Goal: Task Accomplishment & Management: Use online tool/utility

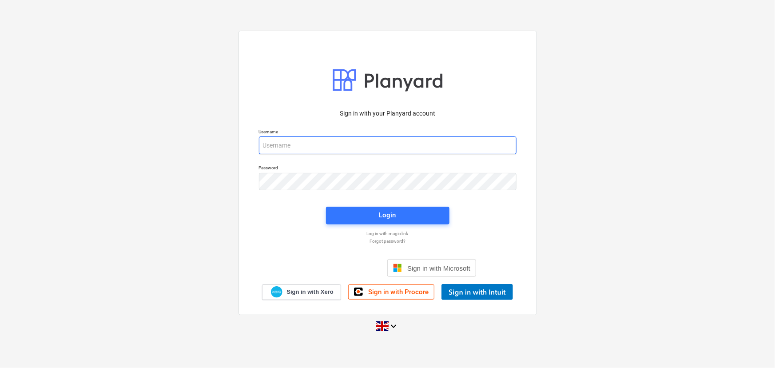
click at [301, 146] on input "email" at bounding box center [388, 145] width 258 height 18
type input "aidan@thehalogroup.co.uk"
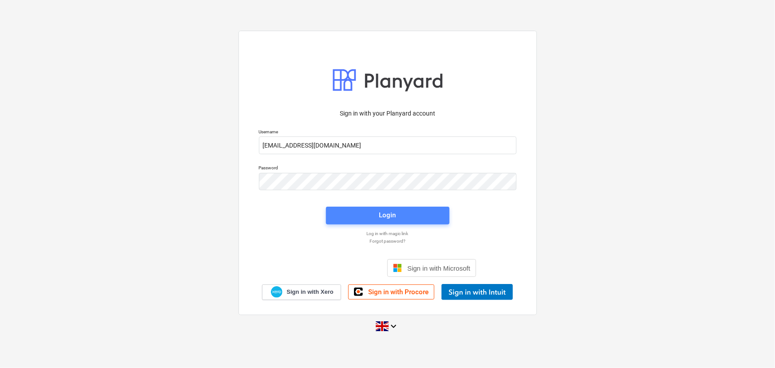
click at [369, 221] on span "Login" at bounding box center [388, 215] width 102 height 12
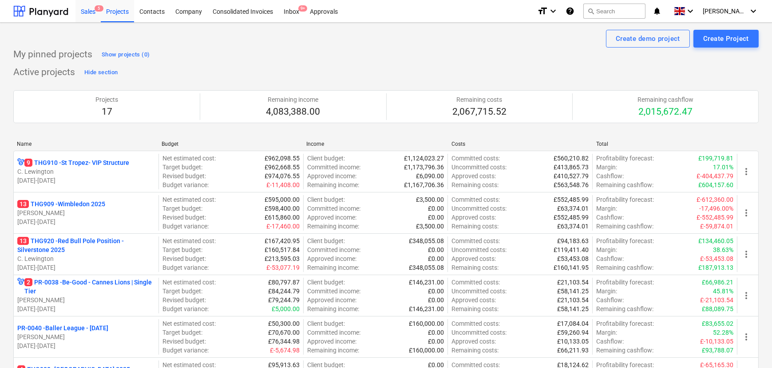
click at [91, 6] on div "Sales 5" at bounding box center [87, 11] width 25 height 23
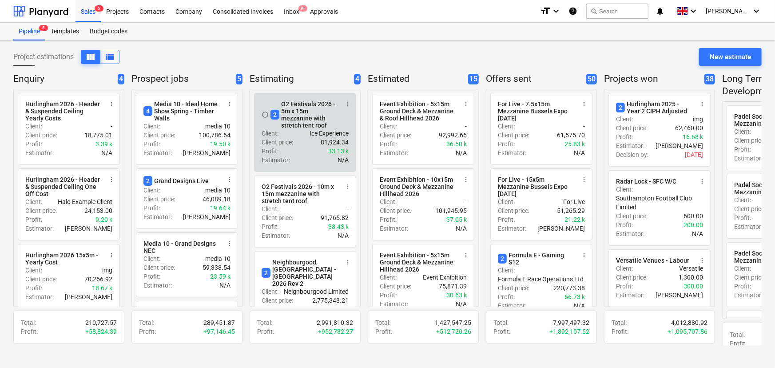
click at [292, 135] on div "Client : Ice Experience" at bounding box center [305, 133] width 87 height 9
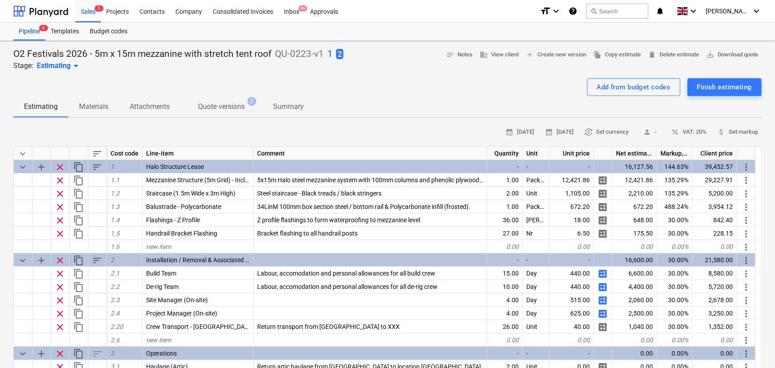
type textarea "x"
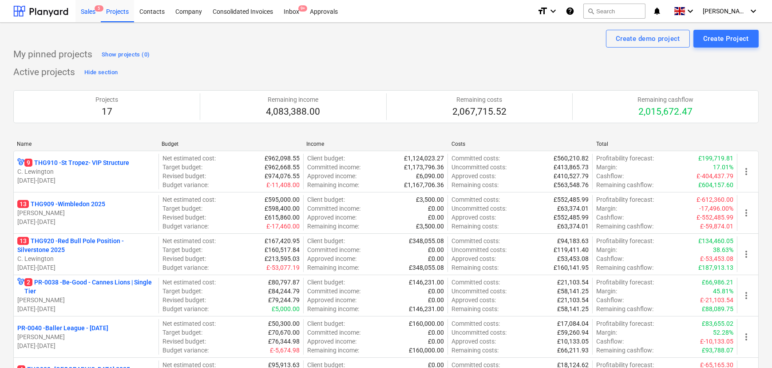
click at [87, 7] on div "Sales 5" at bounding box center [87, 11] width 25 height 23
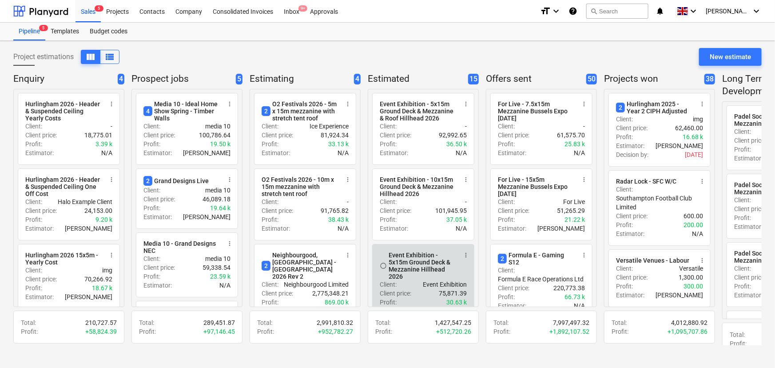
click at [401, 279] on div "Event Exhibition - 5x15m Ground Deck & Mezzanine Hillhead 2026" at bounding box center [423, 265] width 68 height 28
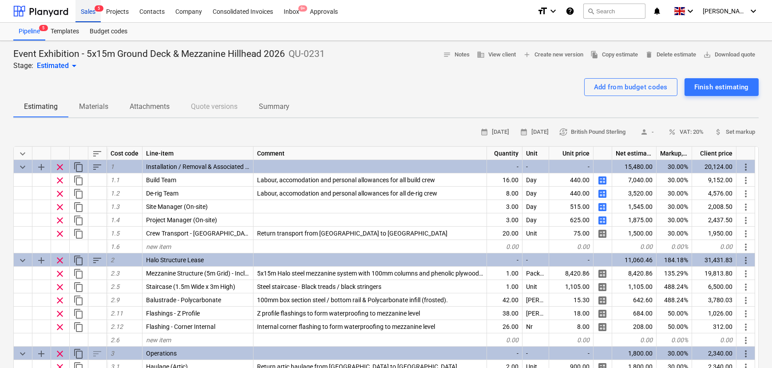
click at [91, 11] on div "Sales 5" at bounding box center [87, 11] width 25 height 23
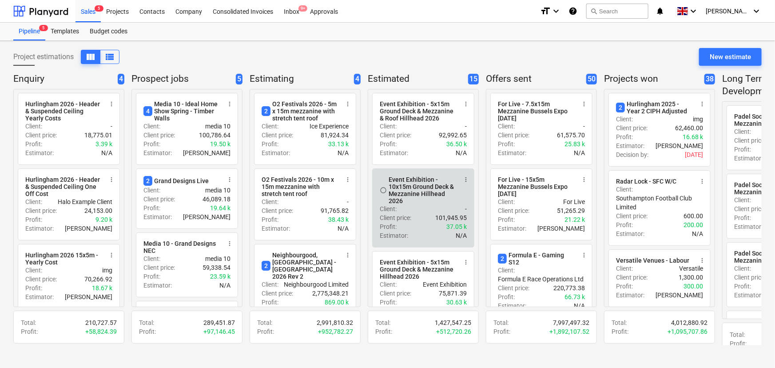
click at [421, 202] on div "Event Exhibition - 10x15m Ground Deck & Mezzanine Hillhead 2026" at bounding box center [423, 190] width 68 height 28
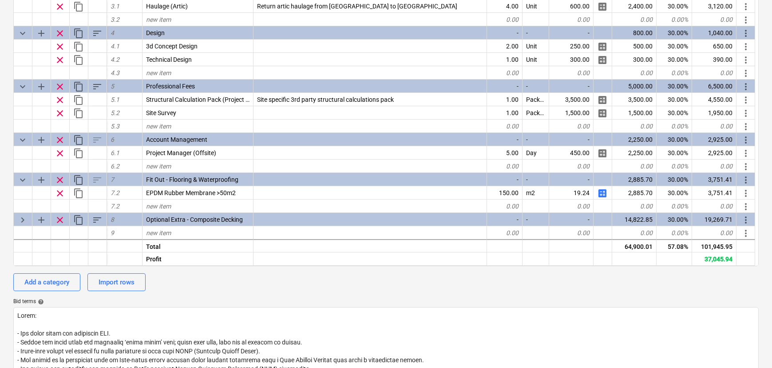
scroll to position [202, 0]
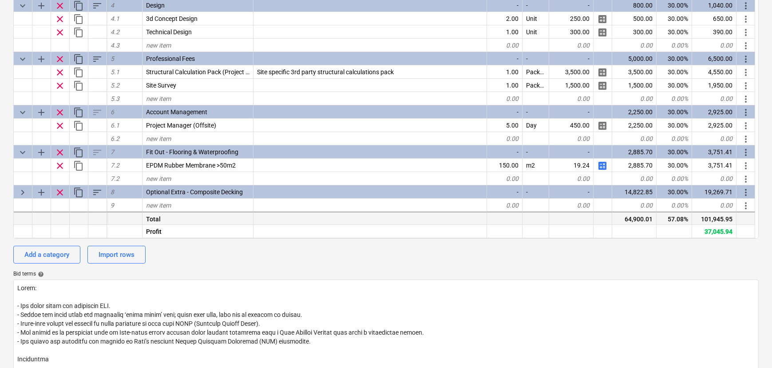
click at [716, 221] on div "101,945.95" at bounding box center [714, 217] width 44 height 13
copy div "101,945.95"
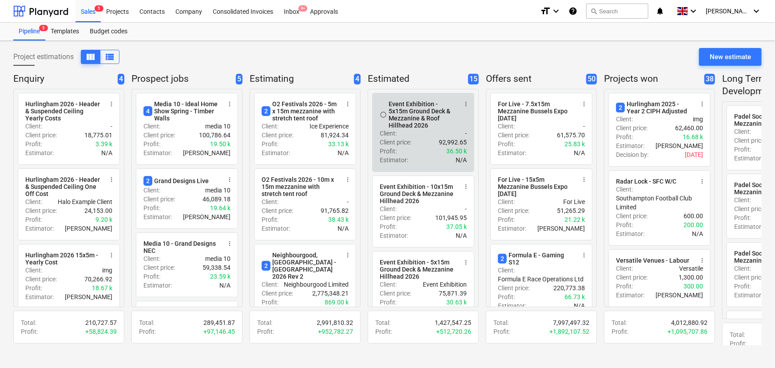
click at [409, 138] on div "Client : -" at bounding box center [423, 133] width 87 height 9
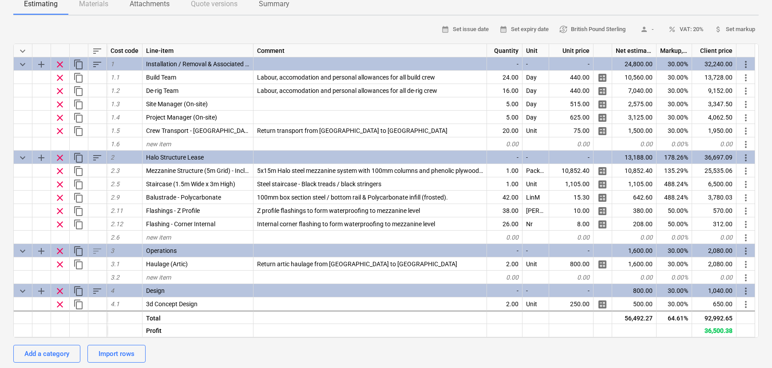
scroll to position [161, 0]
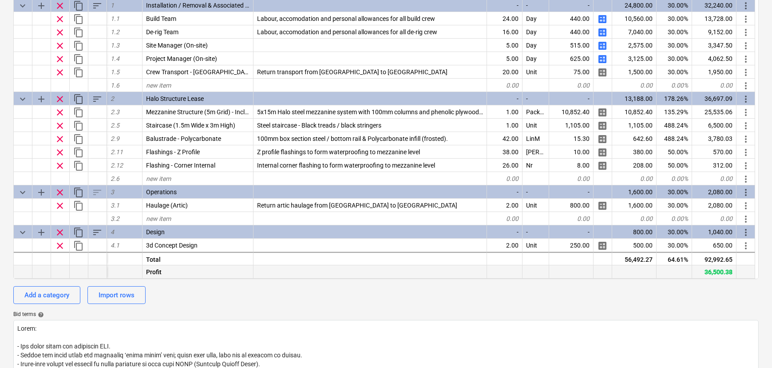
click at [723, 268] on div "36,500.38" at bounding box center [714, 271] width 44 height 13
click at [721, 262] on div "92,992.65" at bounding box center [714, 258] width 44 height 13
copy div "92,992.65"
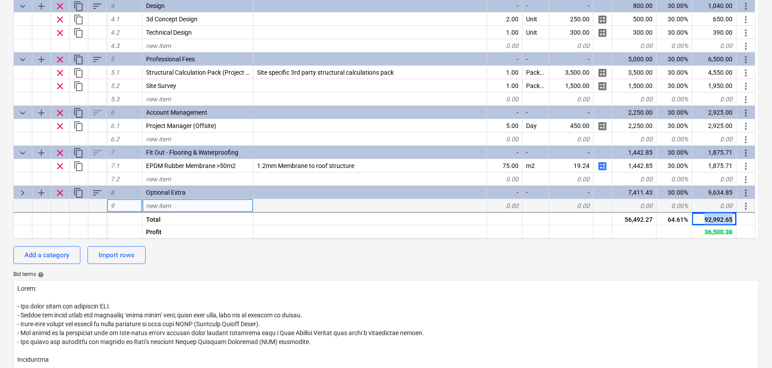
scroll to position [202, 0]
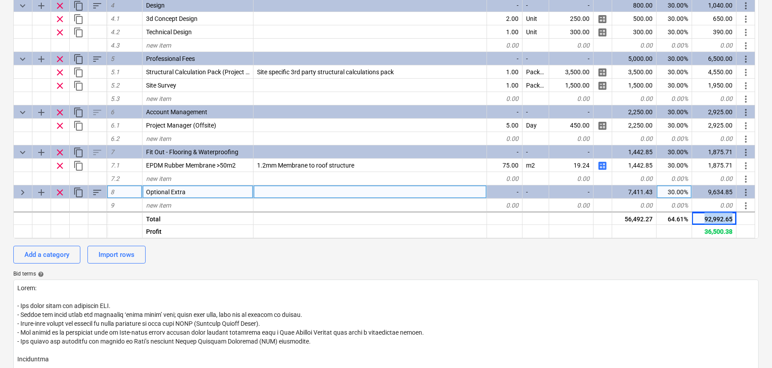
click at [25, 194] on span "keyboard_arrow_right" at bounding box center [22, 192] width 11 height 11
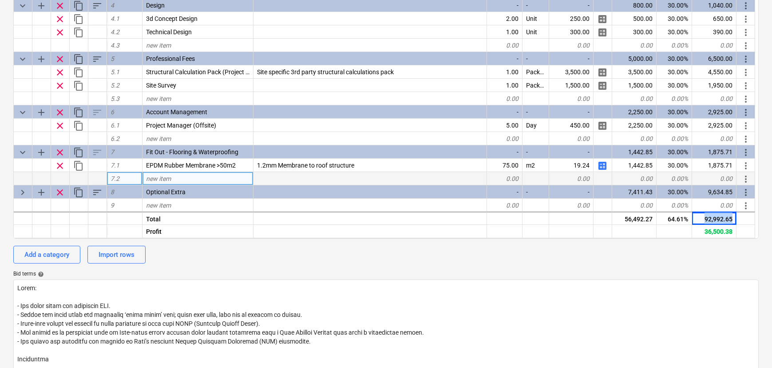
type textarea "x"
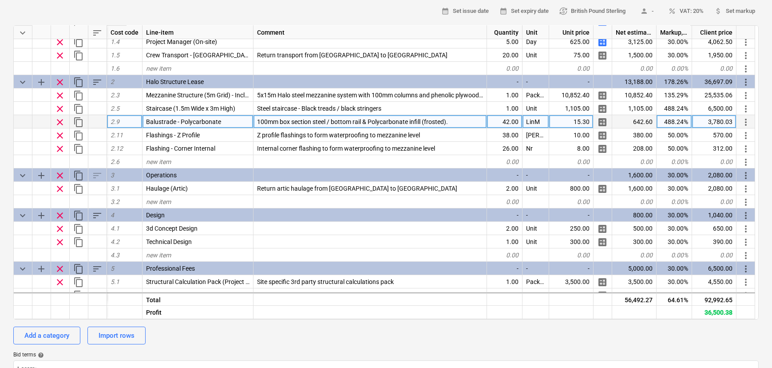
scroll to position [239, 0]
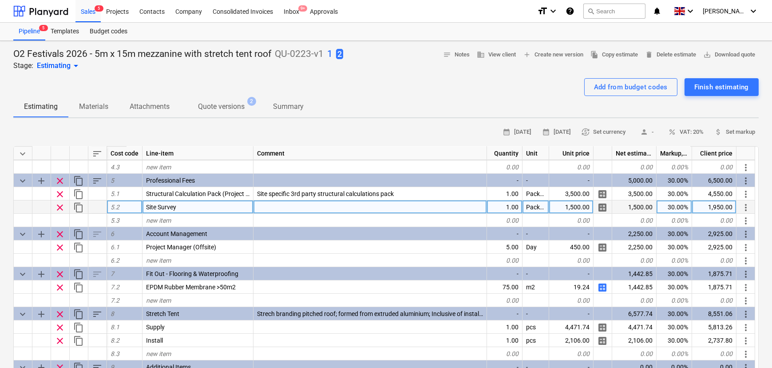
scroll to position [306, 0]
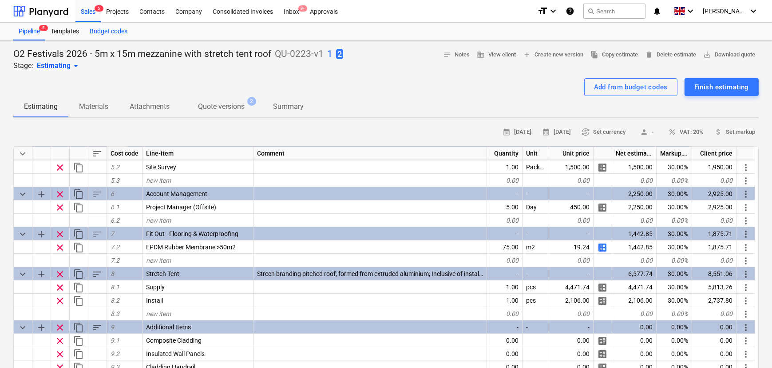
click at [91, 24] on div "Budget codes" at bounding box center [108, 32] width 48 height 18
click at [91, 15] on div "Sales 5" at bounding box center [87, 11] width 25 height 23
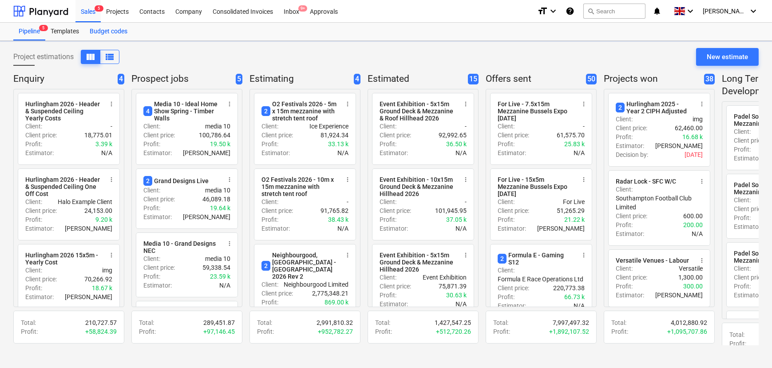
click at [95, 29] on div "Budget codes" at bounding box center [108, 32] width 48 height 18
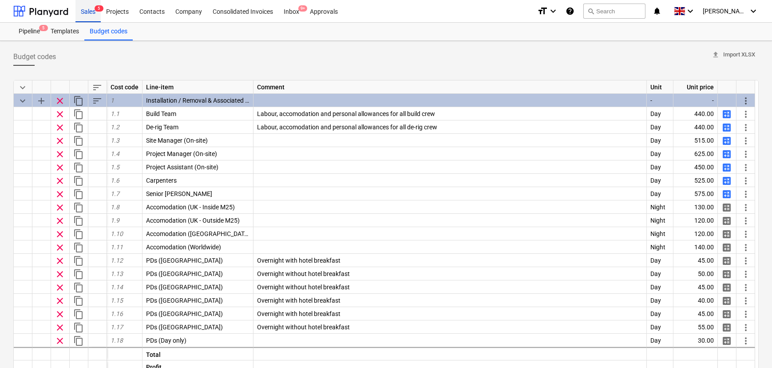
click at [91, 14] on div "Sales 5" at bounding box center [87, 11] width 25 height 23
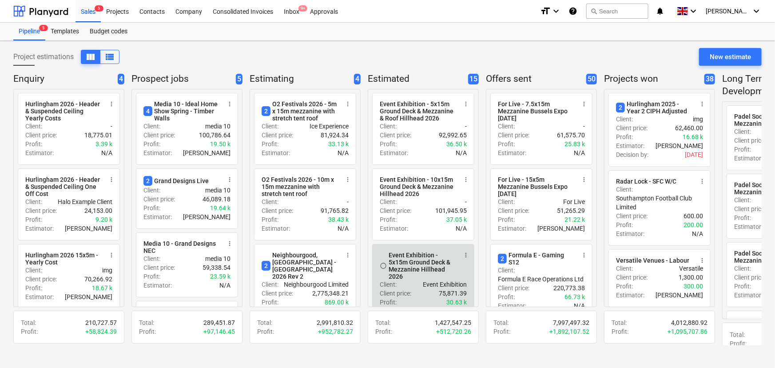
click at [433, 280] on div "Event Exhibition - 5x15m Ground Deck & Mezzanine Hillhead 2026" at bounding box center [423, 265] width 68 height 28
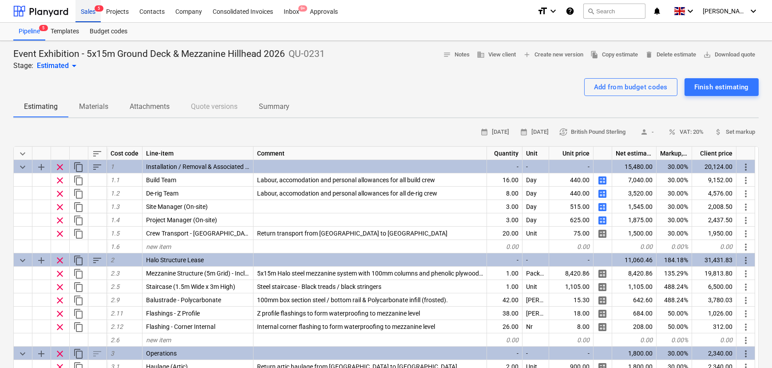
click at [94, 4] on div "Sales 5" at bounding box center [87, 11] width 25 height 23
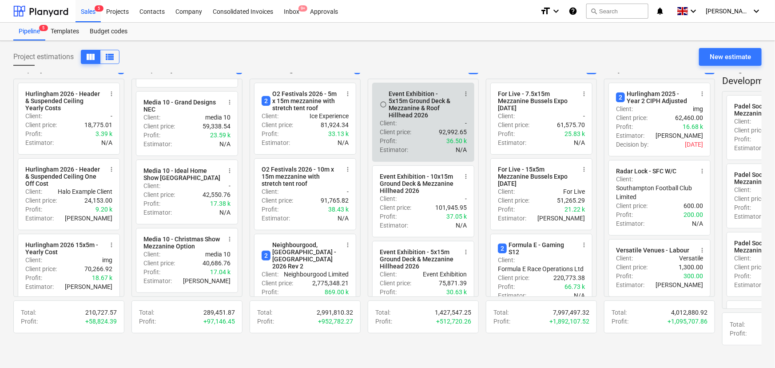
click at [404, 131] on p "Client price :" at bounding box center [396, 131] width 32 height 9
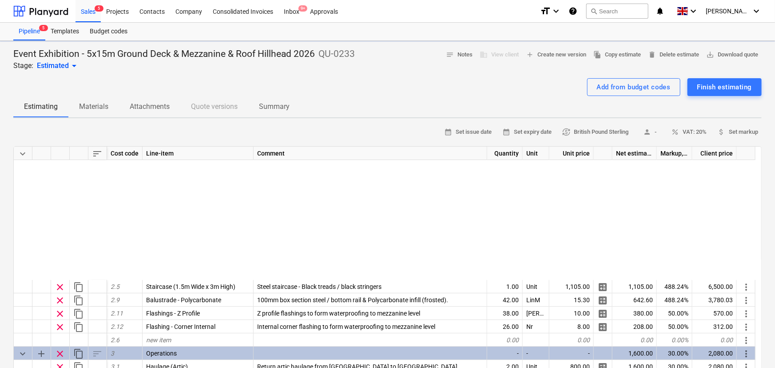
type textarea "x"
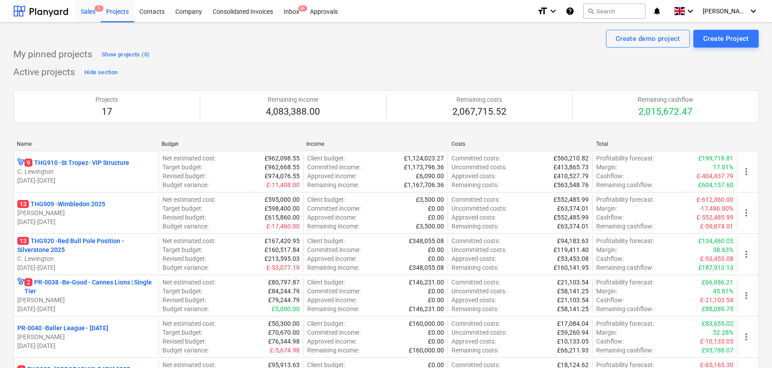
click at [99, 17] on div "Sales 5" at bounding box center [87, 11] width 25 height 23
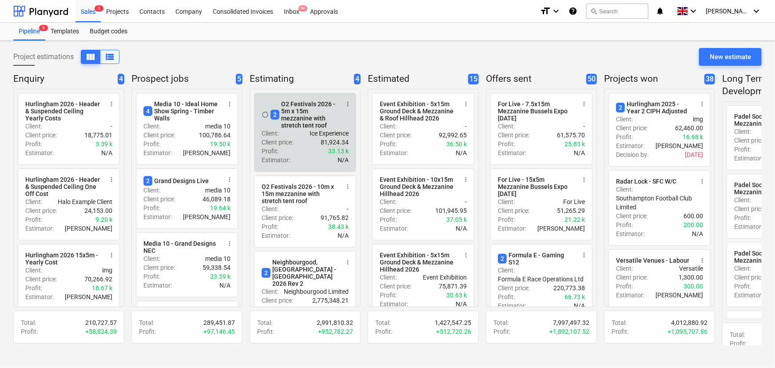
click at [307, 143] on div "Client price : 81,924.34" at bounding box center [305, 142] width 87 height 9
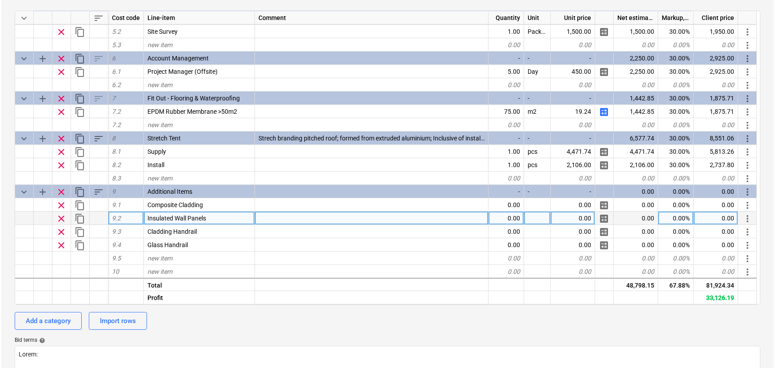
scroll to position [161, 0]
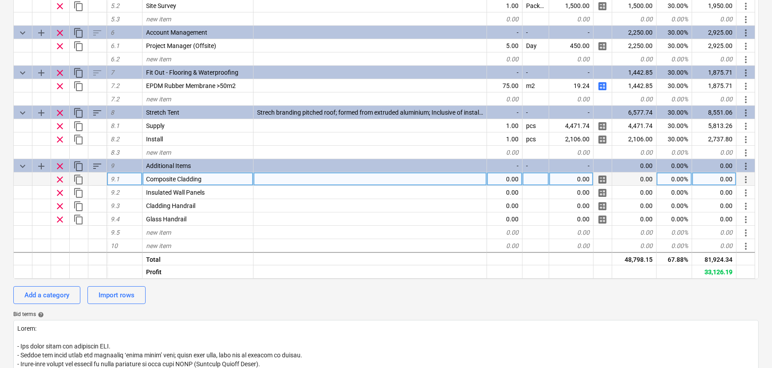
click at [604, 180] on span "calculate" at bounding box center [602, 179] width 11 height 11
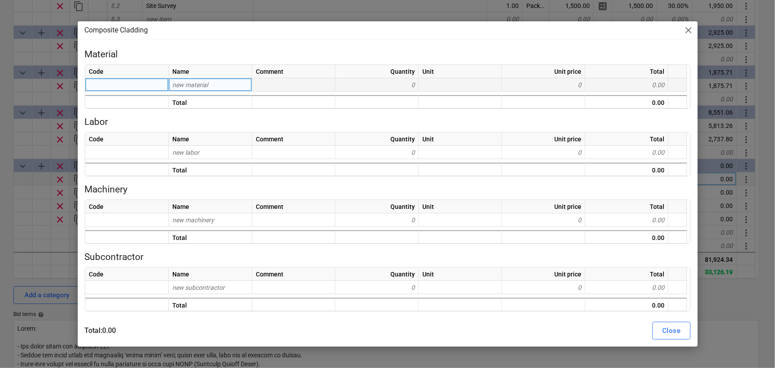
click at [234, 89] on div "new material" at bounding box center [210, 84] width 83 height 13
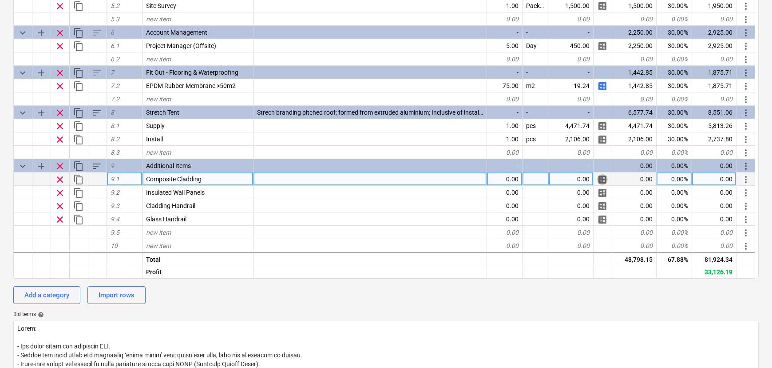
click at [605, 182] on span "calculate" at bounding box center [602, 179] width 11 height 11
type textarea "x"
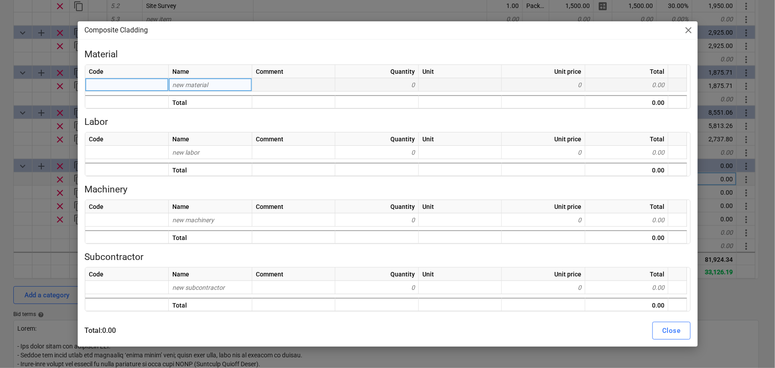
click at [214, 83] on div "new material" at bounding box center [210, 84] width 83 height 13
type input "Composite C"
type input "Composite Cladding"
type textarea "x"
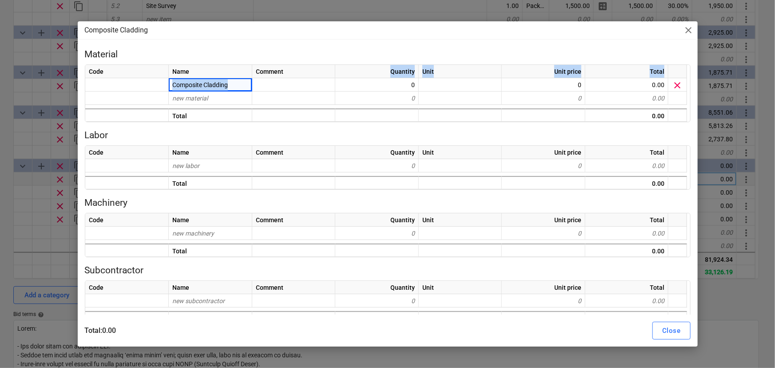
drag, startPoint x: 299, startPoint y: 81, endPoint x: 303, endPoint y: 78, distance: 5.4
click at [303, 78] on div "Code Name Comment Quantity Unit Unit price Total Composite Cladding 0 0 0.00 cl…" at bounding box center [388, 93] width 606 height 58
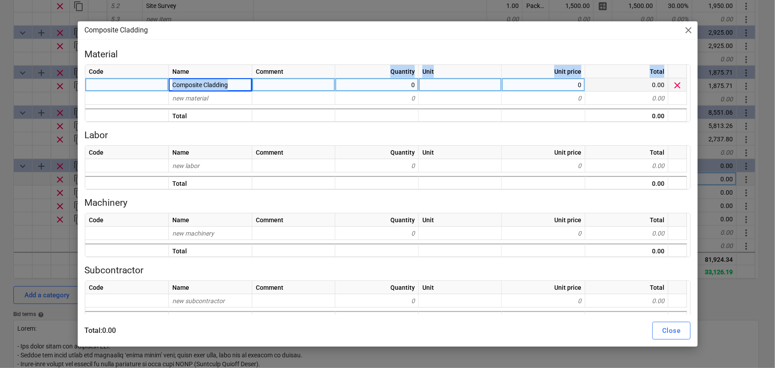
click at [296, 84] on div at bounding box center [293, 84] width 83 height 13
click at [233, 80] on div "Composite Cladding" at bounding box center [210, 84] width 83 height 13
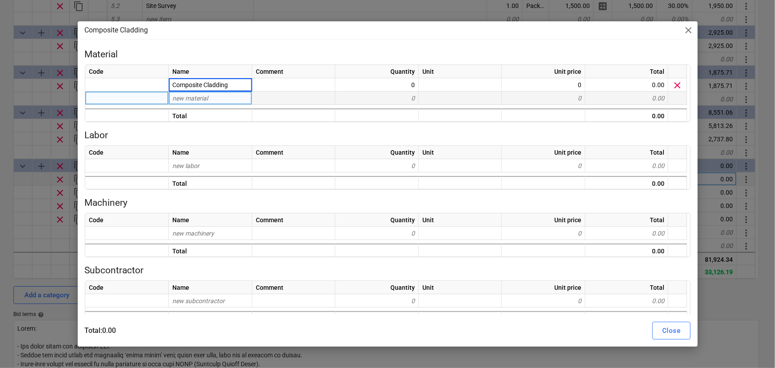
click at [285, 92] on div "Code Name Comment Quantity Unit Unit price Total Composite Cladding 0 0 0.00 cl…" at bounding box center [388, 93] width 606 height 58
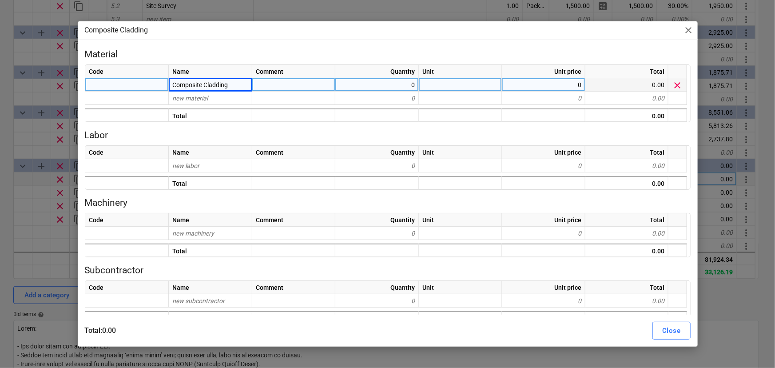
click at [286, 84] on div at bounding box center [293, 84] width 83 height 13
type input "Composite Cladding & production plates"
type textarea "x"
type input "45"
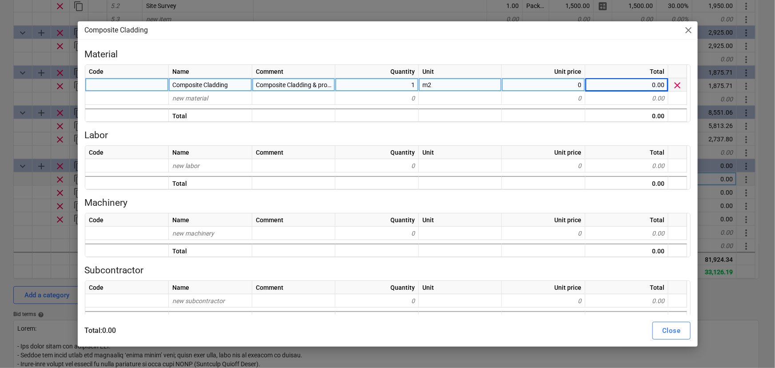
type textarea "x"
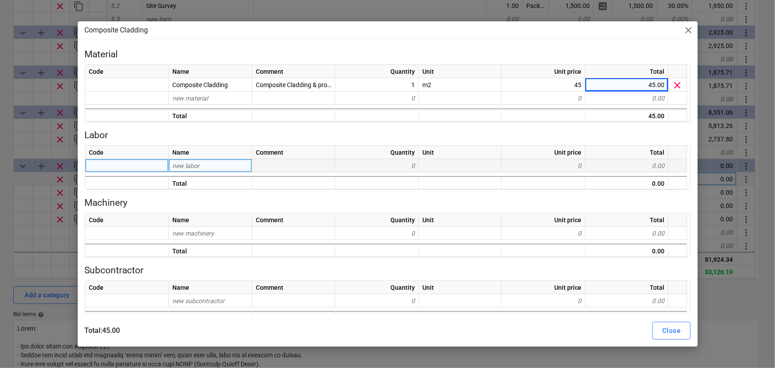
click at [219, 170] on div "new labor" at bounding box center [210, 165] width 83 height 13
type input "Install"
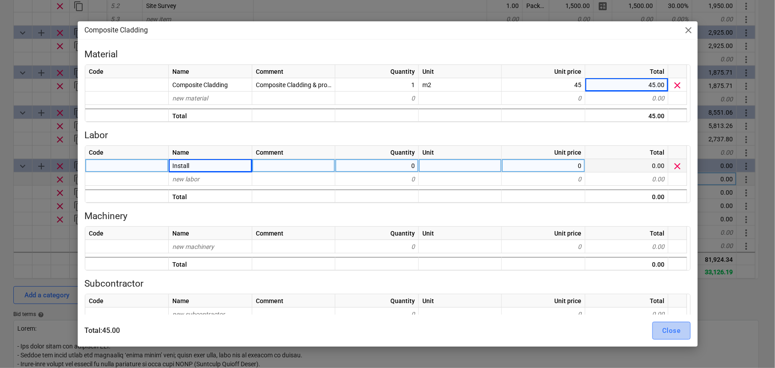
click at [662, 328] on div "Close" at bounding box center [671, 331] width 18 height 12
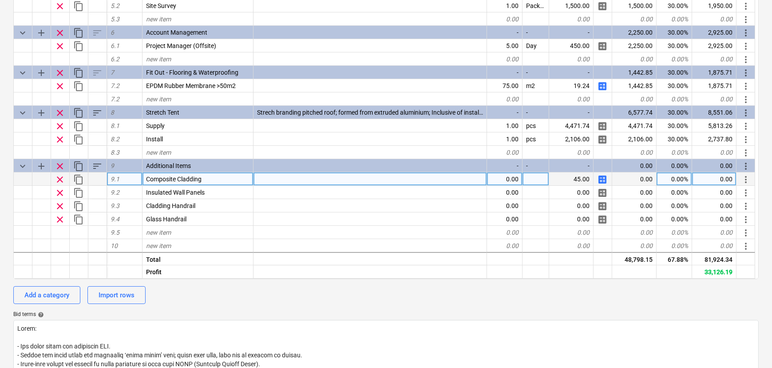
click at [604, 185] on span "calculate" at bounding box center [602, 179] width 11 height 11
type textarea "x"
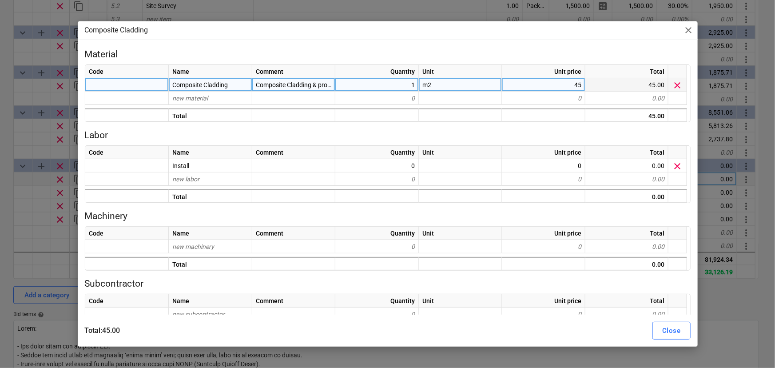
click at [322, 85] on span "Composite Cladding & production plates" at bounding box center [311, 84] width 111 height 7
click at [277, 84] on input "Composite Cladding & production plates" at bounding box center [293, 84] width 83 height 13
drag, startPoint x: 278, startPoint y: 86, endPoint x: 465, endPoint y: 87, distance: 187.0
click at [0, 0] on div "Composite Cladding Composite Cladding & production plates 1 m2 45 45.00 clear" at bounding box center [0, 0] width 0 height 0
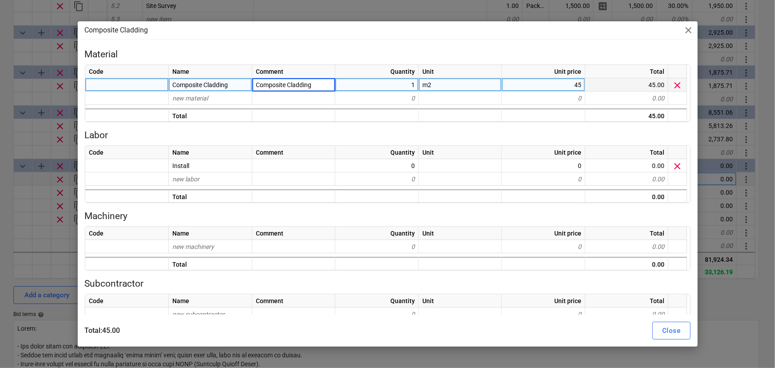
scroll to position [0, 0]
type input "Composite Cladding"
type textarea "x"
click at [551, 87] on div "45" at bounding box center [543, 84] width 83 height 13
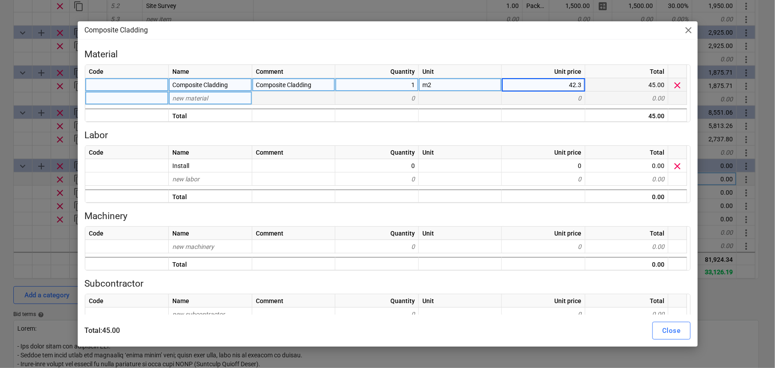
type input "42.35"
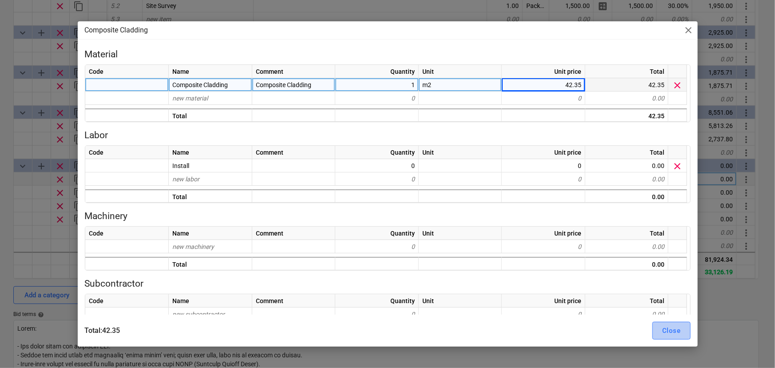
click at [679, 335] on div "Close" at bounding box center [671, 331] width 18 height 12
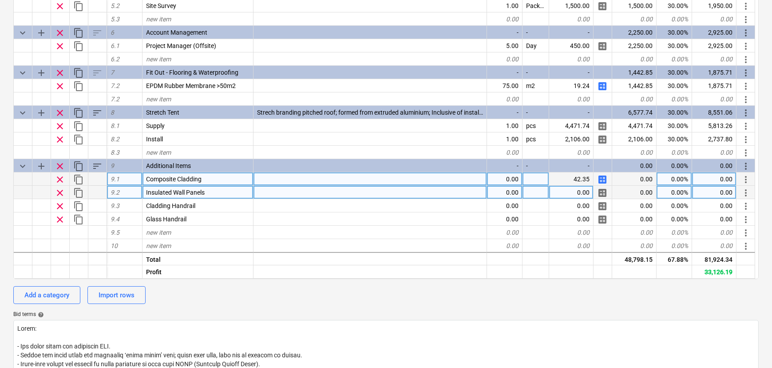
click at [604, 198] on span "calculate" at bounding box center [602, 192] width 11 height 11
type textarea "x"
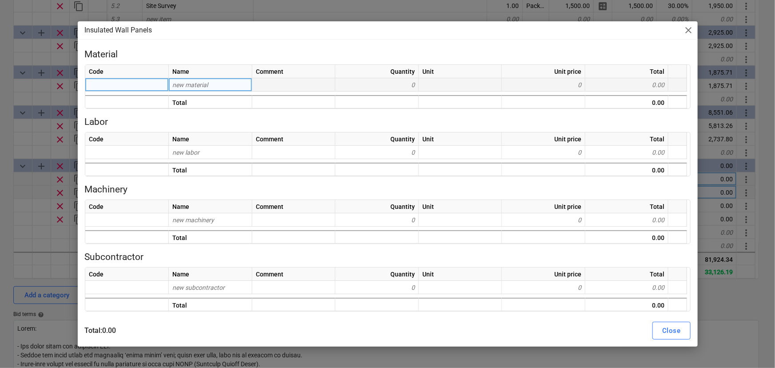
click at [234, 91] on div "new material" at bounding box center [210, 84] width 83 height 13
type input "Wall Panels"
type textarea "x"
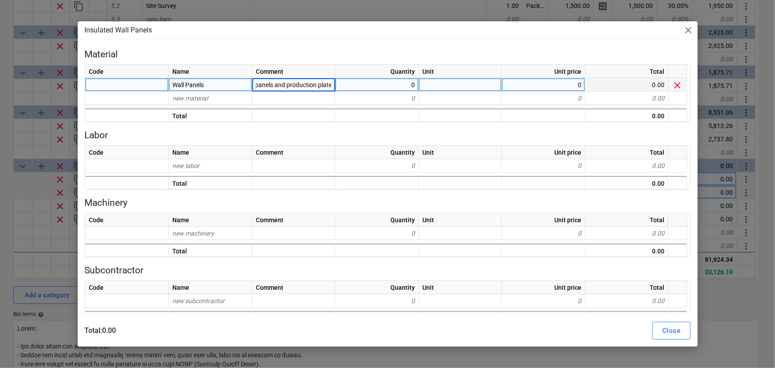
type input "60mm panels and production plates"
type textarea "x"
type input "45"
type textarea "x"
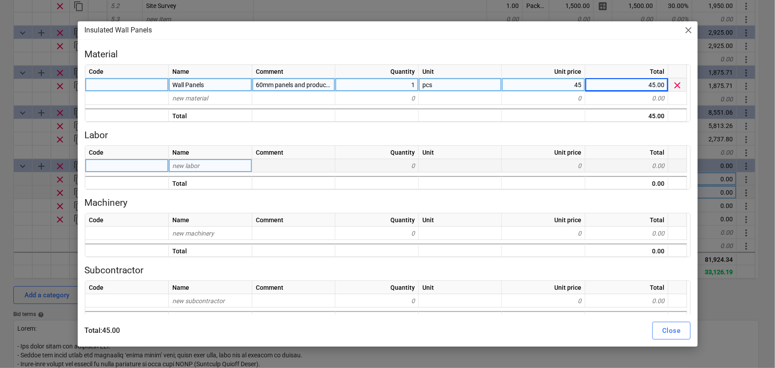
click at [186, 160] on div "new labor" at bounding box center [210, 165] width 83 height 13
type input "Labour"
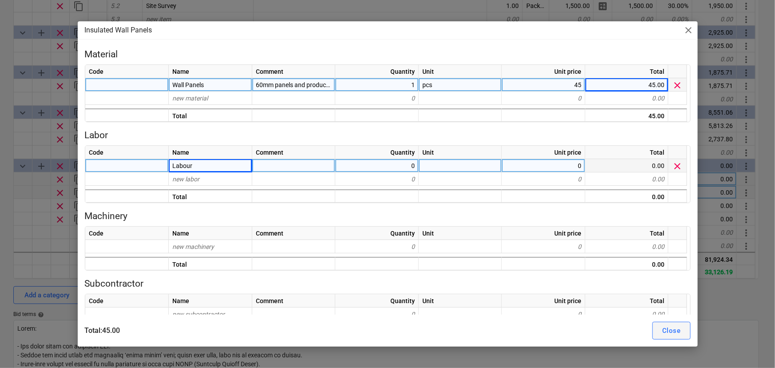
click at [663, 329] on div "Close" at bounding box center [671, 331] width 18 height 12
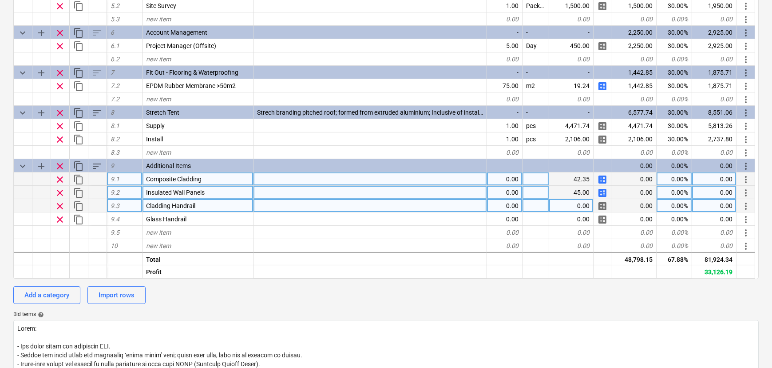
click at [605, 208] on span "calculate" at bounding box center [602, 206] width 11 height 11
type textarea "x"
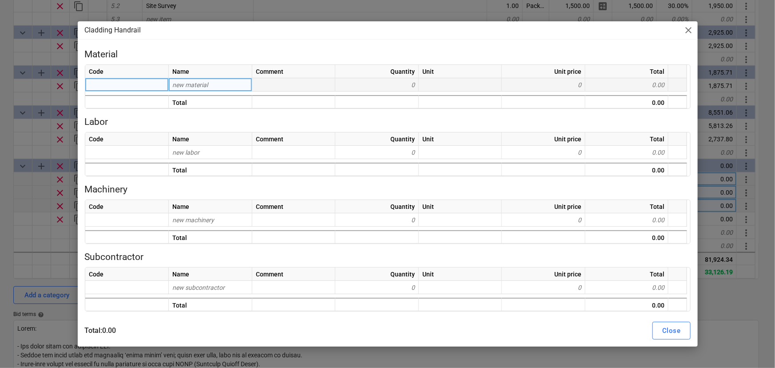
click at [211, 87] on div "new material" at bounding box center [210, 84] width 83 height 13
type input "c form"
type textarea "x"
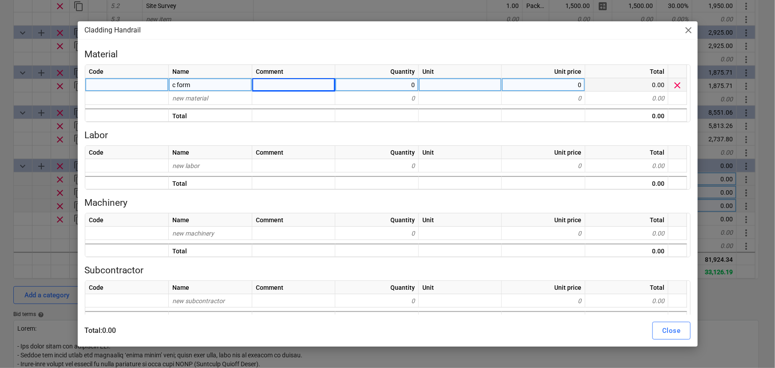
click at [276, 83] on div at bounding box center [293, 84] width 83 height 13
type input "260mm cladding cform"
type textarea "x"
type input "21.68"
type textarea "x"
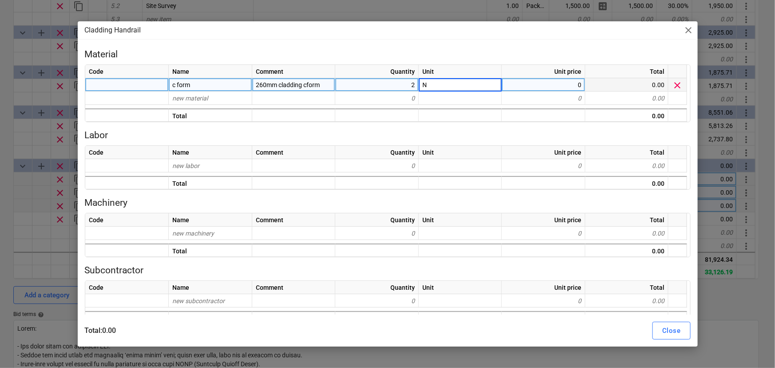
type input "Nr"
type textarea "x"
click at [334, 84] on div "260mm cladding cform" at bounding box center [293, 84] width 83 height 13
click at [327, 83] on input "260mm cladding cform" at bounding box center [293, 84] width 83 height 13
click at [255, 83] on input "260mm cladding cform" at bounding box center [293, 84] width 83 height 13
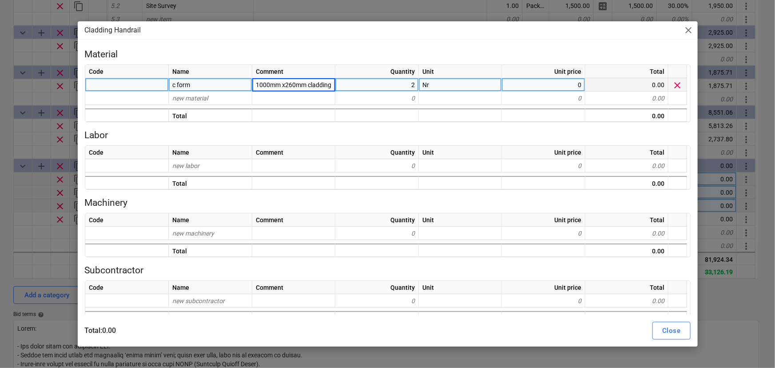
type input "1000mm 260mm cladding cform"
type textarea "x"
click at [556, 87] on div "0" at bounding box center [543, 84] width 83 height 13
click at [280, 86] on span "1000mm 260mm cladding cform" at bounding box center [301, 84] width 90 height 7
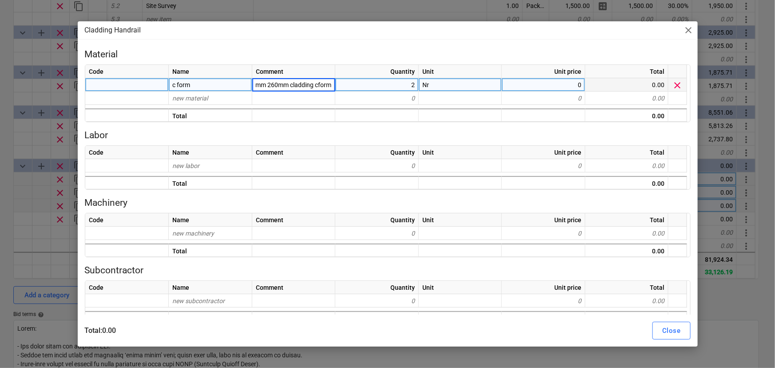
click at [268, 88] on input "1000mm 260mm cladding cform" at bounding box center [293, 84] width 83 height 13
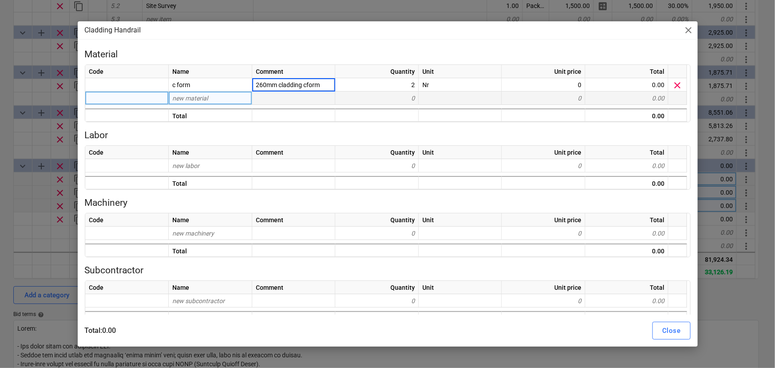
scroll to position [0, 0]
type input "1000x260mm cladding cform"
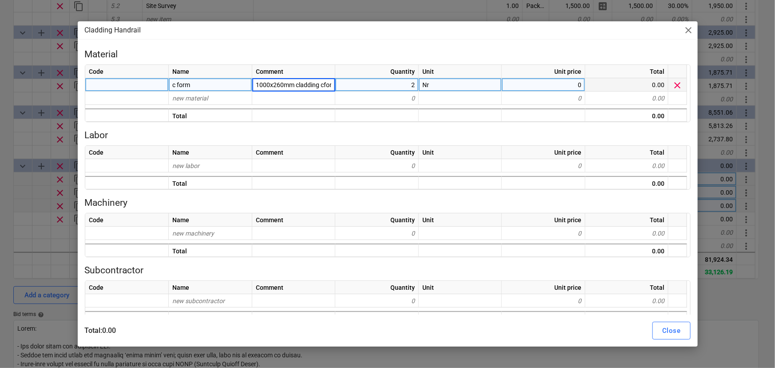
click at [530, 90] on div "0" at bounding box center [543, 84] width 83 height 13
type textarea "x"
click at [533, 86] on input at bounding box center [543, 84] width 83 height 13
type input "21.68"
type textarea "x"
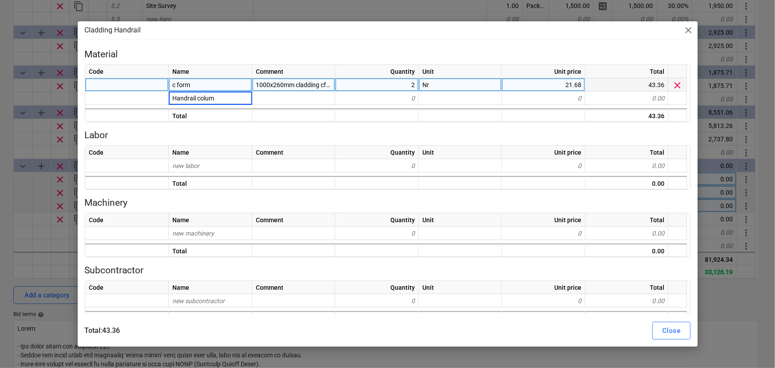
type input "Handrail column"
type textarea "x"
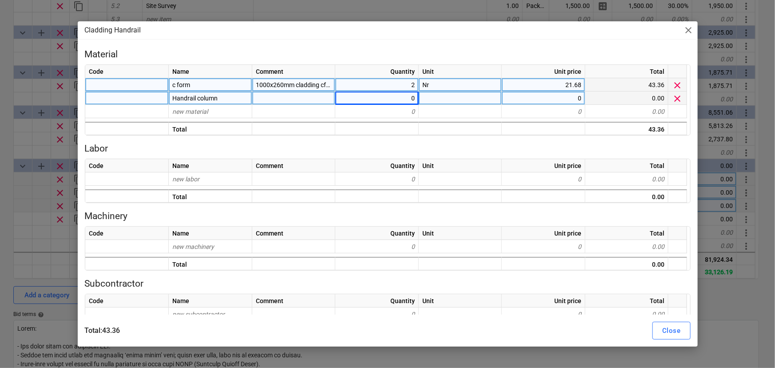
click at [401, 102] on div "0" at bounding box center [376, 97] width 83 height 13
type input "0.4"
type textarea "x"
type input "Nr"
type textarea "x"
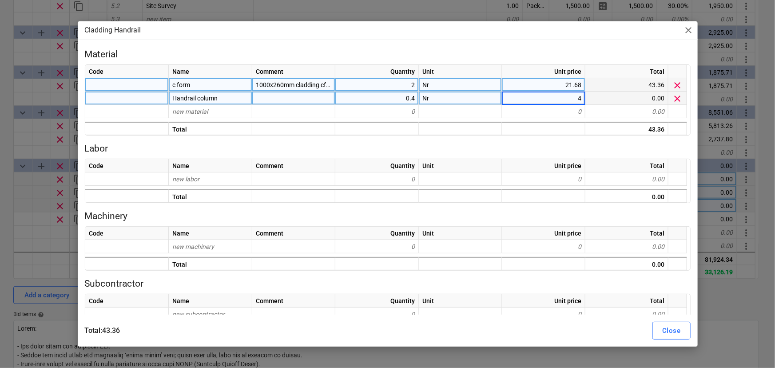
type input "47"
type textarea "x"
type input "94.8"
type textarea "x"
click at [551, 97] on div "94.8" at bounding box center [543, 97] width 83 height 13
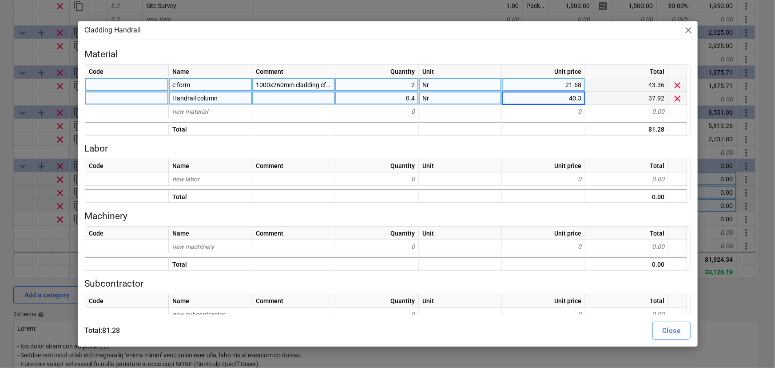
type input "40.38"
type textarea "x"
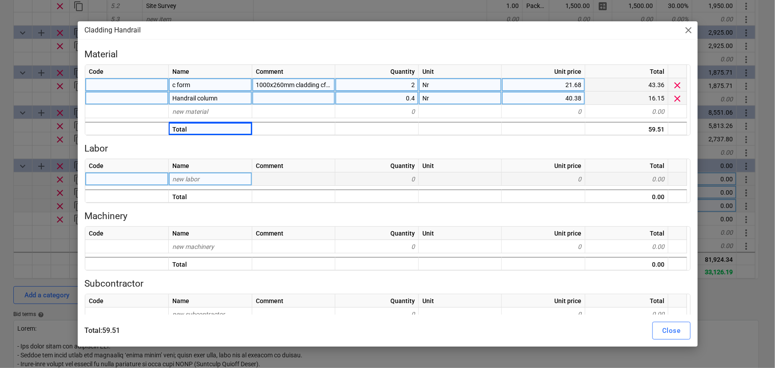
click at [221, 174] on div "new labor" at bounding box center [210, 178] width 83 height 13
type input "Install"
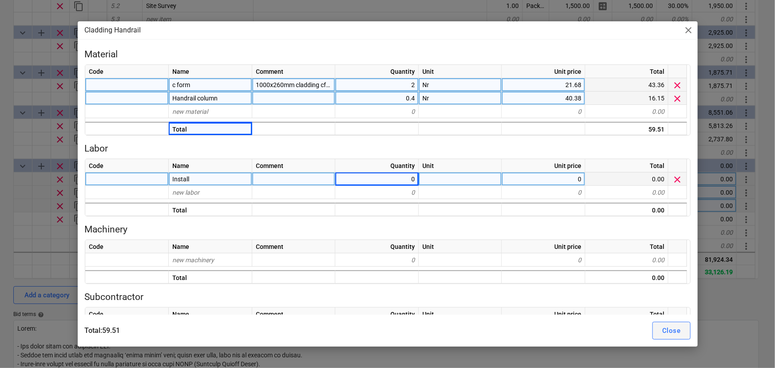
click at [666, 328] on div "Close" at bounding box center [671, 331] width 18 height 12
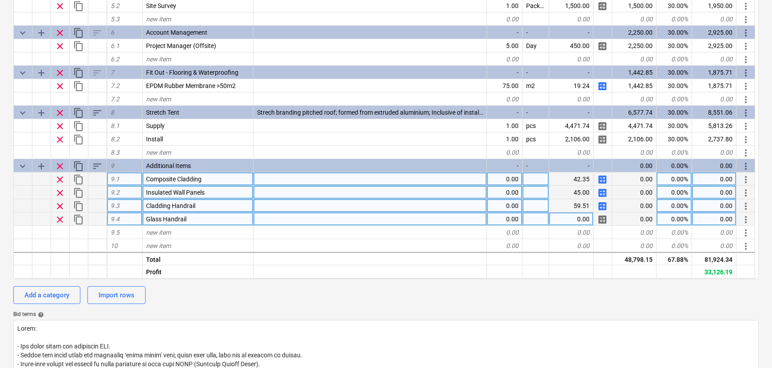
click at [602, 222] on span "calculate" at bounding box center [602, 219] width 11 height 11
type textarea "x"
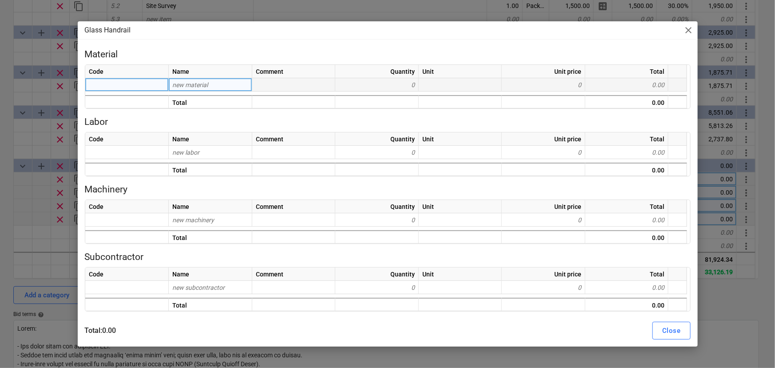
click at [191, 84] on span "new material" at bounding box center [190, 84] width 36 height 7
type input "Glass Handrail"
type textarea "x"
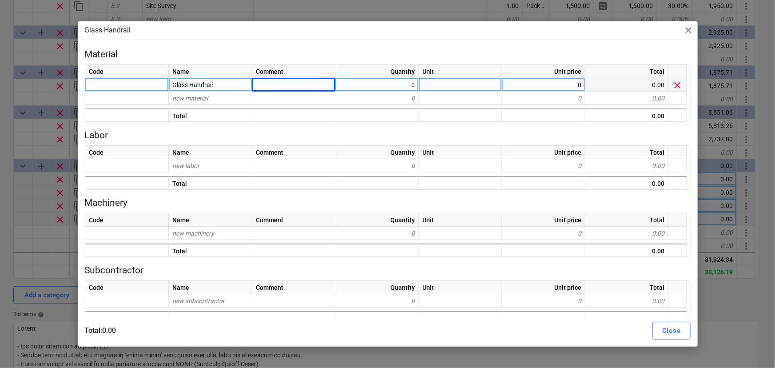
click at [241, 83] on div "Glass Handrail" at bounding box center [210, 84] width 83 height 13
click at [241, 83] on input "Glass Handrail" at bounding box center [210, 84] width 83 height 13
click at [242, 82] on input "Glass Handrail" at bounding box center [210, 84] width 83 height 13
click at [244, 83] on input "Glass Handrail" at bounding box center [210, 84] width 83 height 13
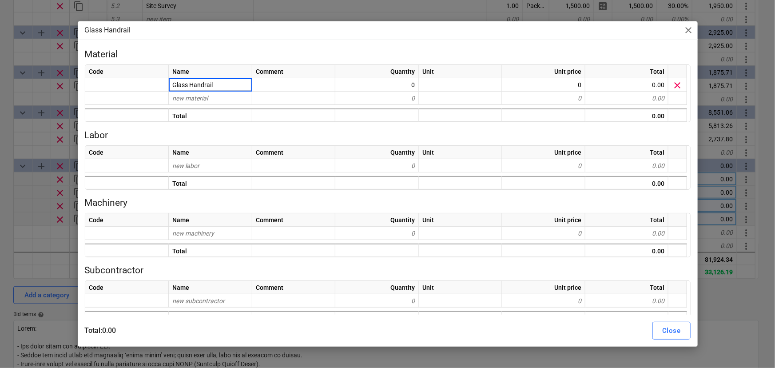
drag, startPoint x: 244, startPoint y: 82, endPoint x: 130, endPoint y: 70, distance: 114.4
click at [130, 70] on div "Code Name Comment Quantity Unit Unit price Total Glass Handrail 0 0 0.00 clear …" at bounding box center [388, 93] width 606 height 58
type input "Glass"
type textarea "x"
type input "1"
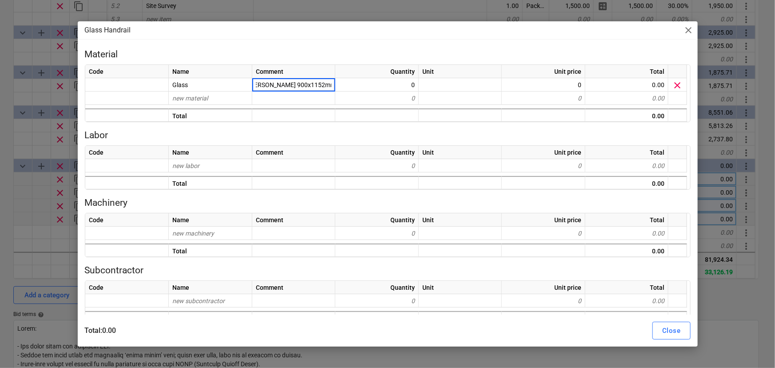
type input "FH Brundle 900x1152mm glass"
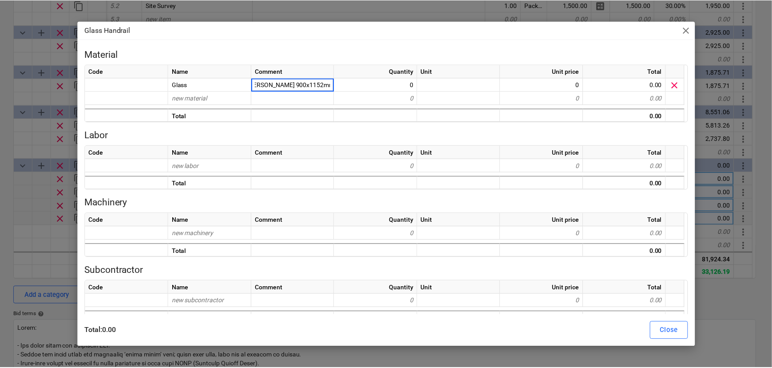
scroll to position [0, 11]
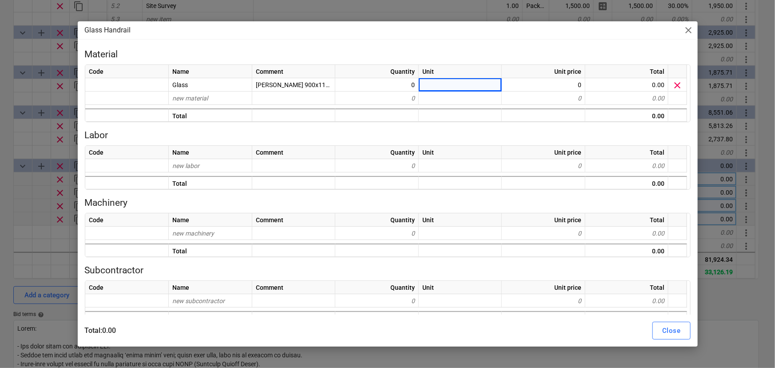
type textarea "x"
type input "Nr"
type textarea "x"
type input "49.16"
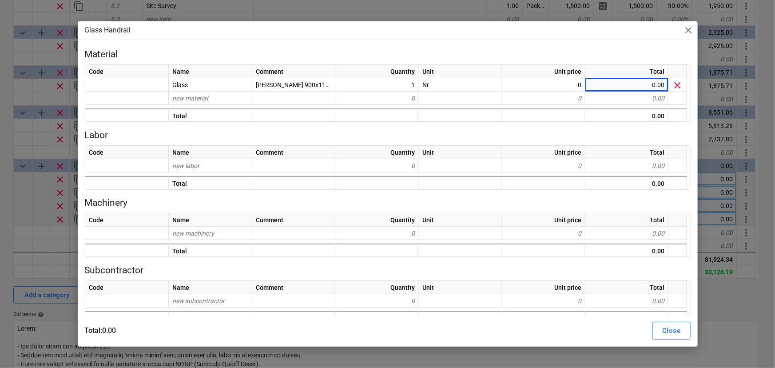
type textarea "x"
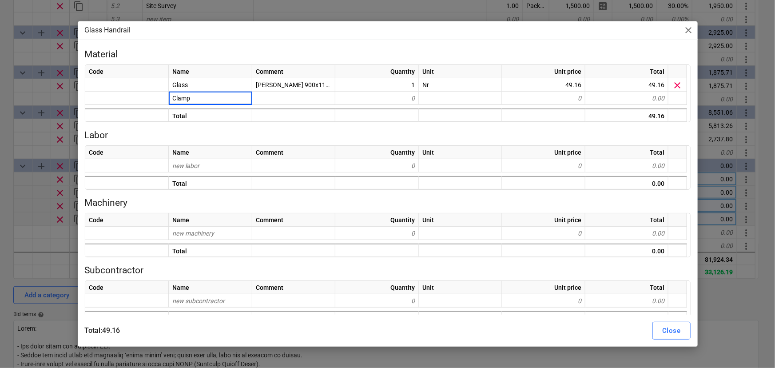
type input "Clamps"
type textarea "x"
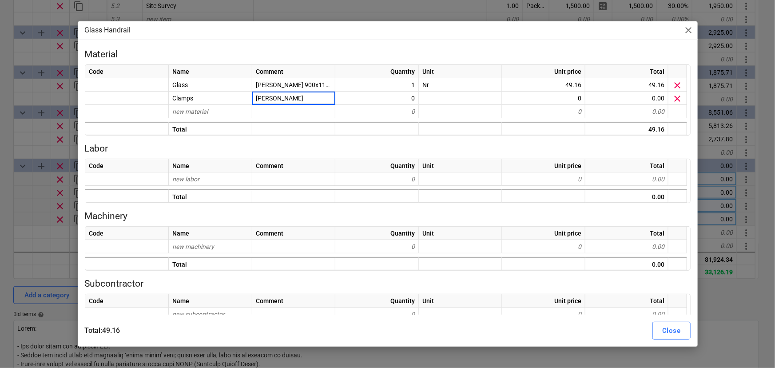
type input "FH Brundle"
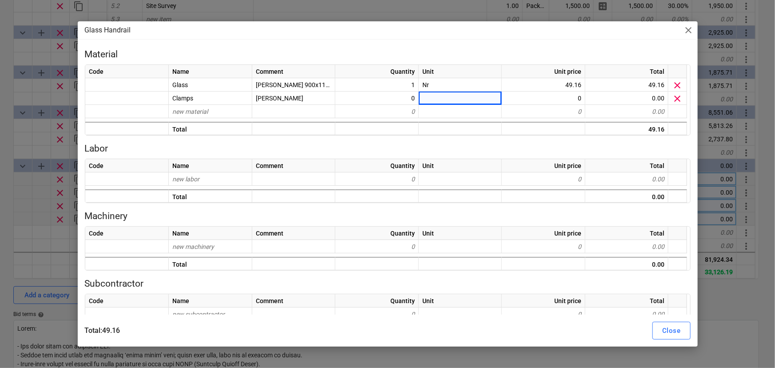
type textarea "x"
type input "N"
type textarea "x"
type input "Nr"
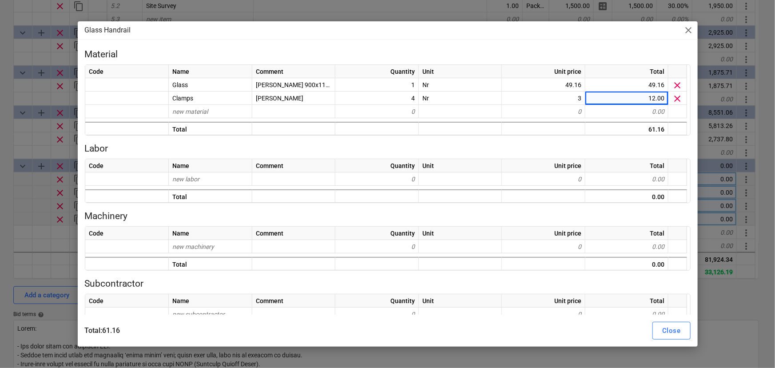
type textarea "x"
type input "End Post"
type textarea "x"
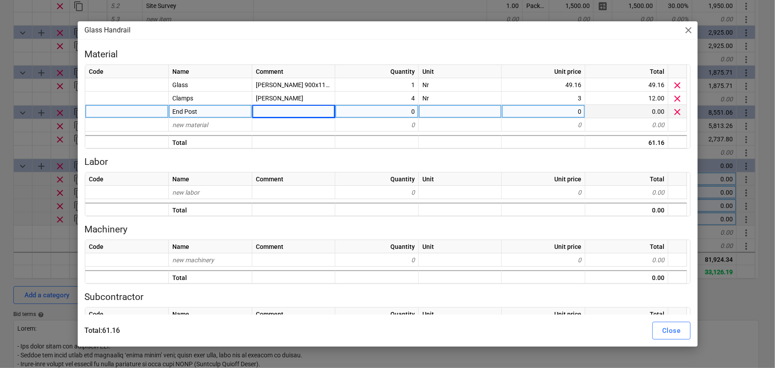
click at [273, 111] on div at bounding box center [293, 111] width 83 height 13
click at [226, 116] on div "End Post" at bounding box center [210, 111] width 83 height 13
type input "Post"
type textarea "x"
click at [293, 116] on div at bounding box center [293, 111] width 83 height 13
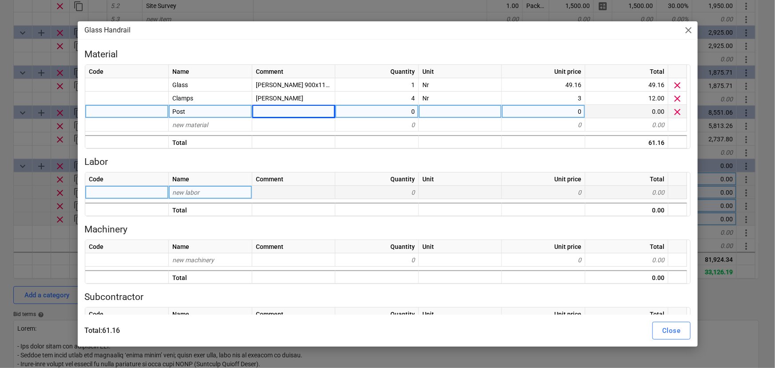
drag, startPoint x: 498, startPoint y: 189, endPoint x: 504, endPoint y: 189, distance: 5.3
click at [501, 188] on div at bounding box center [460, 192] width 83 height 13
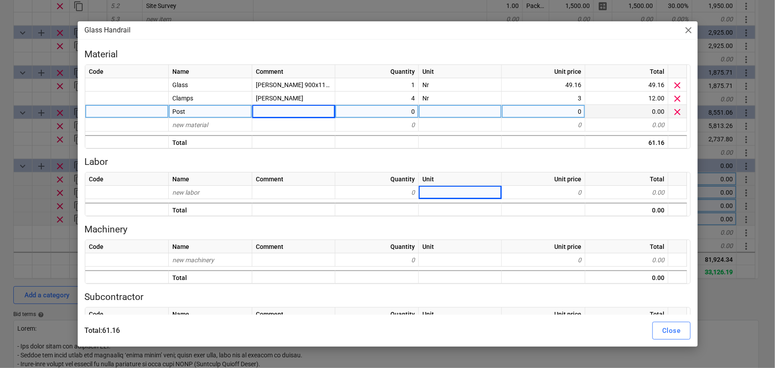
click at [315, 111] on div at bounding box center [293, 111] width 83 height 13
type input "Midpost"
type textarea "x"
type input "88.4"
type textarea "x"
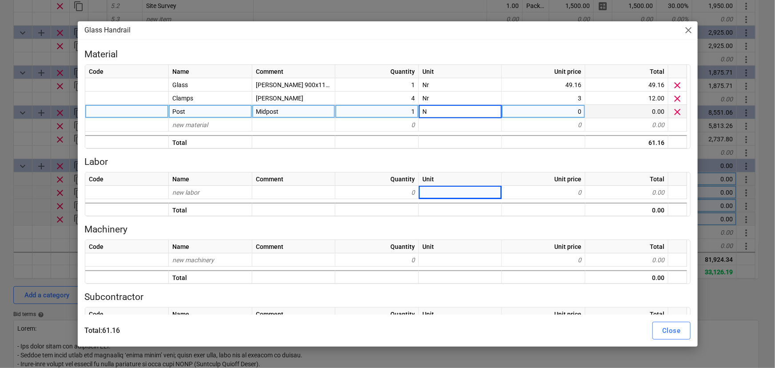
type input "Nr"
type textarea "x"
type input "88.4"
type textarea "x"
type input "Sapele"
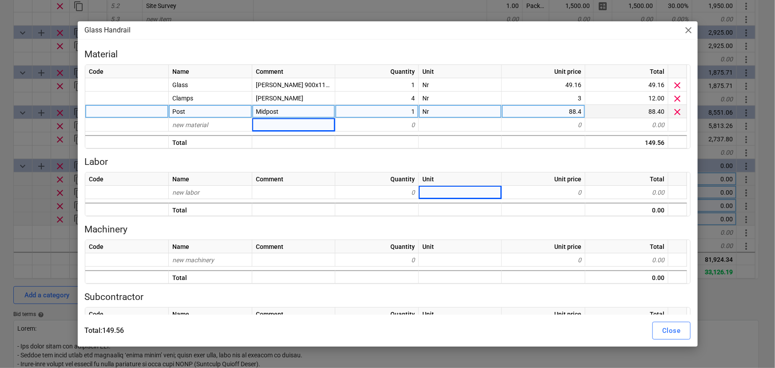
type textarea "x"
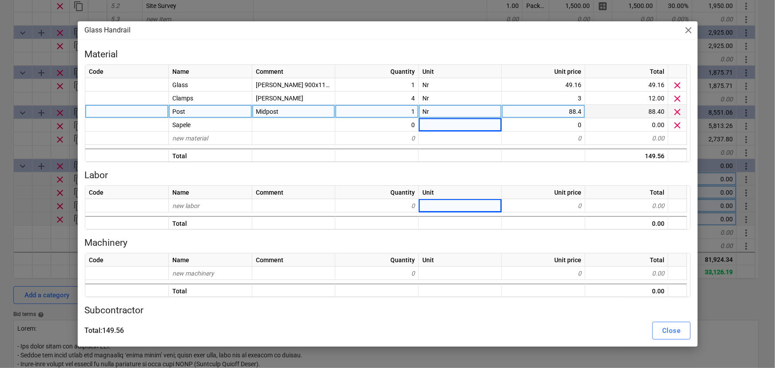
type textarea "x"
type input "L"
type input "M"
type textarea "x"
click at [302, 113] on div "Midpost" at bounding box center [293, 111] width 83 height 13
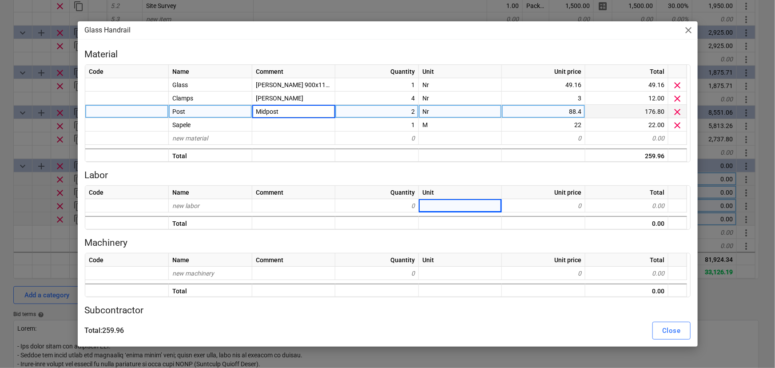
click at [301, 113] on input "Midpost" at bounding box center [293, 111] width 83 height 13
type input "Midpost/end"
type textarea "x"
click at [298, 116] on div "Midpost/end" at bounding box center [293, 111] width 83 height 13
click at [304, 116] on input "Midpost/end" at bounding box center [293, 111] width 83 height 13
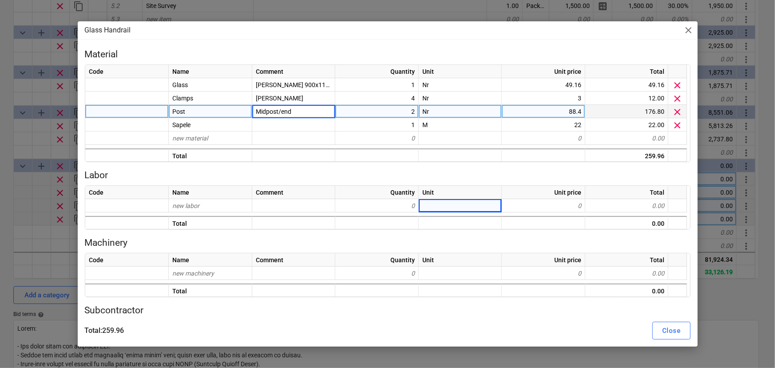
click at [303, 115] on input "Midpost/end" at bounding box center [293, 111] width 83 height 13
click at [302, 115] on input "Midpost/end" at bounding box center [293, 111] width 83 height 13
drag, startPoint x: 301, startPoint y: 115, endPoint x: 278, endPoint y: 115, distance: 23.1
click at [278, 115] on input "Midpost/end" at bounding box center [293, 111] width 83 height 13
click at [267, 110] on input "Midpost/end" at bounding box center [293, 111] width 83 height 13
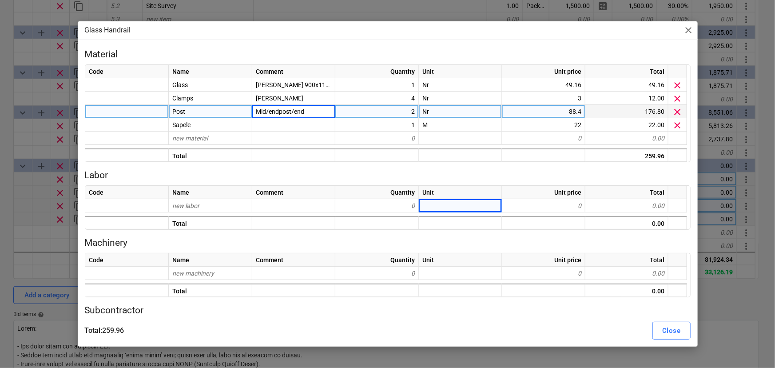
drag, startPoint x: 313, startPoint y: 114, endPoint x: 292, endPoint y: 115, distance: 20.9
click at [292, 115] on input "Mid/endpost/end" at bounding box center [293, 111] width 83 height 13
type input "Mid/endpost"
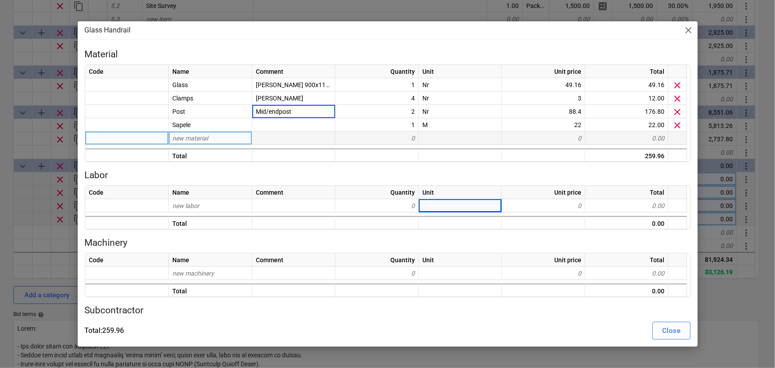
type textarea "x"
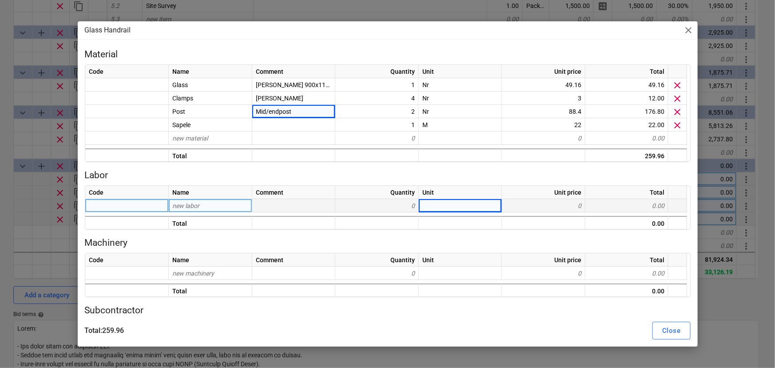
click at [214, 210] on div "new labor" at bounding box center [210, 205] width 83 height 13
type input "Install"
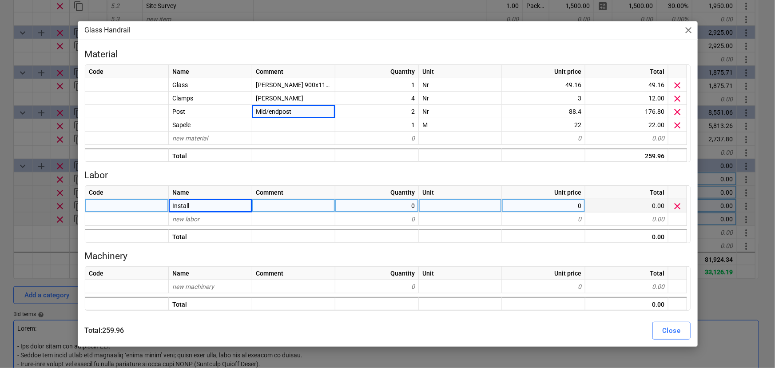
drag, startPoint x: 682, startPoint y: 333, endPoint x: 686, endPoint y: 330, distance: 4.8
click at [683, 333] on button "Close" at bounding box center [671, 331] width 38 height 18
type textarea "x"
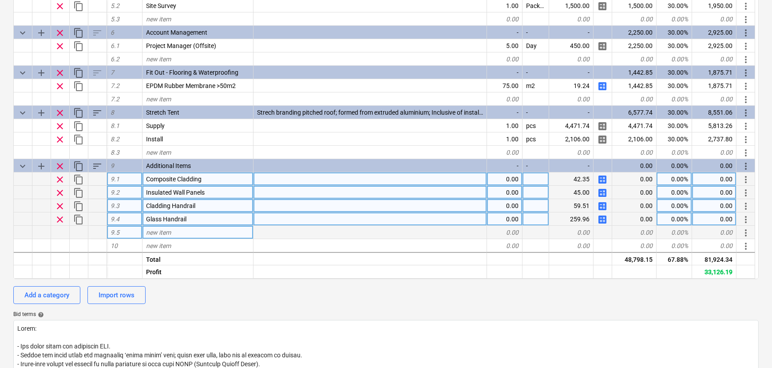
click at [195, 230] on div "new item" at bounding box center [198, 232] width 111 height 13
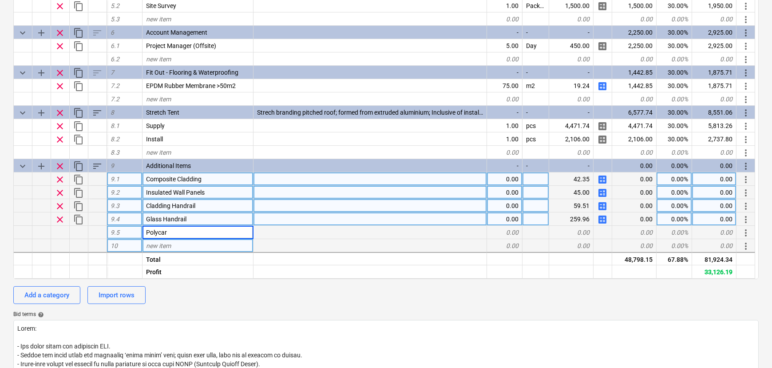
type input "Polycarb"
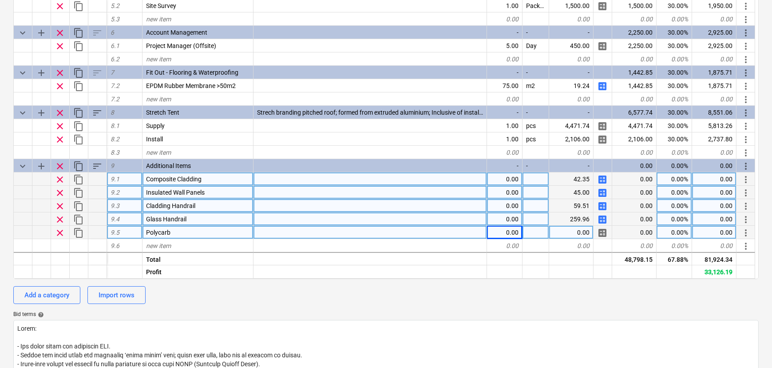
click at [506, 236] on div "0.00" at bounding box center [505, 232] width 36 height 13
click at [565, 238] on div "0.00" at bounding box center [571, 232] width 44 height 13
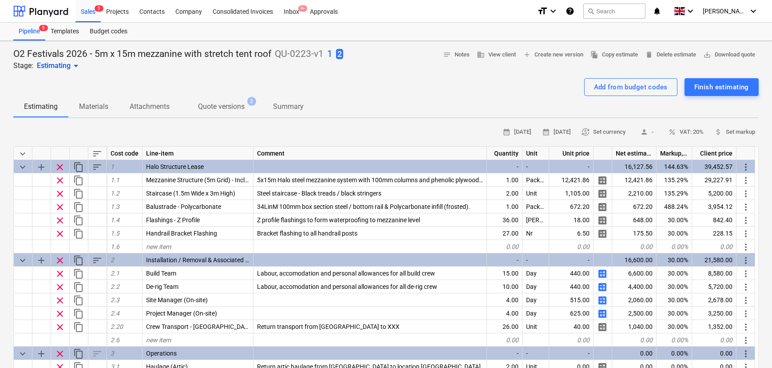
click at [252, 72] on div at bounding box center [386, 74] width 746 height 7
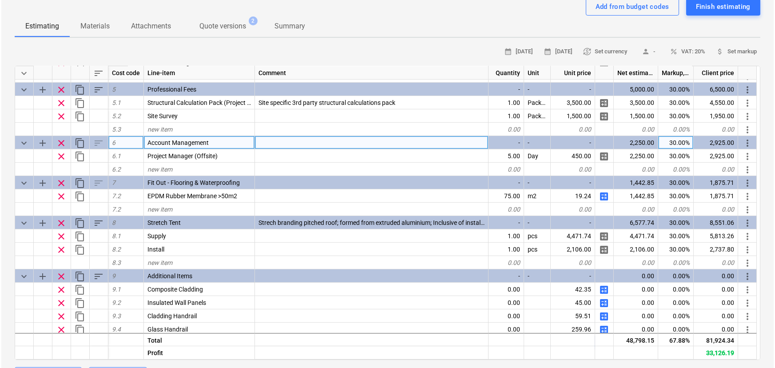
scroll to position [319, 0]
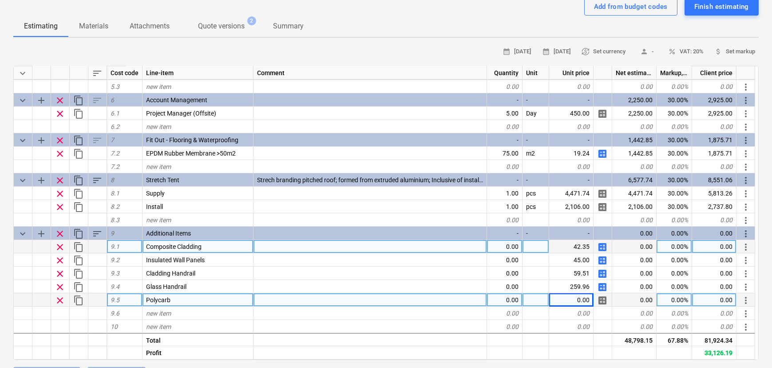
click at [604, 250] on span "calculate" at bounding box center [602, 247] width 11 height 11
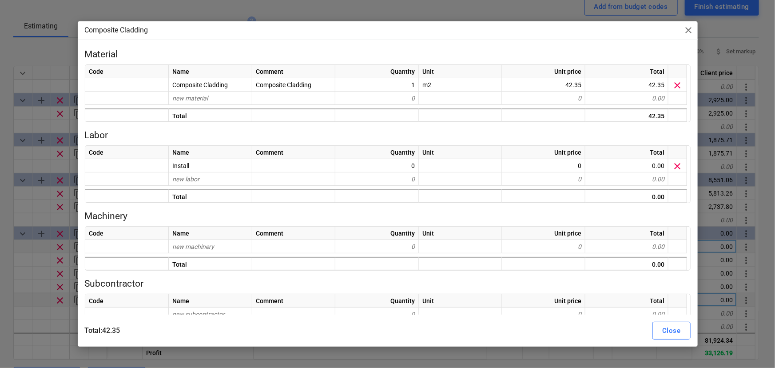
click at [690, 36] on span "close" at bounding box center [688, 30] width 11 height 11
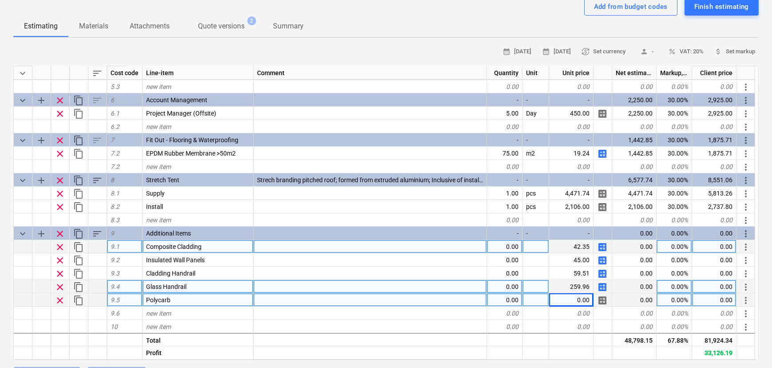
click at [600, 287] on span "calculate" at bounding box center [602, 287] width 11 height 11
type textarea "x"
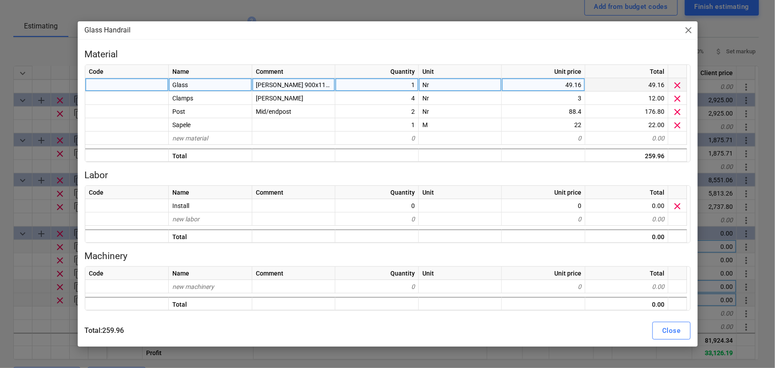
click at [285, 87] on span "FH Brundle 900x1152mm glass" at bounding box center [307, 84] width 103 height 7
click at [222, 85] on div "Glass" at bounding box center [210, 84] width 83 height 13
type input "r"
type input "Handrail rate"
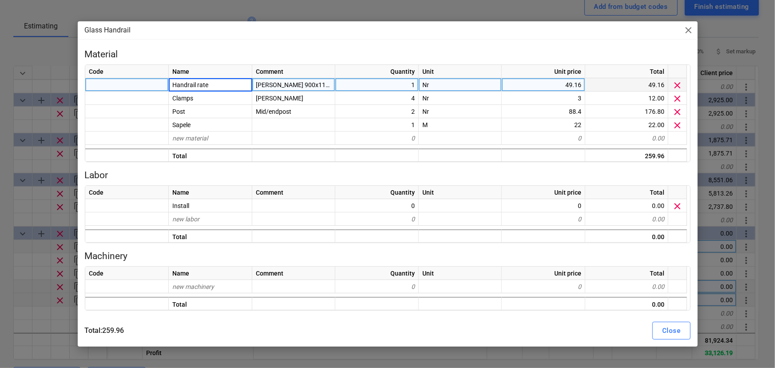
type textarea "x"
click at [286, 88] on span "FH Brundle 900x1152mm glass" at bounding box center [307, 84] width 103 height 7
type input "Inclusive of glass, clamps posts, supports and sapele"
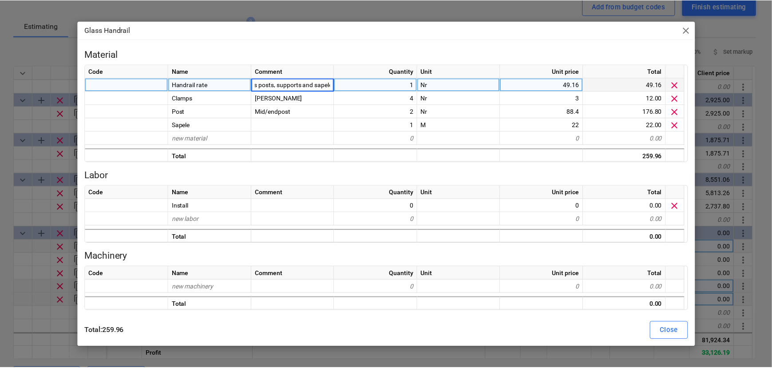
scroll to position [0, 71]
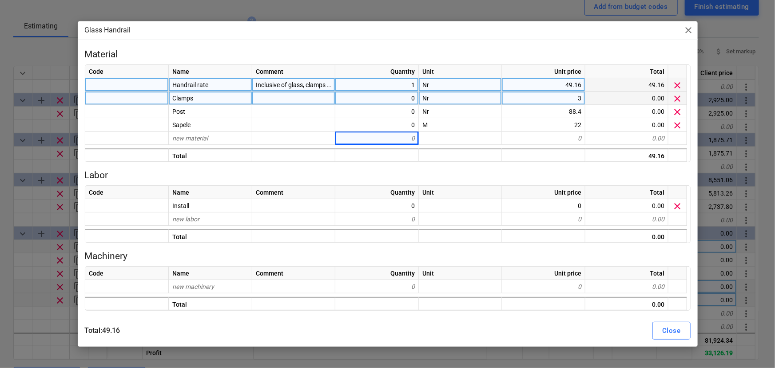
click at [681, 96] on span "clear" at bounding box center [677, 98] width 11 height 11
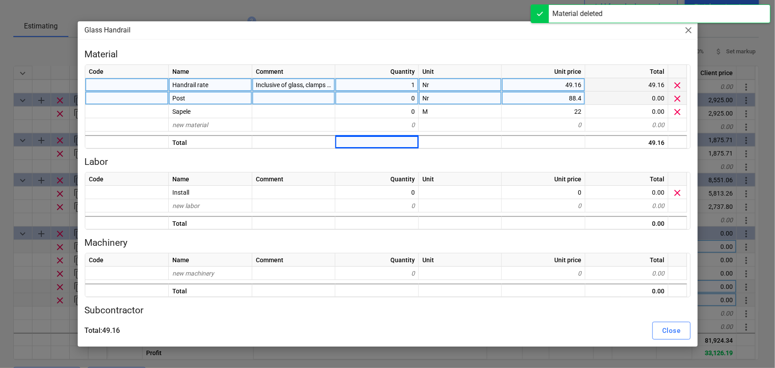
click at [678, 99] on span "clear" at bounding box center [677, 98] width 11 height 11
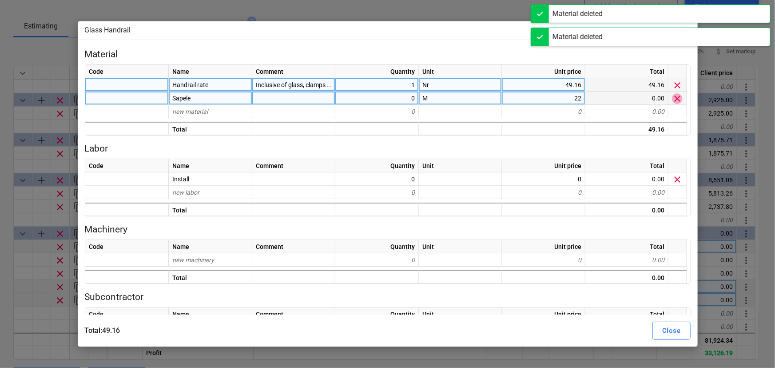
click at [678, 99] on span "clear" at bounding box center [677, 98] width 11 height 11
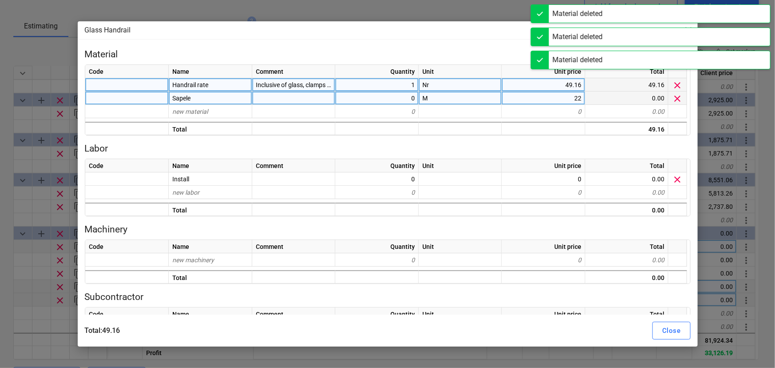
type textarea "x"
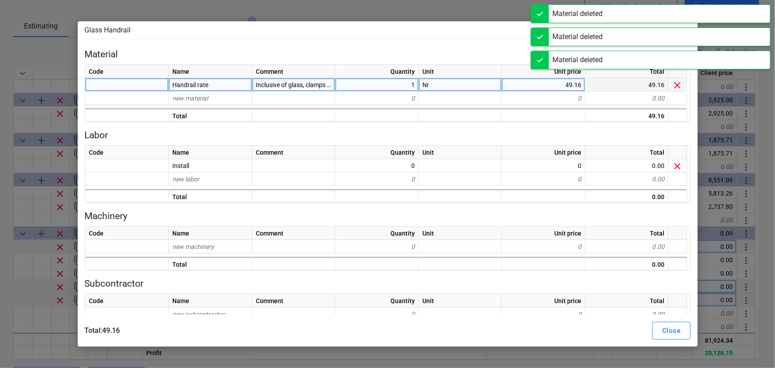
click at [553, 89] on div "49.16" at bounding box center [543, 84] width 83 height 13
click at [377, 84] on div "1" at bounding box center [376, 84] width 83 height 13
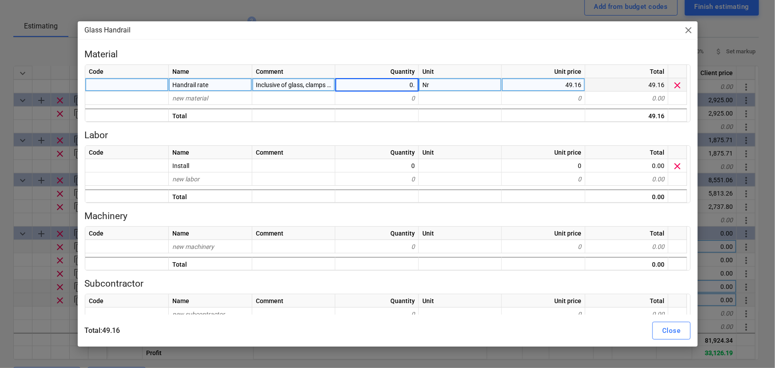
type input "0.4"
type textarea "x"
type input "259"
click at [665, 329] on div "Close" at bounding box center [671, 331] width 18 height 12
type textarea "x"
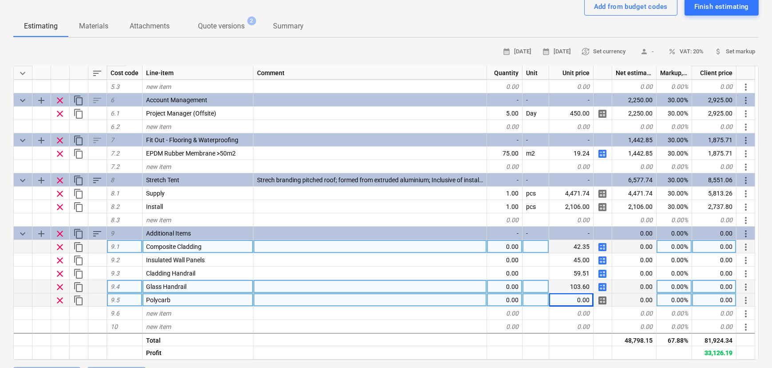
click at [679, 290] on div "0.00%" at bounding box center [675, 286] width 36 height 13
click at [168, 300] on span "Polycarb" at bounding box center [158, 299] width 24 height 7
click at [179, 300] on input "Polycarb" at bounding box center [198, 299] width 111 height 13
click at [179, 299] on input "Polycarb" at bounding box center [198, 299] width 111 height 13
click at [180, 298] on input "Polycarb" at bounding box center [198, 299] width 111 height 13
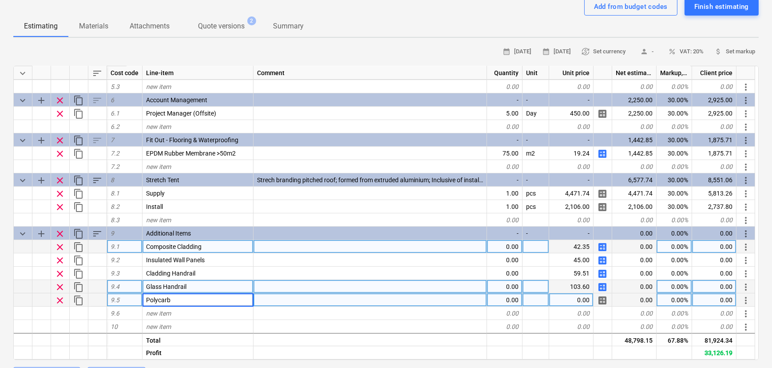
click at [180, 298] on input "Polycarb" at bounding box center [198, 299] width 111 height 13
click at [181, 300] on input "Polycarb" at bounding box center [198, 299] width 111 height 13
type input "Polycarb Hand"
click at [56, 300] on span "clear" at bounding box center [60, 300] width 11 height 11
type textarea "x"
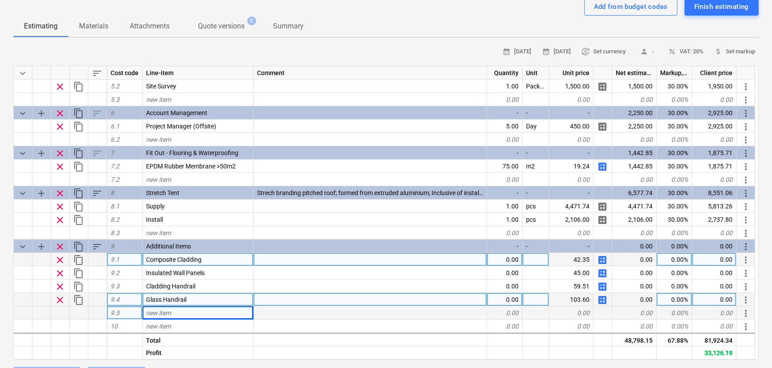
scroll to position [306, 0]
click at [156, 319] on div "new item" at bounding box center [198, 312] width 111 height 13
type input "Glazed Door"
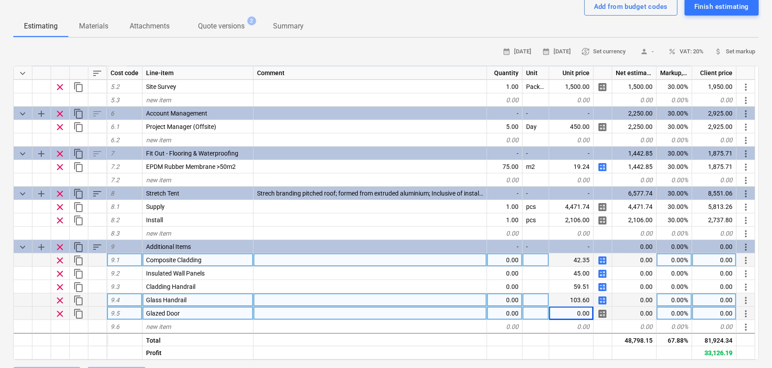
click at [604, 317] on span "calculate" at bounding box center [602, 313] width 11 height 11
type textarea "x"
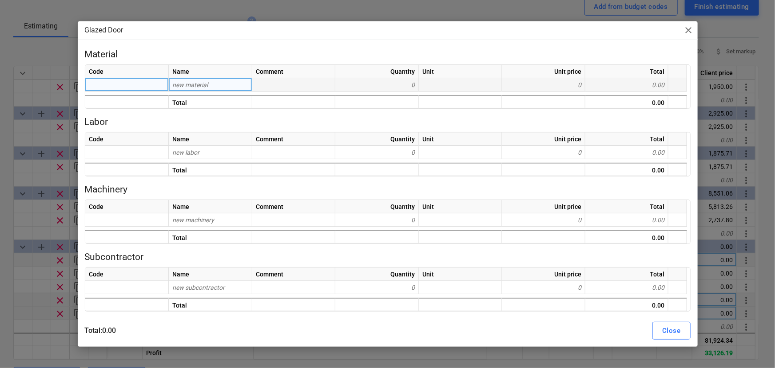
click at [173, 76] on div "Name" at bounding box center [210, 71] width 83 height 13
click at [187, 80] on div "new material" at bounding box center [210, 84] width 83 height 13
type input "Supply"
click at [186, 87] on span "new material" at bounding box center [190, 84] width 36 height 7
type input "S"
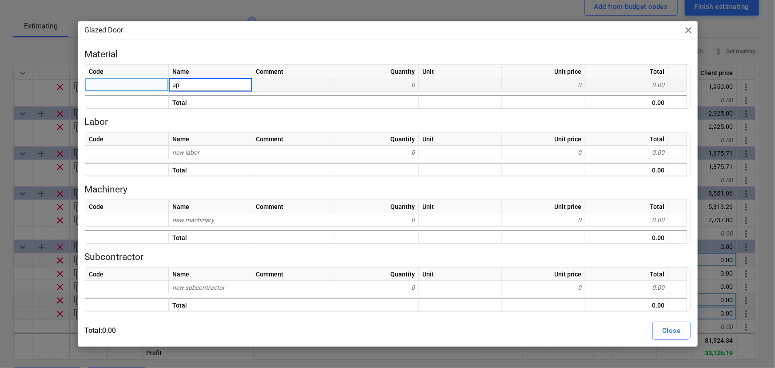
type input "u"
type input "Supply"
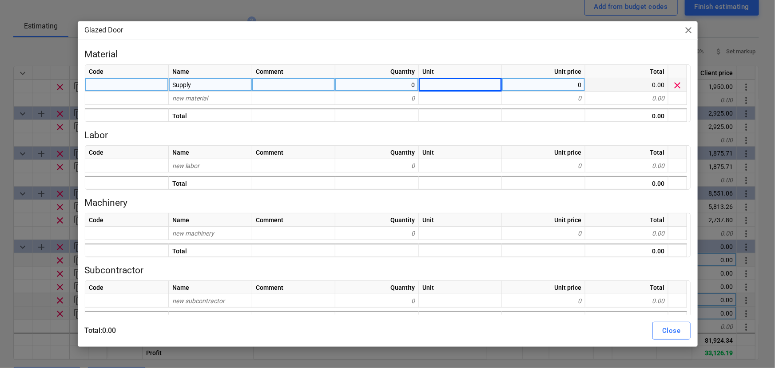
type textarea "x"
type input "2500"
type textarea "x"
type input "Nr"
type textarea "x"
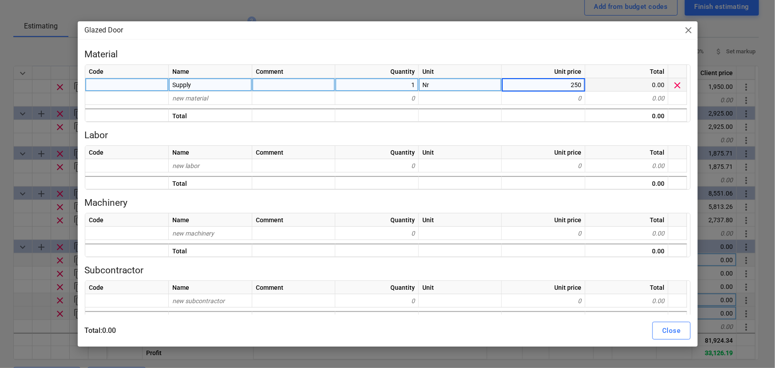
type input "2500"
click at [673, 335] on div "Close" at bounding box center [671, 331] width 18 height 12
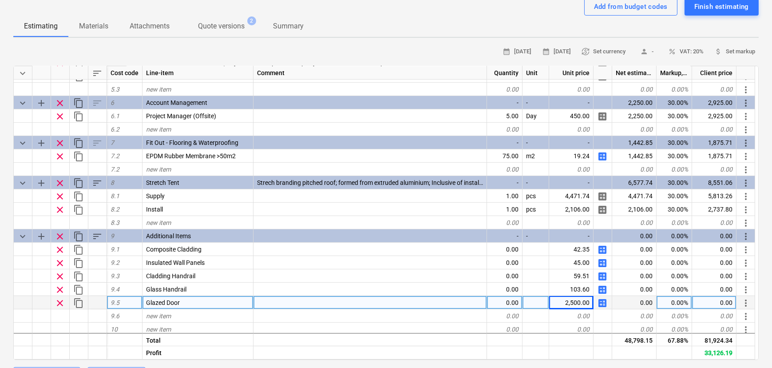
scroll to position [319, 0]
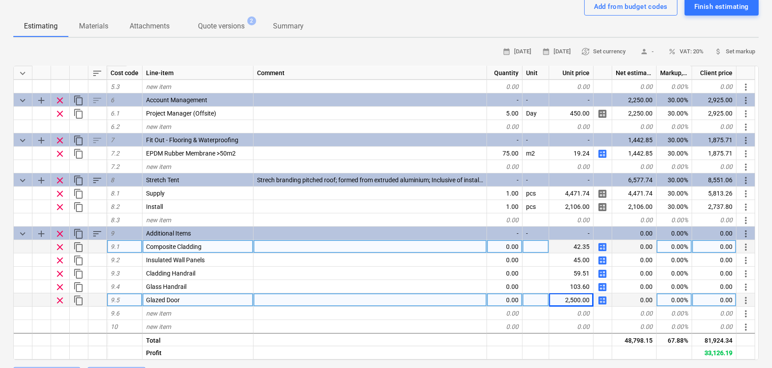
click at [602, 248] on span "calculate" at bounding box center [602, 247] width 11 height 11
type textarea "x"
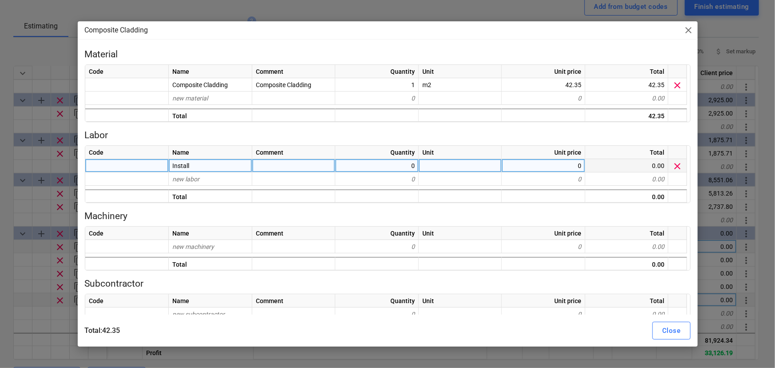
click at [198, 164] on div "Install" at bounding box center [210, 165] width 83 height 13
click at [201, 168] on input "Install" at bounding box center [210, 165] width 83 height 13
type input "Install 1"
type textarea "x"
type input "Crew 1"
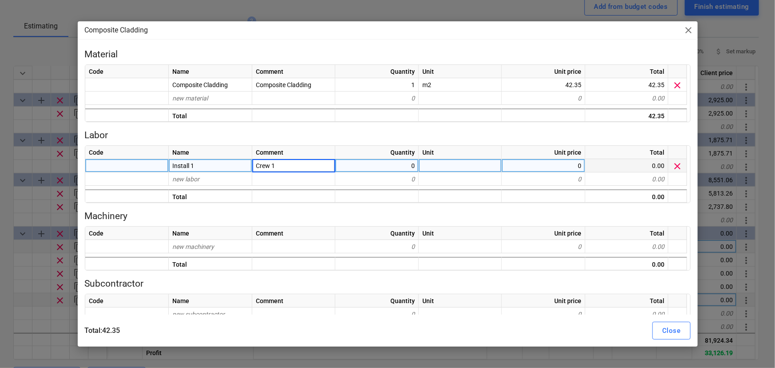
type textarea "x"
type input "Install 2"
type textarea "x"
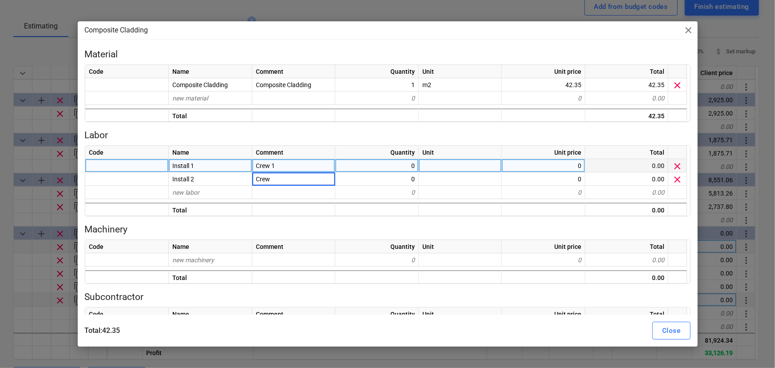
type input "Crew 2"
type textarea "x"
click at [536, 162] on div "0" at bounding box center [543, 165] width 83 height 13
type input "13.88"
type textarea "x"
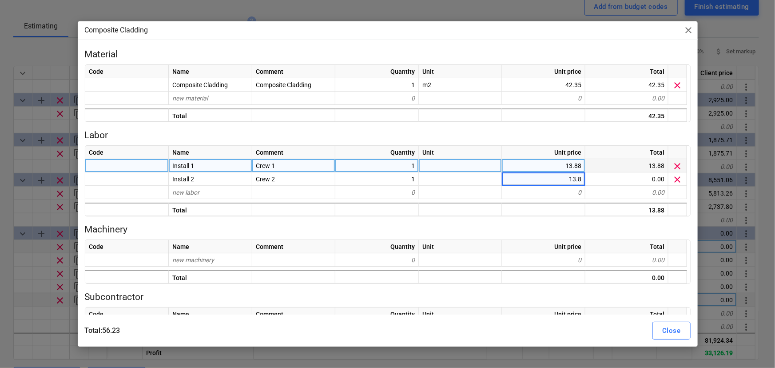
type input "13.88"
click at [676, 329] on div "Close" at bounding box center [671, 331] width 18 height 12
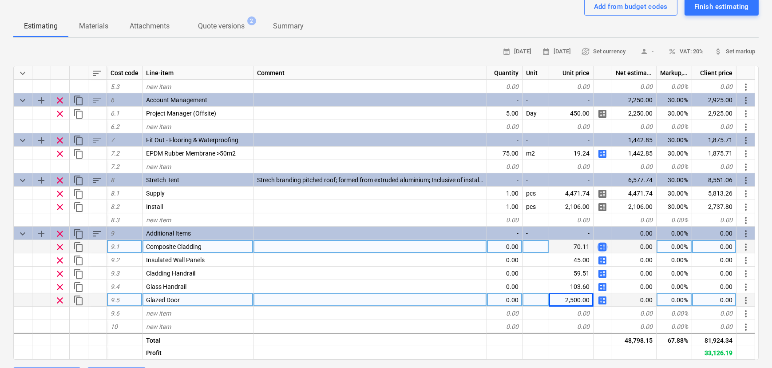
click at [604, 249] on span "calculate" at bounding box center [602, 247] width 11 height 11
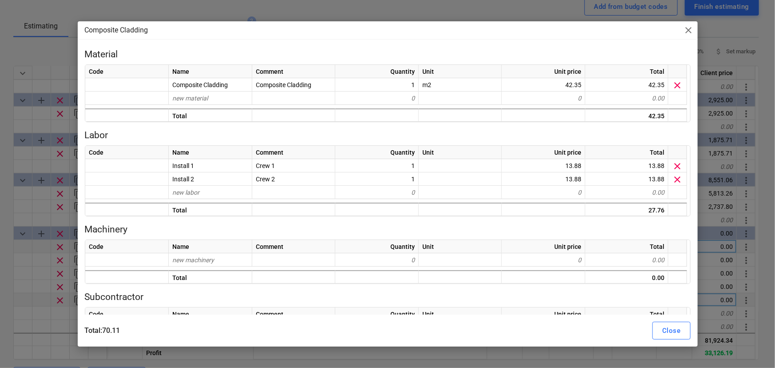
click at [692, 31] on span "close" at bounding box center [688, 30] width 11 height 11
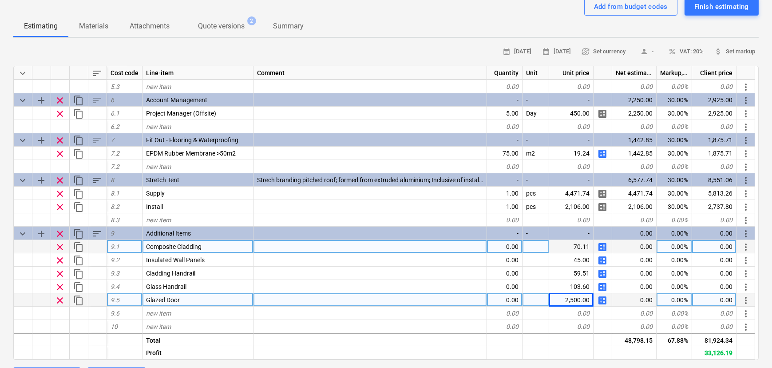
click at [599, 247] on span "calculate" at bounding box center [602, 247] width 11 height 11
type textarea "x"
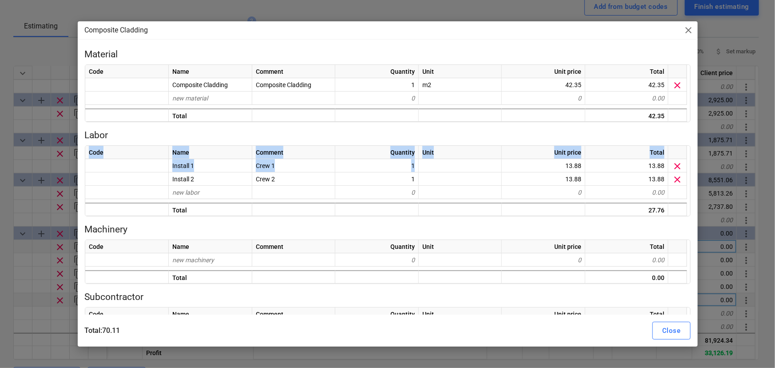
drag, startPoint x: 540, startPoint y: 162, endPoint x: 755, endPoint y: 197, distance: 217.7
click at [755, 197] on div "Composite Cladding close Material Code Name Comment Quantity Unit Unit price To…" at bounding box center [387, 184] width 775 height 368
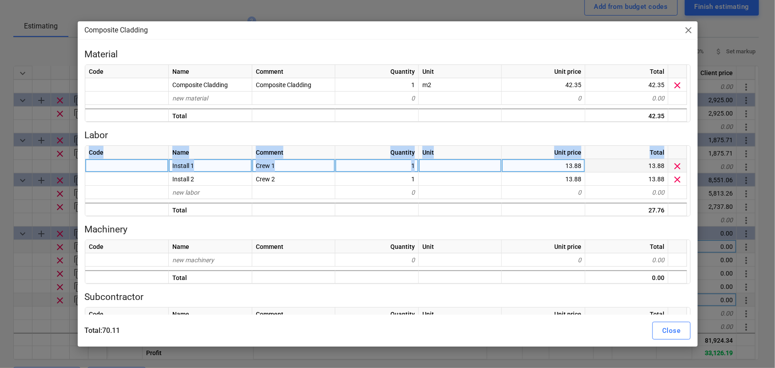
click at [547, 165] on div "13.88" at bounding box center [543, 165] width 83 height 13
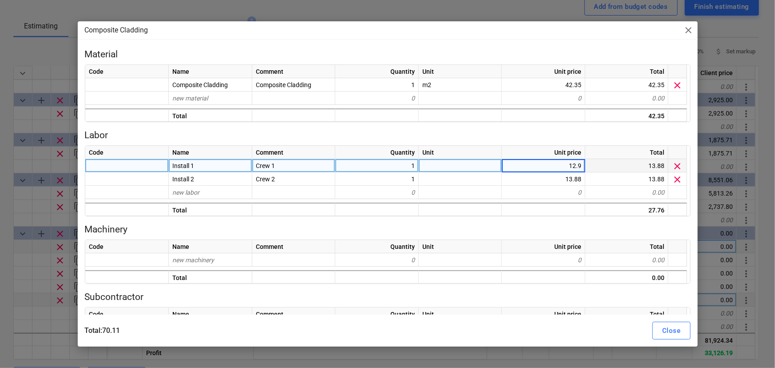
type input "12.96"
type textarea "x"
type input "12.96"
click at [0, 108] on div "Composite Cladding close Material Code Name Comment Quantity Unit Unit price To…" at bounding box center [387, 184] width 775 height 368
type textarea "x"
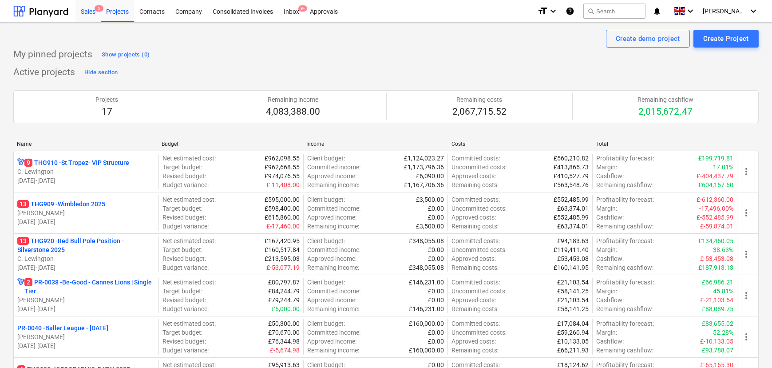
click at [83, 14] on div "Sales 5" at bounding box center [87, 11] width 25 height 23
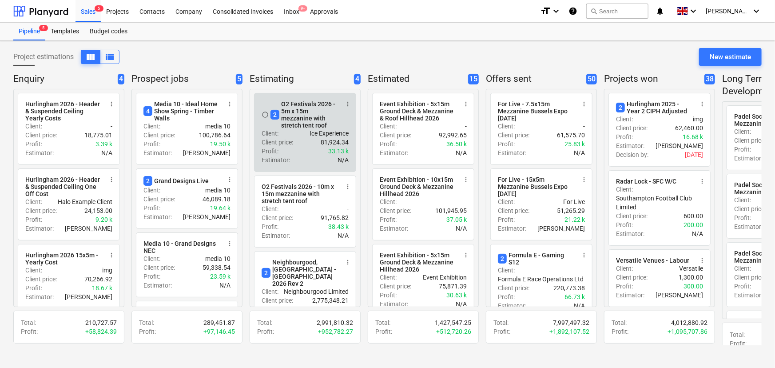
click at [310, 135] on p "Ice Experience" at bounding box center [329, 133] width 39 height 9
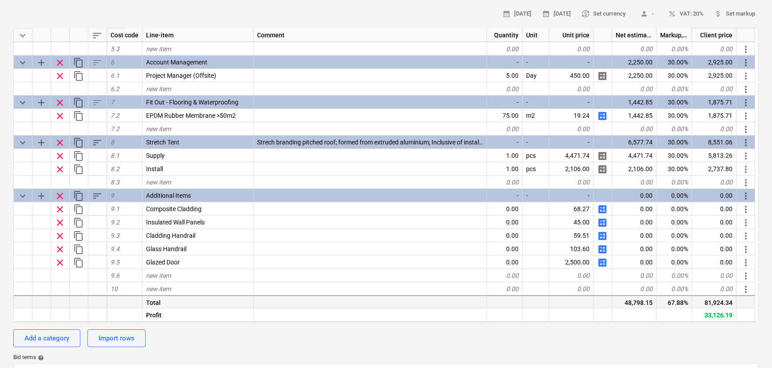
scroll to position [202, 0]
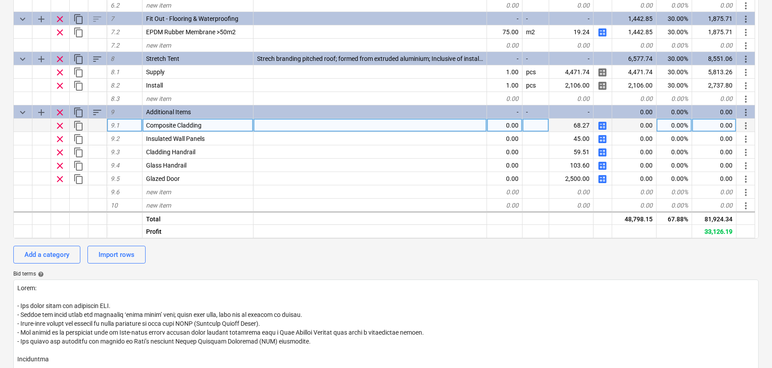
click at [598, 127] on span "calculate" at bounding box center [602, 125] width 11 height 11
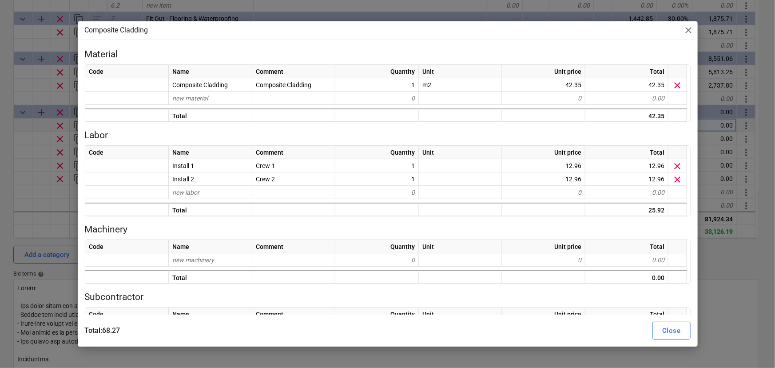
click at [0, 191] on div "Composite Cladding close Material Code Name Comment Quantity Unit Unit price To…" at bounding box center [387, 184] width 775 height 368
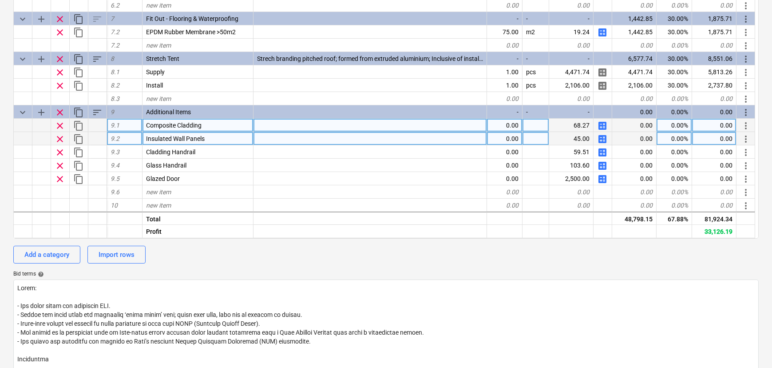
click at [603, 139] on span "calculate" at bounding box center [602, 139] width 11 height 11
type textarea "x"
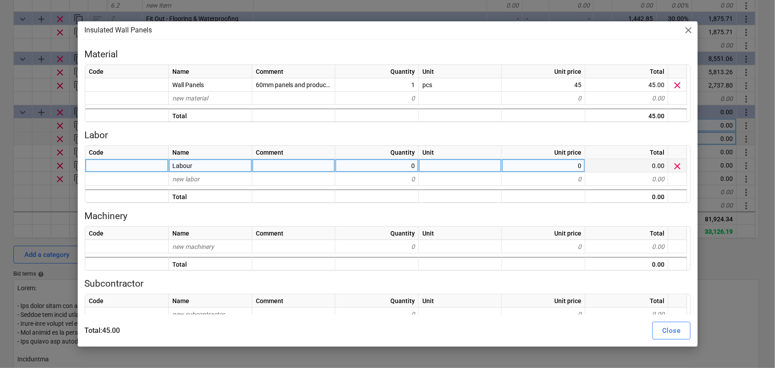
click at [242, 165] on div "Labour" at bounding box center [210, 165] width 83 height 13
click at [238, 167] on input "Labour" at bounding box center [210, 165] width 83 height 13
type input "Labour 1"
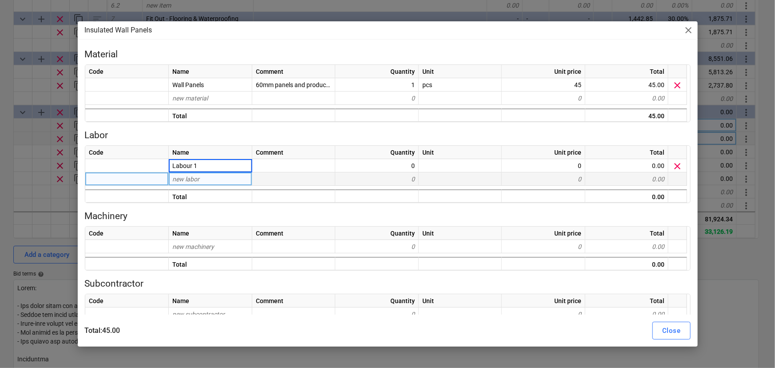
click at [221, 178] on div "new labor" at bounding box center [210, 178] width 83 height 13
type textarea "x"
type input "Labour 2"
type textarea "x"
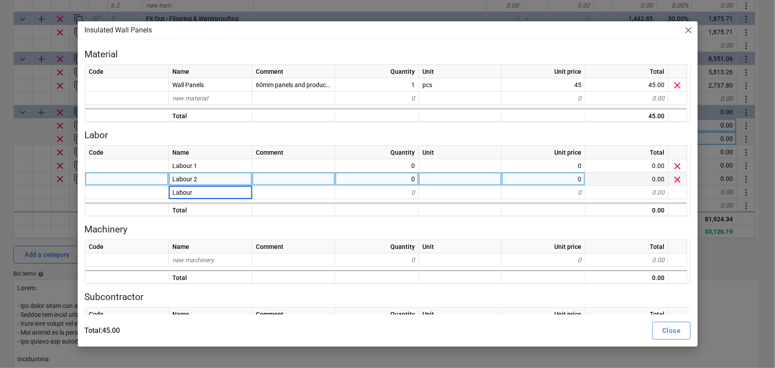
type input "Labour 3"
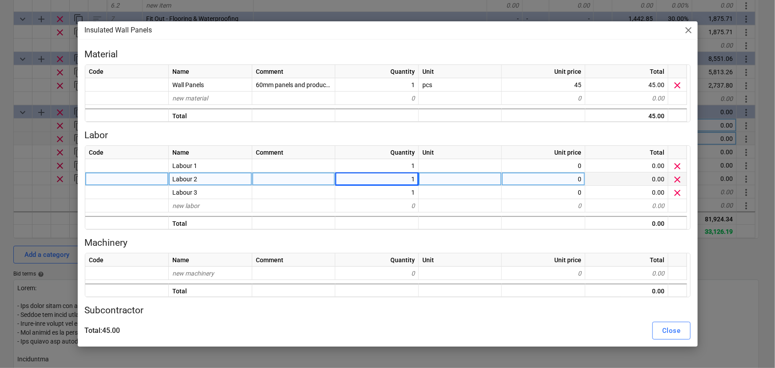
type textarea "x"
type input "6.48"
type textarea "x"
type input "6.48"
type textarea "x"
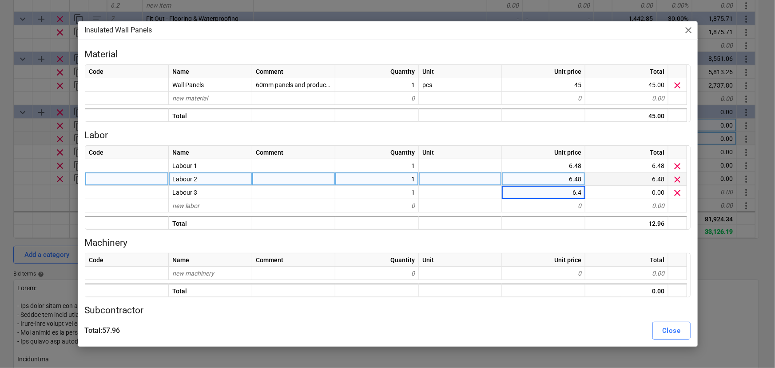
type input "6.48"
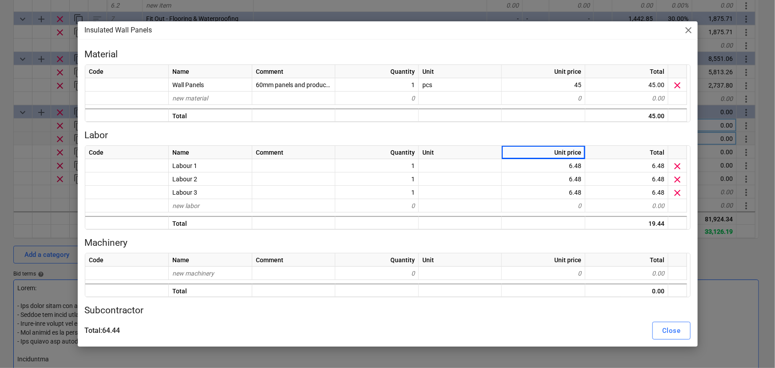
click at [652, 324] on button "Close" at bounding box center [671, 331] width 38 height 18
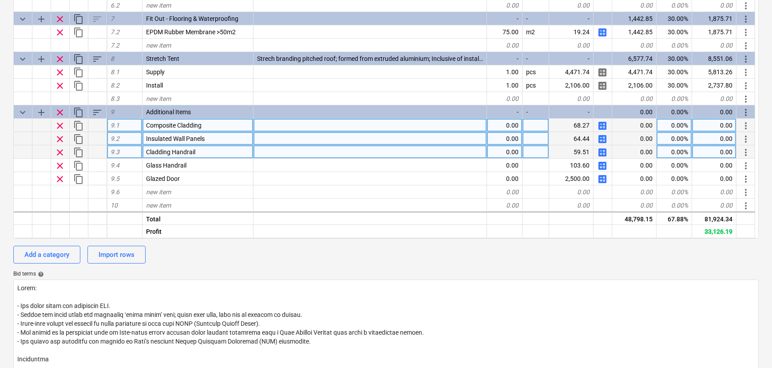
click at [600, 154] on span "calculate" at bounding box center [602, 152] width 11 height 11
type textarea "x"
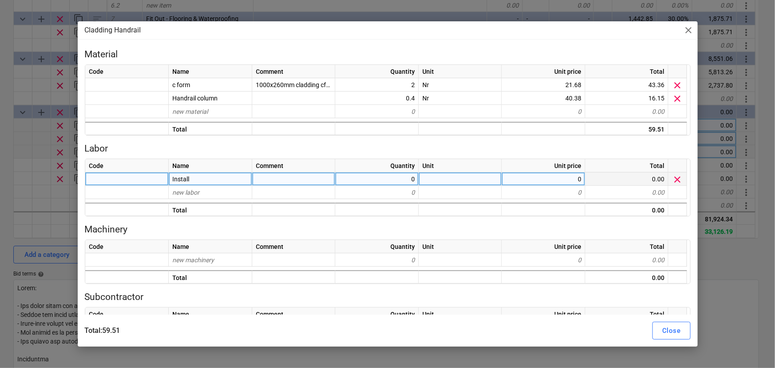
click at [304, 183] on div at bounding box center [293, 178] width 83 height 13
click at [224, 179] on div "Install" at bounding box center [210, 178] width 83 height 13
type input "Labour 1"
type textarea "x"
type input "Labour 2"
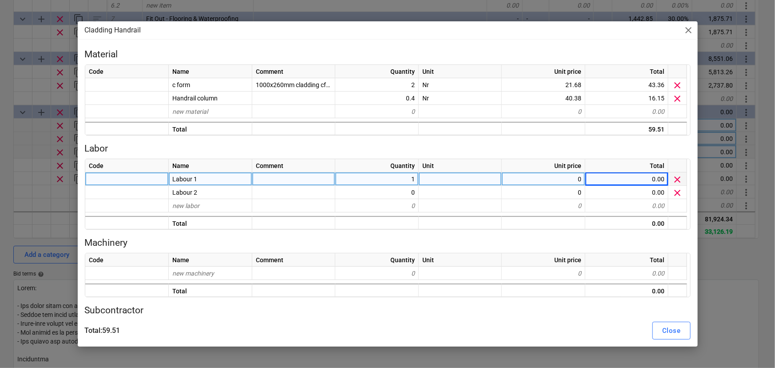
type textarea "x"
type input "3.7"
type textarea "x"
type input "3.7"
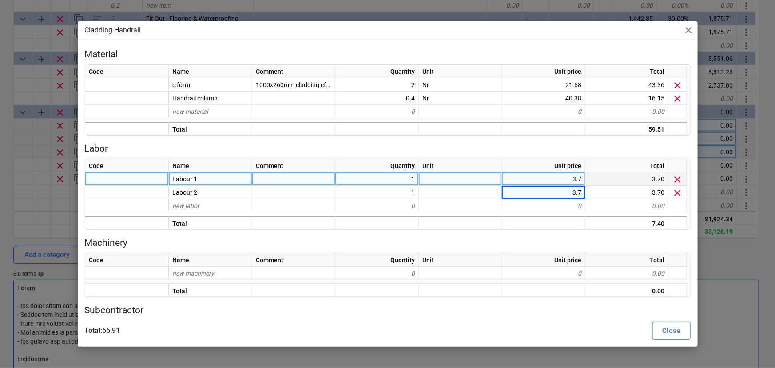
click at [669, 333] on div "Close" at bounding box center [671, 331] width 18 height 12
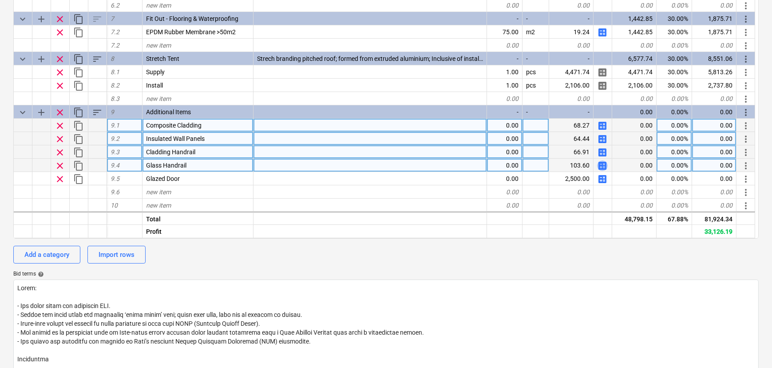
click at [603, 166] on span "calculate" at bounding box center [602, 165] width 11 height 11
type textarea "x"
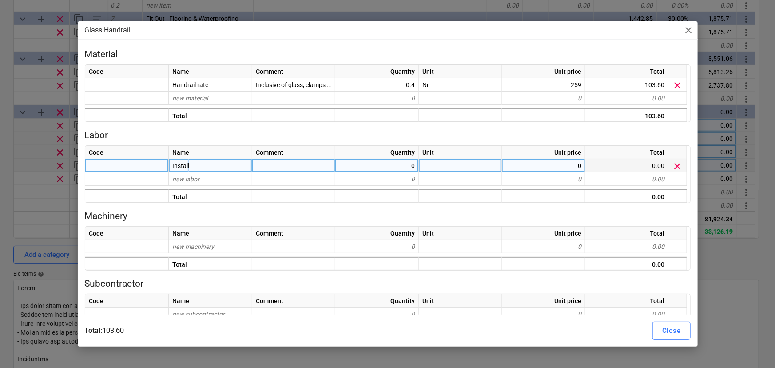
click at [188, 167] on span "Install" at bounding box center [180, 165] width 17 height 7
type input "Labour 1"
type textarea "x"
type input "Labou"
type input "r"
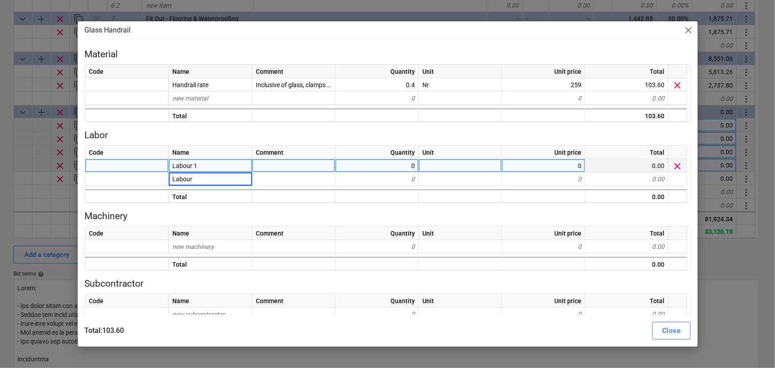
type input "Labour 2"
type textarea "x"
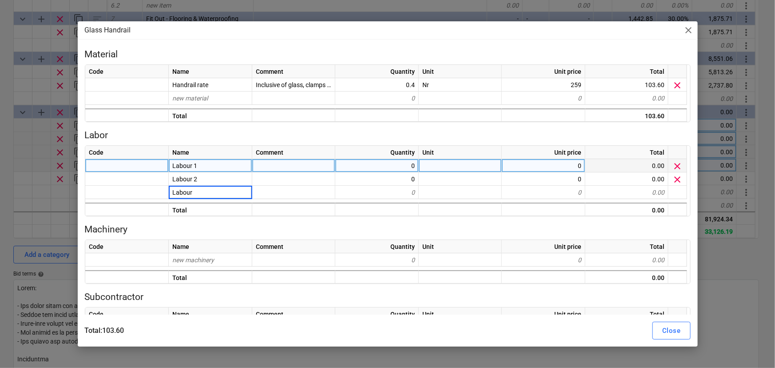
type input "Labour 3"
type textarea "x"
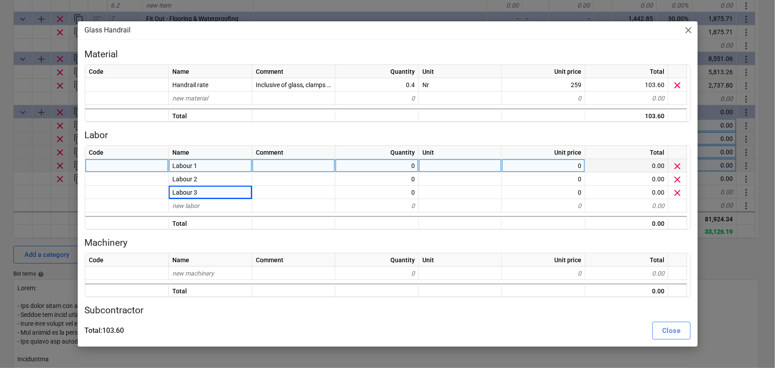
click at [369, 169] on div "0" at bounding box center [376, 165] width 83 height 13
type input "1"
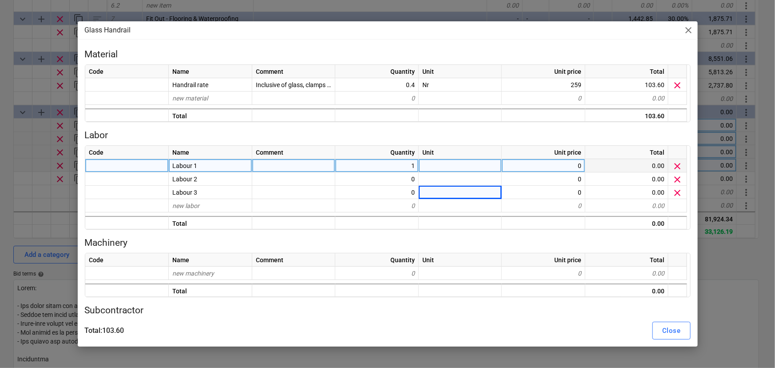
type textarea "x"
type input "10.19"
type textarea "x"
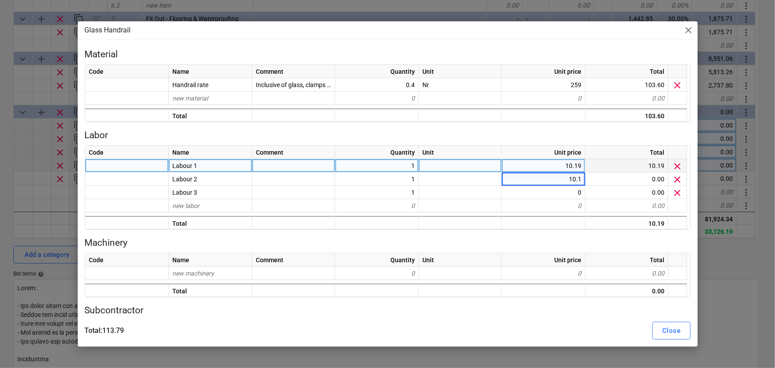
type input "10.19"
type textarea "x"
type input "10.19"
click at [662, 336] on div "Close" at bounding box center [671, 331] width 18 height 12
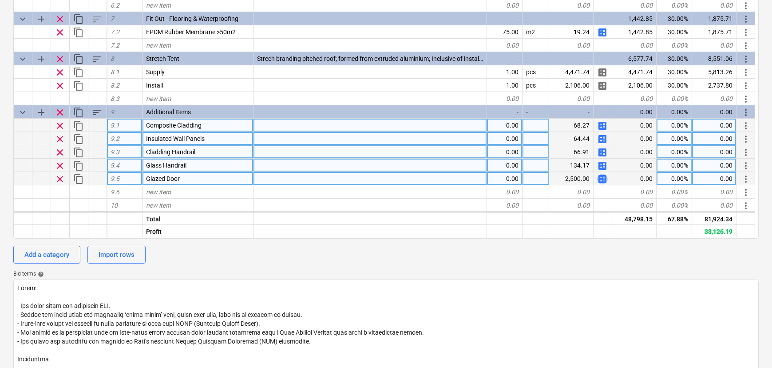
click at [604, 181] on span "calculate" at bounding box center [602, 179] width 11 height 11
type textarea "x"
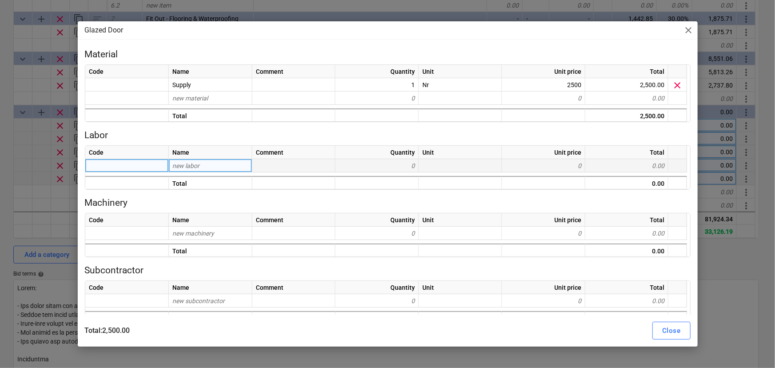
click at [225, 162] on div "new labor" at bounding box center [210, 165] width 83 height 13
type input "g"
type input "G"
type input "l"
type input "Install"
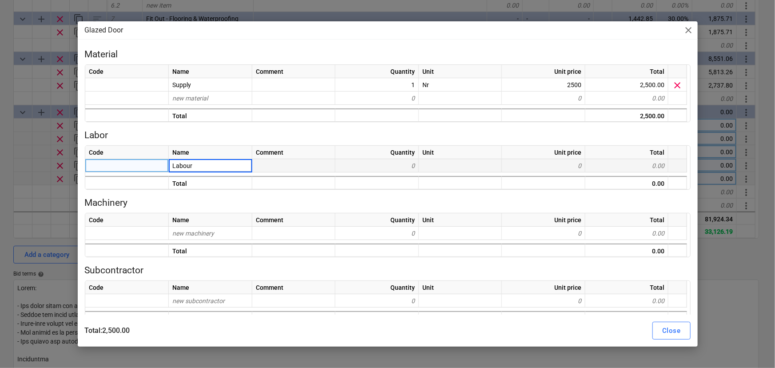
type input "Labour 1"
type textarea "x"
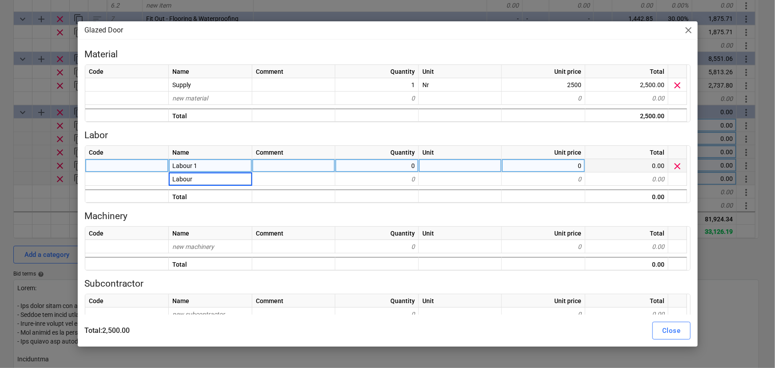
type input "Labour 2"
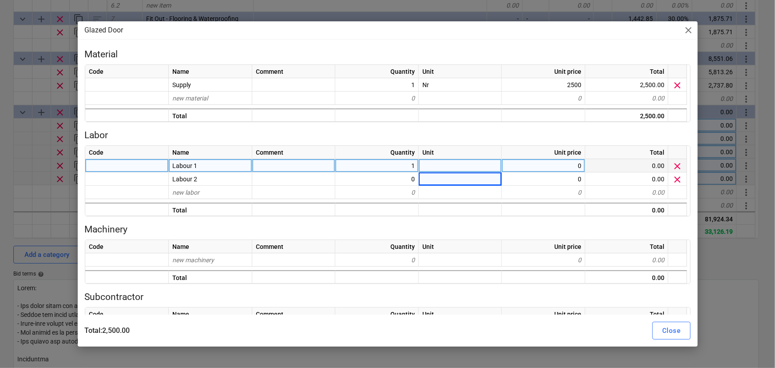
type textarea "x"
type input "27.78"
type textarea "x"
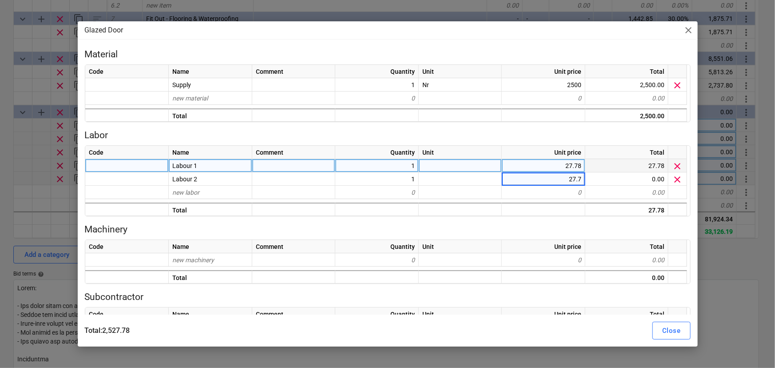
type input "27.78"
click at [687, 332] on button "Close" at bounding box center [671, 331] width 38 height 18
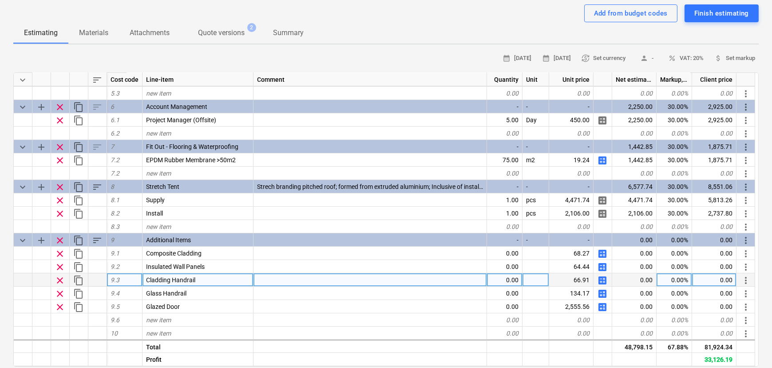
scroll to position [80, 0]
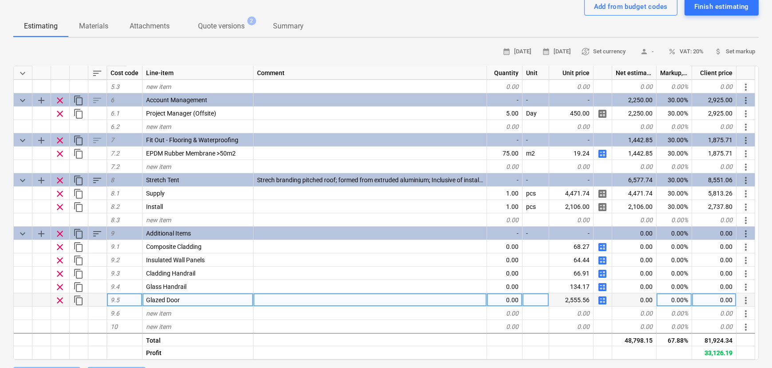
click at [600, 301] on span "calculate" at bounding box center [602, 300] width 11 height 11
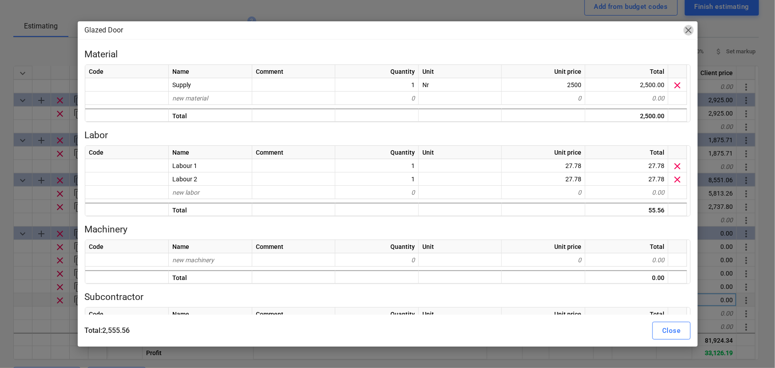
click at [687, 35] on span "close" at bounding box center [688, 30] width 11 height 11
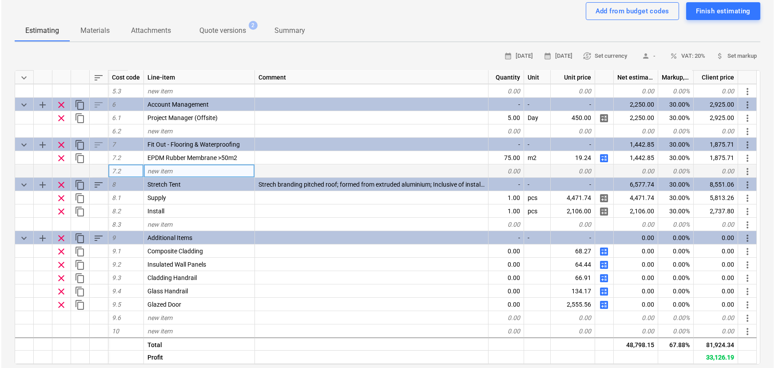
scroll to position [80, 0]
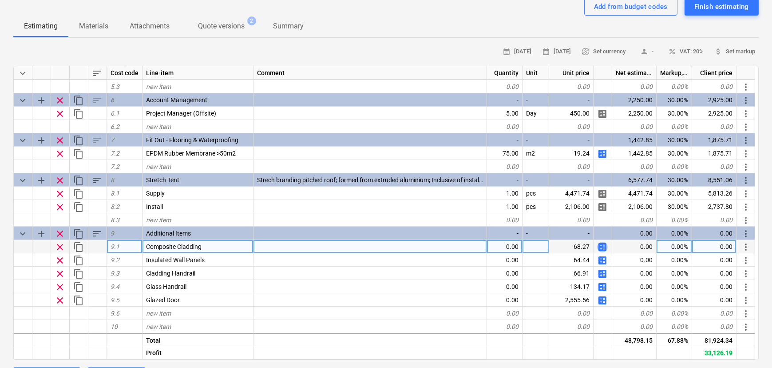
click at [600, 249] on span "calculate" at bounding box center [602, 247] width 11 height 11
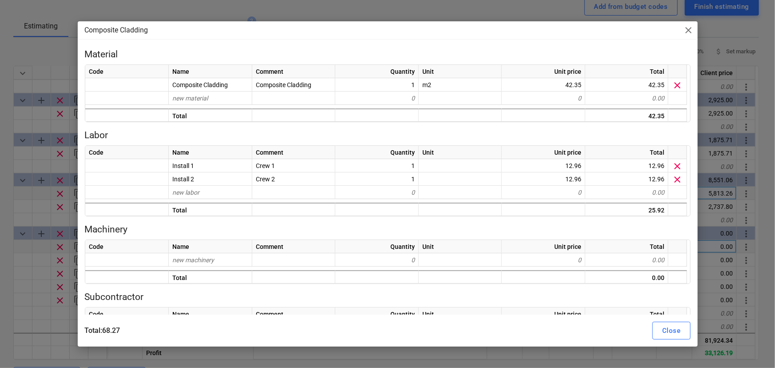
click at [47, 188] on div "Composite Cladding close Material Code Name Comment Quantity Unit Unit price To…" at bounding box center [387, 184] width 775 height 368
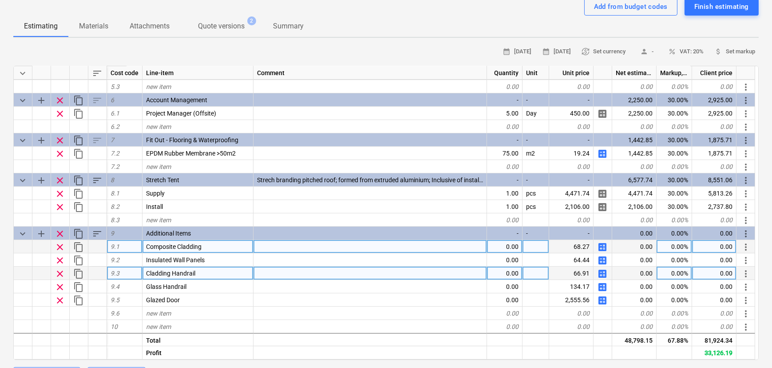
click at [602, 277] on span "calculate" at bounding box center [602, 273] width 11 height 11
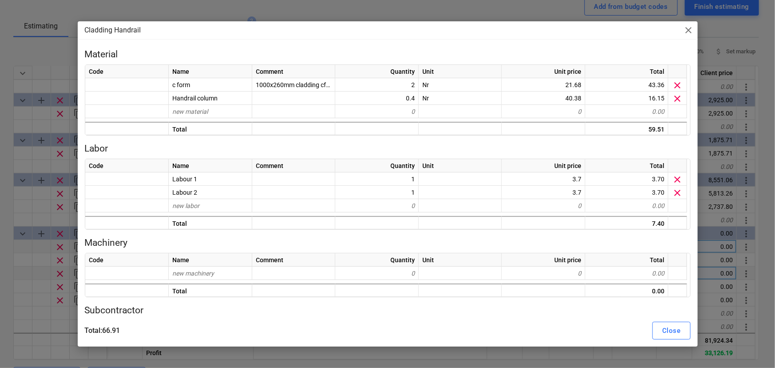
click at [49, 173] on div "Cladding Handrail close Material Code Name Comment Quantity Unit Unit price Tot…" at bounding box center [387, 184] width 775 height 368
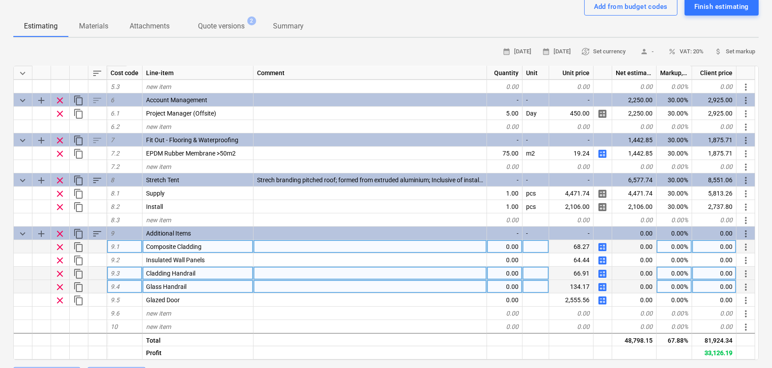
click at [601, 286] on span "calculate" at bounding box center [602, 287] width 11 height 11
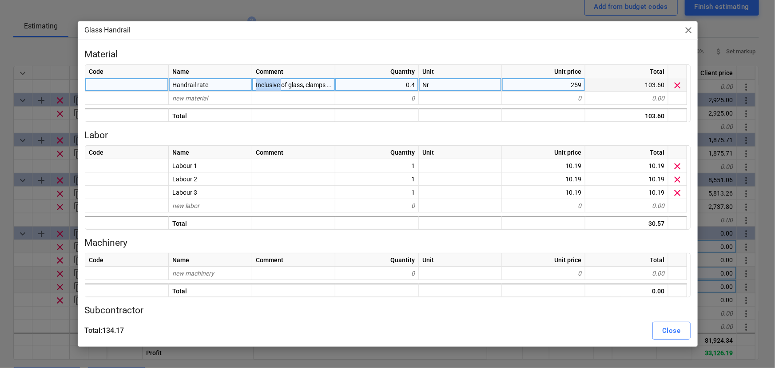
click at [278, 85] on span "Inclusive of glass, clamps posts, supports and sapele" at bounding box center [328, 84] width 145 height 7
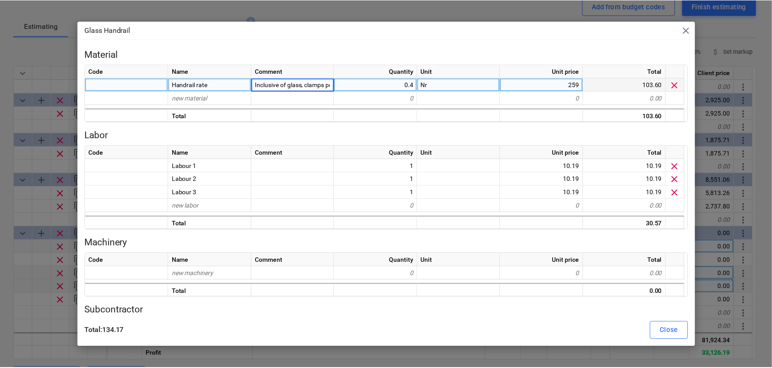
scroll to position [0, 71]
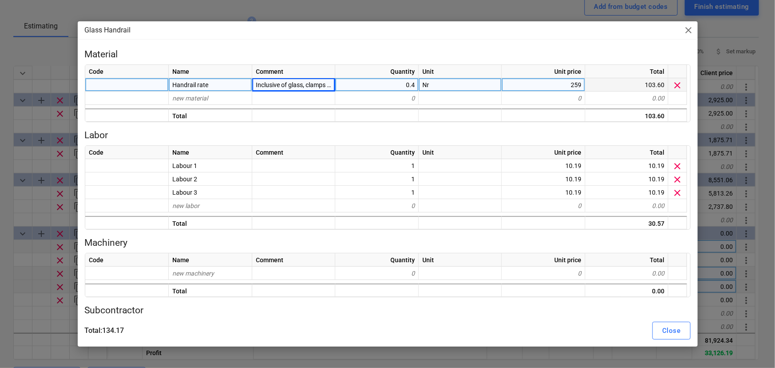
click at [70, 36] on div "Glass Handrail close Material Code Name Comment Quantity Unit Unit price Total …" at bounding box center [387, 184] width 775 height 368
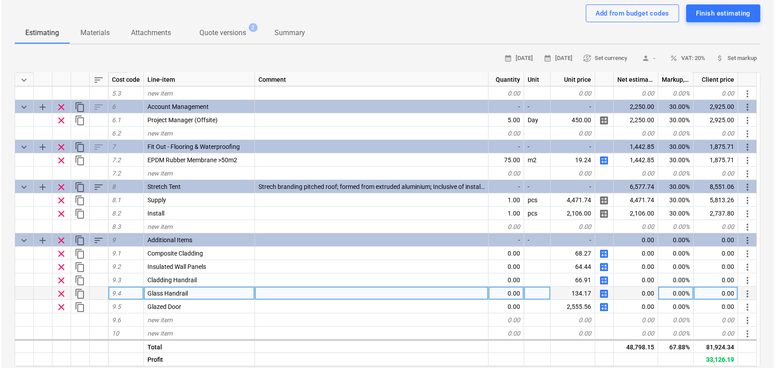
scroll to position [80, 0]
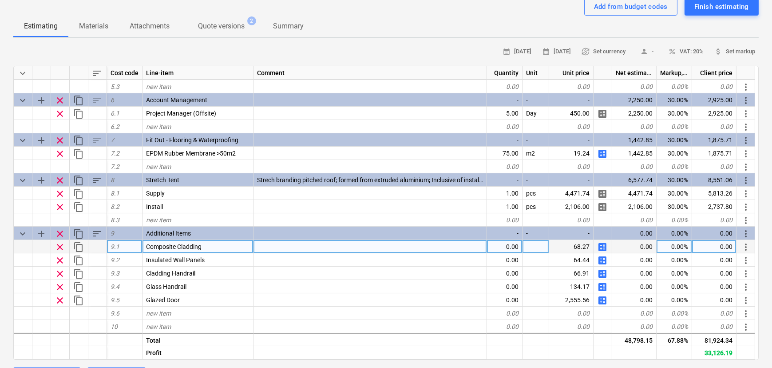
click at [600, 244] on span "calculate" at bounding box center [602, 247] width 11 height 11
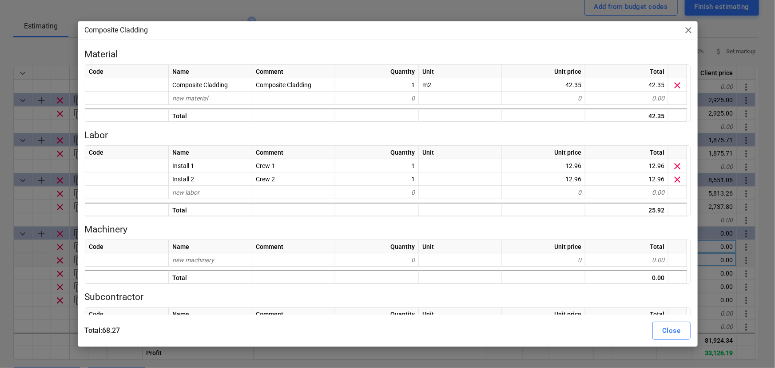
click at [20, 268] on div "Composite Cladding close Material Code Name Comment Quantity Unit Unit price To…" at bounding box center [387, 184] width 775 height 368
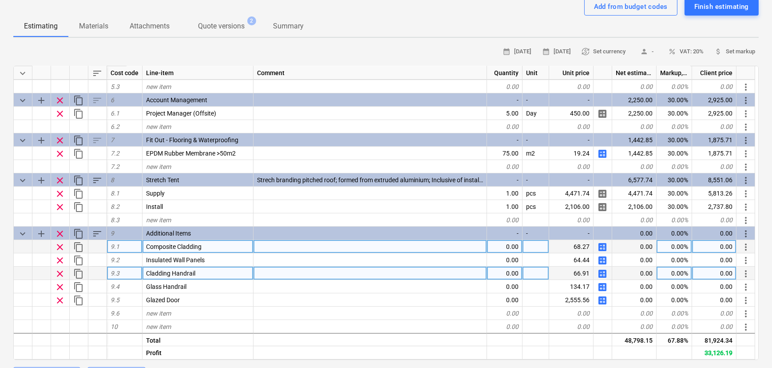
click at [601, 276] on span "calculate" at bounding box center [602, 273] width 11 height 11
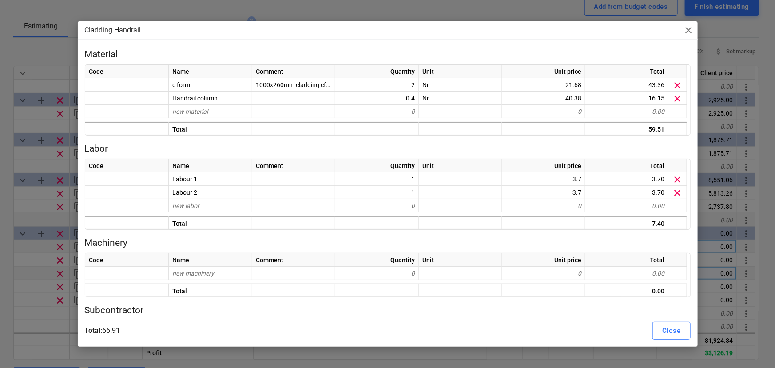
click at [29, 219] on div "Cladding Handrail close Material Code Name Comment Quantity Unit Unit price Tot…" at bounding box center [387, 184] width 775 height 368
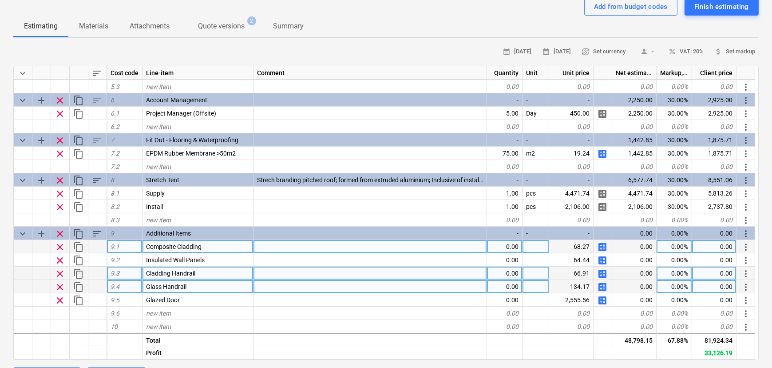
click at [605, 290] on span "calculate" at bounding box center [602, 287] width 11 height 11
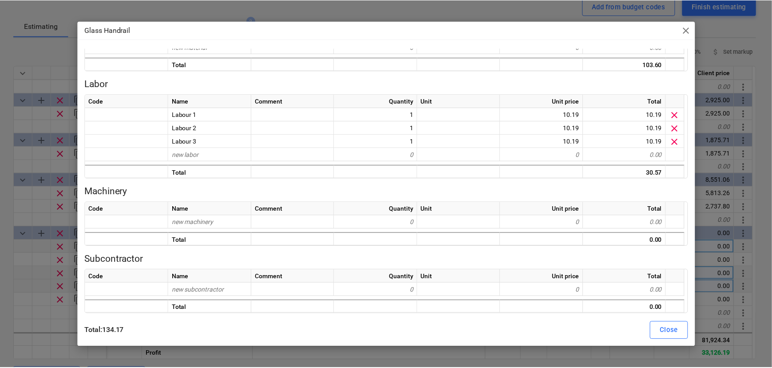
scroll to position [58, 0]
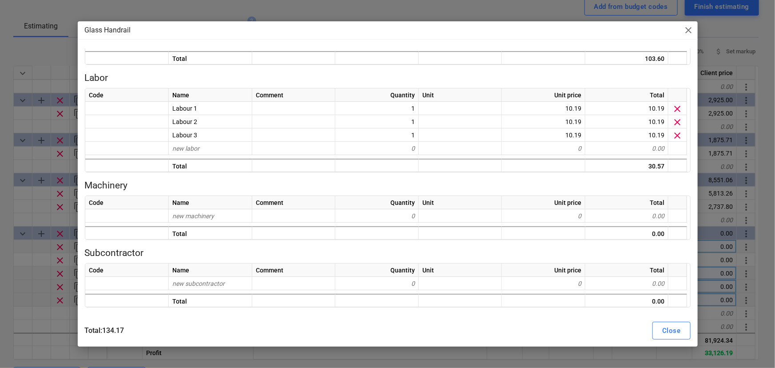
click at [41, 298] on div "Glass Handrail close Material Code Name Comment Quantity Unit Unit price Total …" at bounding box center [387, 184] width 775 height 368
type textarea "x"
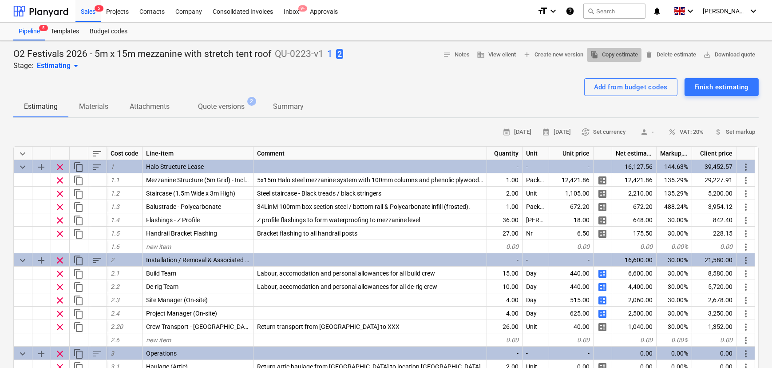
click at [591, 57] on span "file_copy Copy estimate" at bounding box center [615, 55] width 48 height 10
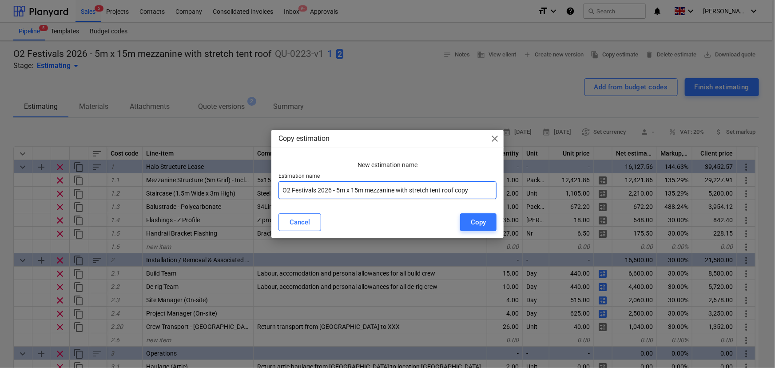
drag, startPoint x: 475, startPoint y: 188, endPoint x: 444, endPoint y: 188, distance: 31.1
click at [444, 188] on input "O2 Festivals 2026 - 5m x 15m mezzanine with stretch tent roof copy" at bounding box center [387, 190] width 218 height 18
type input "O2 Festivals 2026 - 5m x 15m mezzanine with stretch tent Option 1"
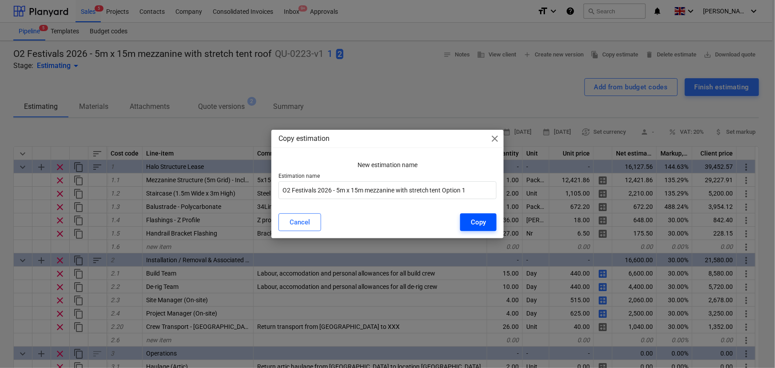
click at [476, 224] on div "Copy" at bounding box center [478, 222] width 15 height 12
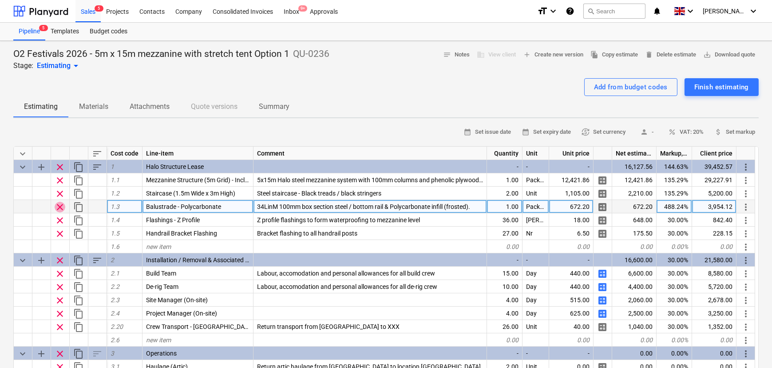
click at [57, 205] on span "clear" at bounding box center [60, 207] width 11 height 11
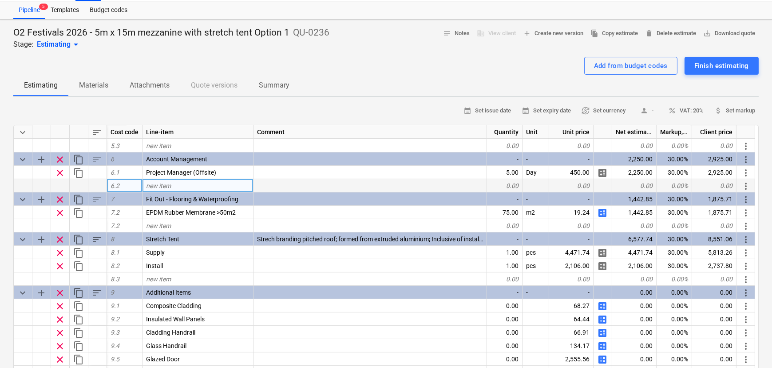
scroll to position [121, 0]
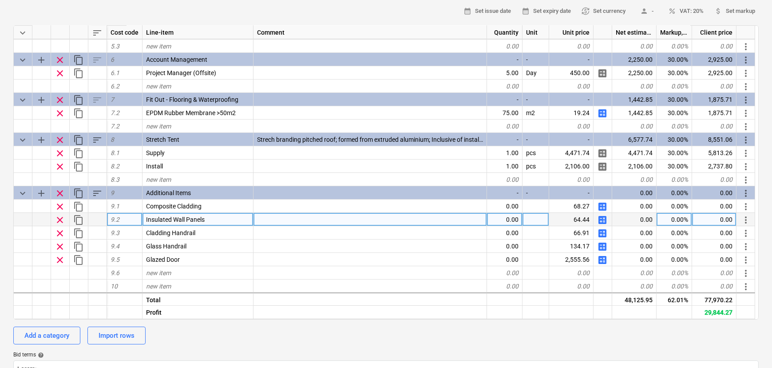
click at [62, 223] on span "clear" at bounding box center [60, 220] width 11 height 11
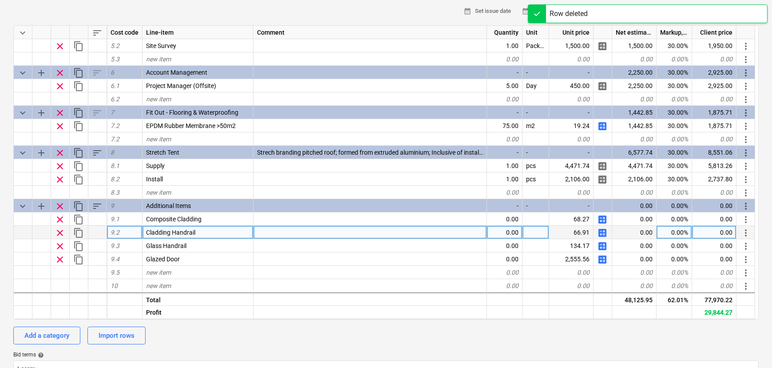
scroll to position [293, 0]
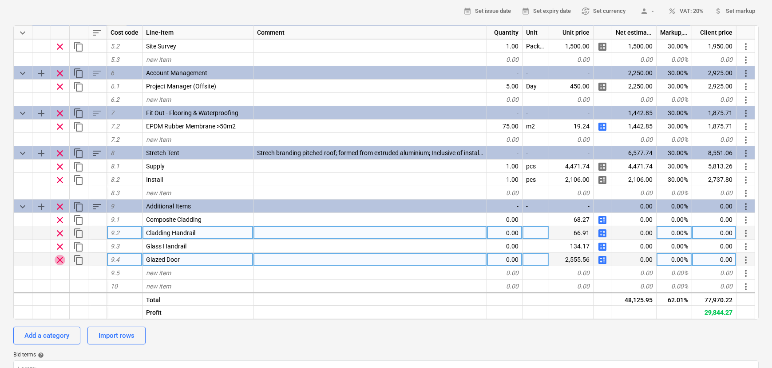
click at [57, 260] on span "clear" at bounding box center [60, 259] width 11 height 11
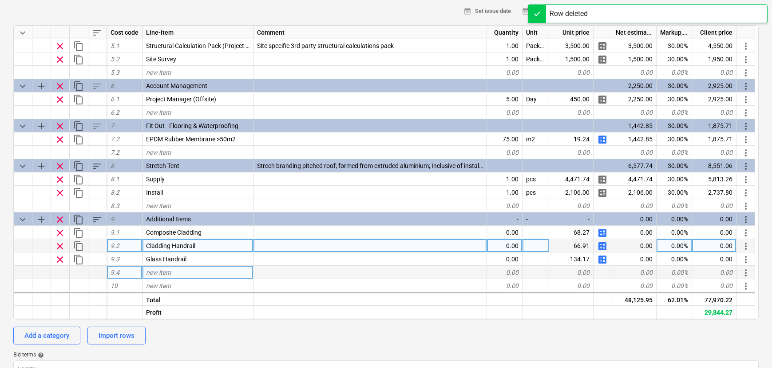
scroll to position [279, 0]
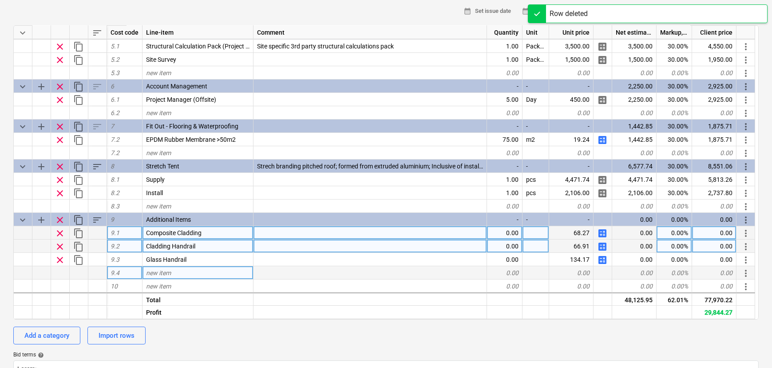
click at [506, 231] on div "0.00" at bounding box center [505, 232] width 36 height 13
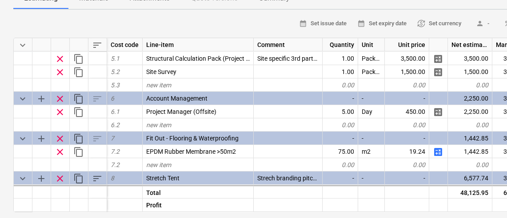
type textarea "x"
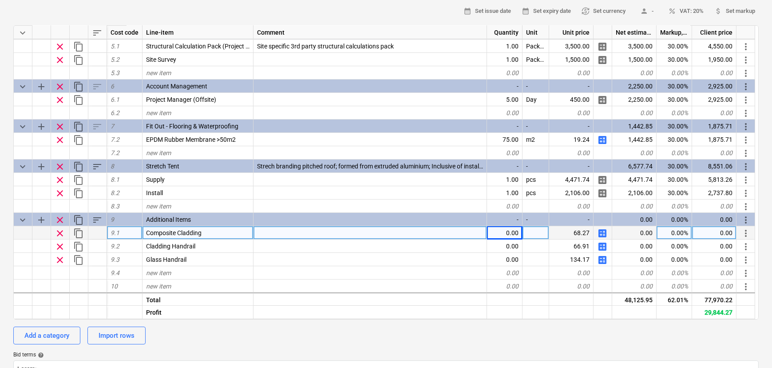
click at [509, 238] on div "0.00" at bounding box center [505, 232] width 36 height 13
type input "119"
type textarea "x"
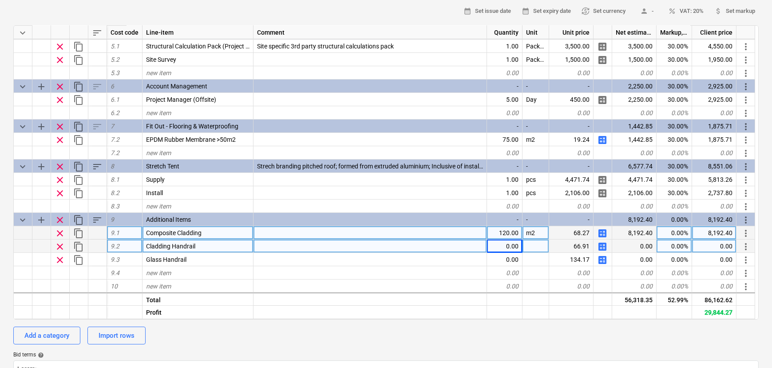
click at [504, 250] on div "0.00" at bounding box center [505, 245] width 36 height 13
type input "27"
type textarea "x"
type input "27.5"
type textarea "x"
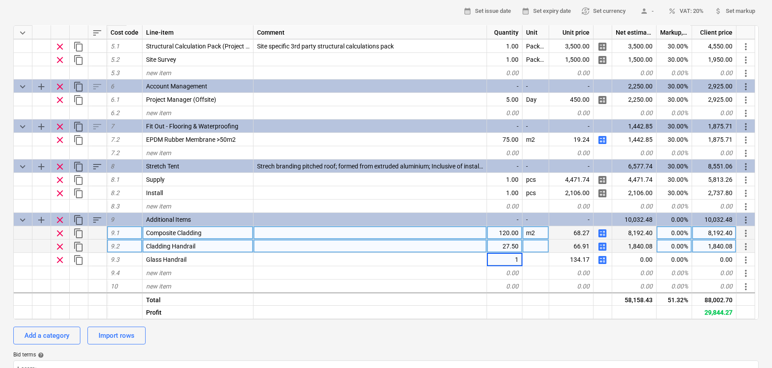
type input "15"
type textarea "x"
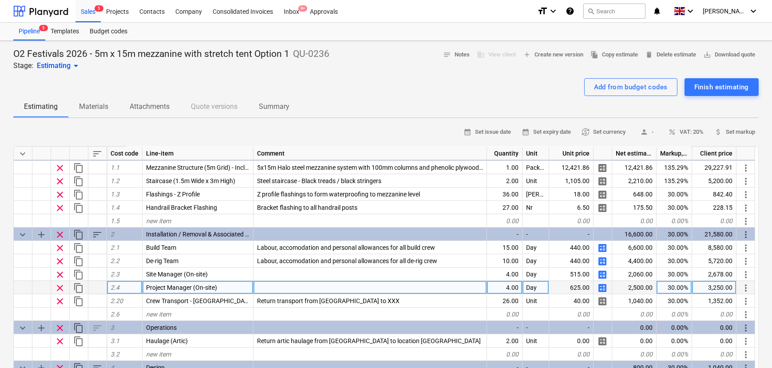
scroll to position [0, 0]
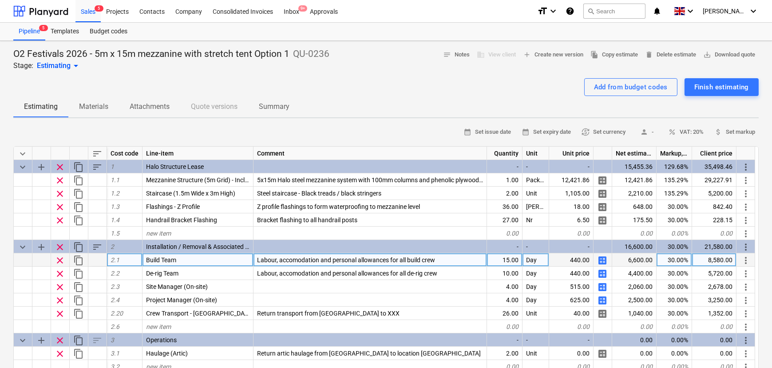
click at [508, 266] on div "15.00" at bounding box center [505, 259] width 36 height 13
type input "24"
type textarea "x"
type input "16"
type textarea "x"
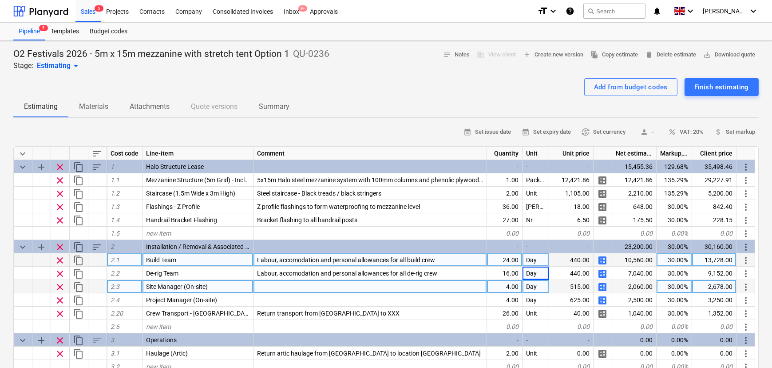
click at [511, 292] on div "4.00" at bounding box center [505, 286] width 36 height 13
type input "5"
type textarea "x"
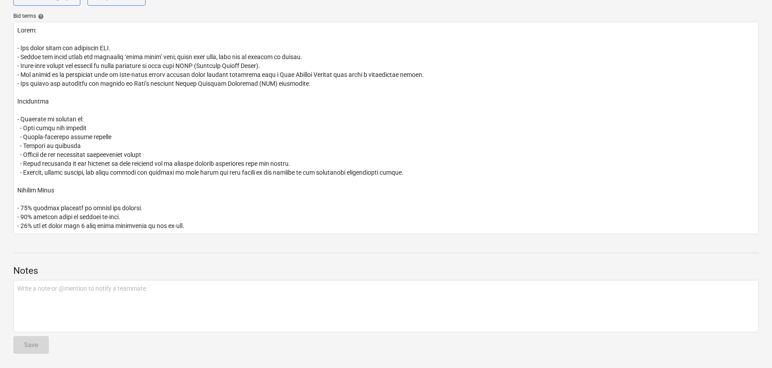
drag, startPoint x: 0, startPoint y: 127, endPoint x: 0, endPoint y: 225, distance: 97.7
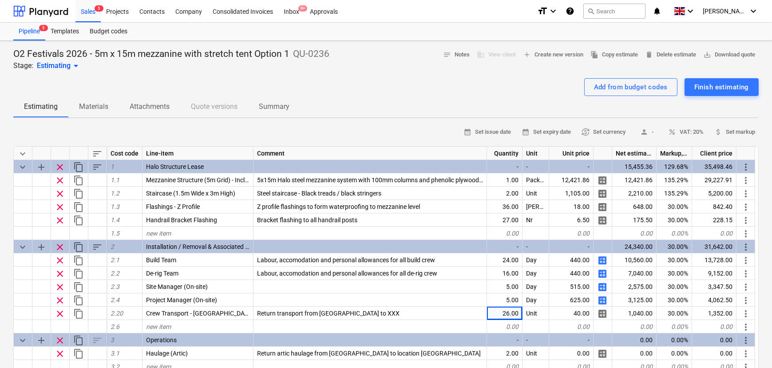
drag, startPoint x: 0, startPoint y: 200, endPoint x: 0, endPoint y: 118, distance: 82.2
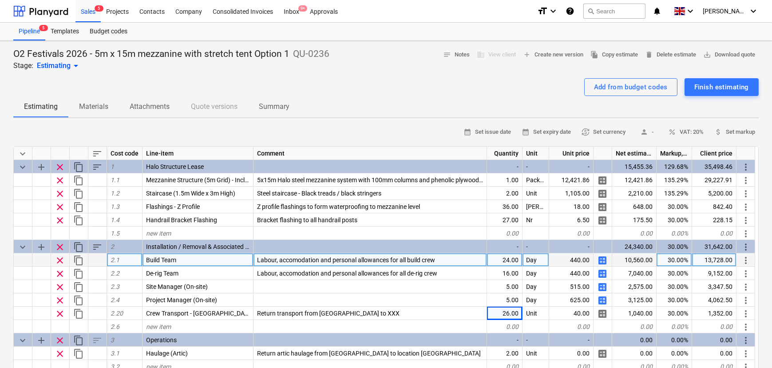
click at [511, 259] on div "24.00" at bounding box center [505, 259] width 36 height 13
click at [517, 262] on input "24" at bounding box center [504, 259] width 35 height 13
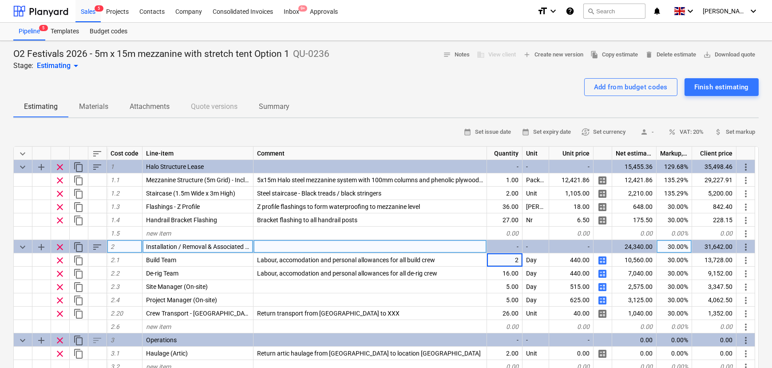
type input "26"
type textarea "x"
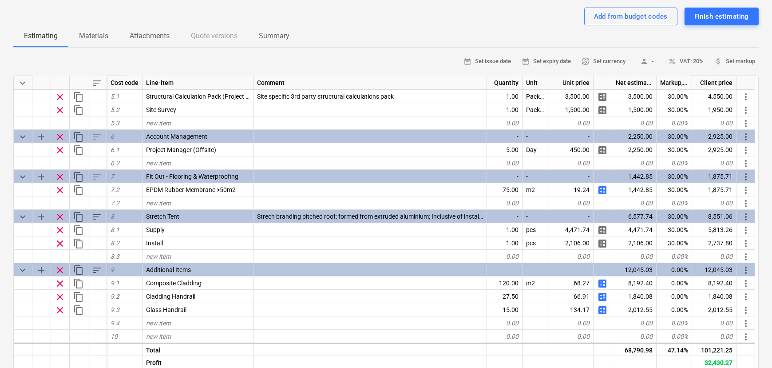
scroll to position [242, 0]
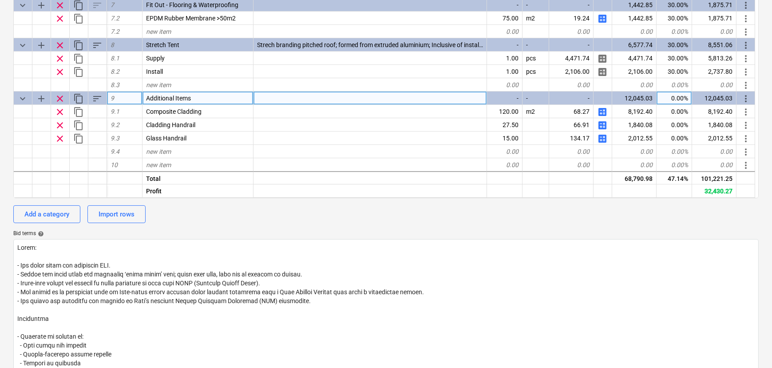
click at [212, 99] on div "Additional Items" at bounding box center [198, 97] width 111 height 13
type input "Optional extras"
type textarea "x"
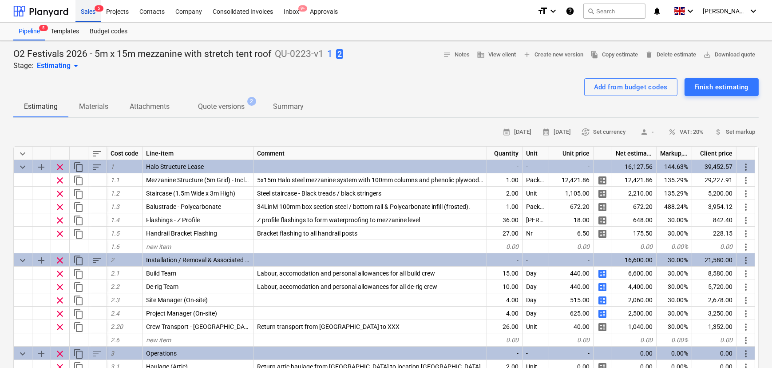
drag, startPoint x: 93, startPoint y: 14, endPoint x: 89, endPoint y: 19, distance: 6.7
click at [92, 14] on div "Sales 5" at bounding box center [87, 11] width 25 height 23
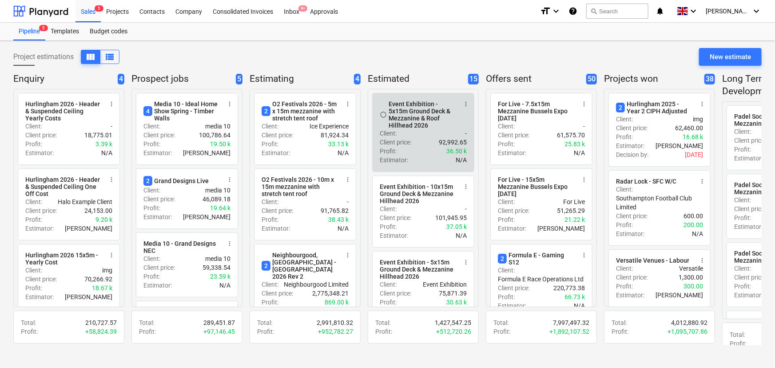
click at [453, 138] on div "Client : -" at bounding box center [423, 133] width 87 height 9
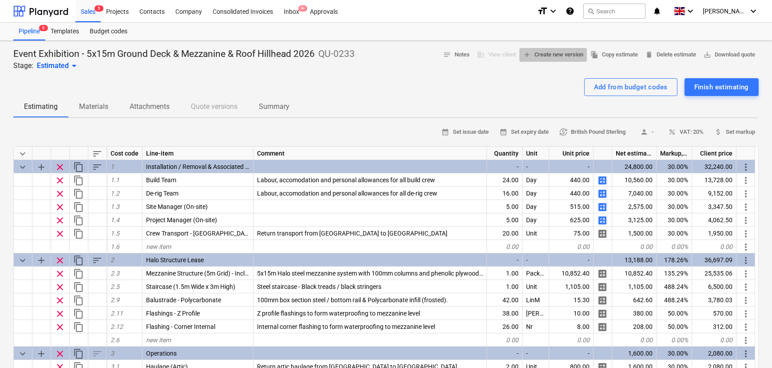
click at [523, 58] on span "add Create new version" at bounding box center [553, 55] width 60 height 10
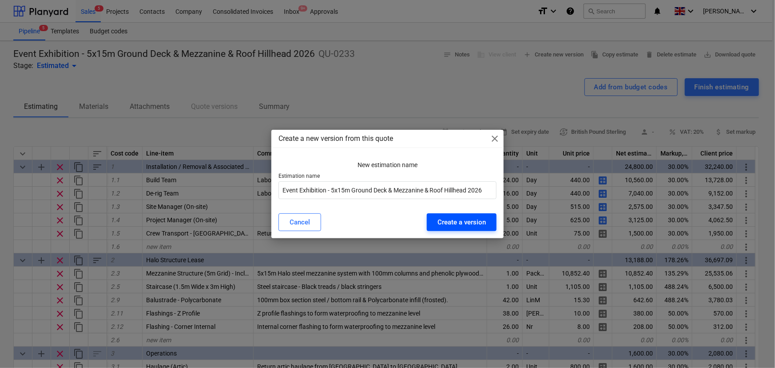
click at [438, 221] on div "Create a version" at bounding box center [461, 222] width 48 height 12
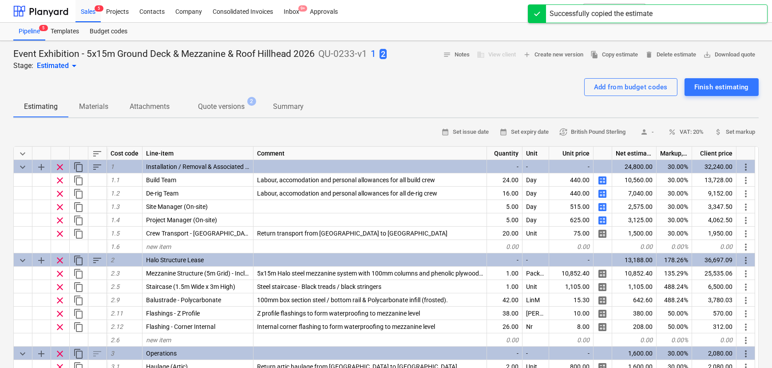
click at [327, 78] on div at bounding box center [386, 74] width 746 height 7
click at [229, 112] on p "Quote versions" at bounding box center [221, 106] width 47 height 11
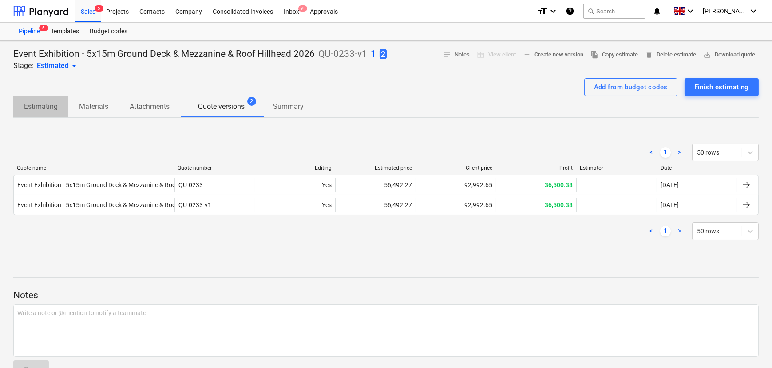
click at [20, 115] on span "Estimating" at bounding box center [40, 107] width 55 height 16
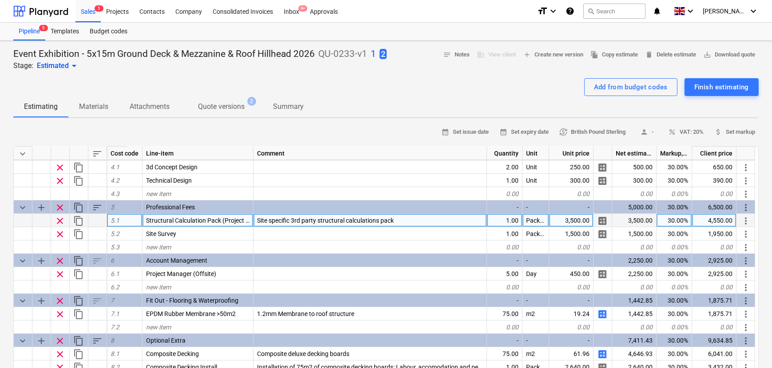
scroll to position [202, 0]
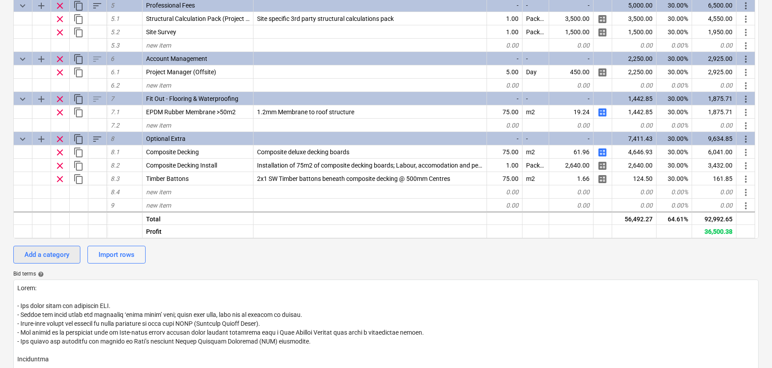
click at [48, 260] on div "Add a category" at bounding box center [46, 255] width 45 height 12
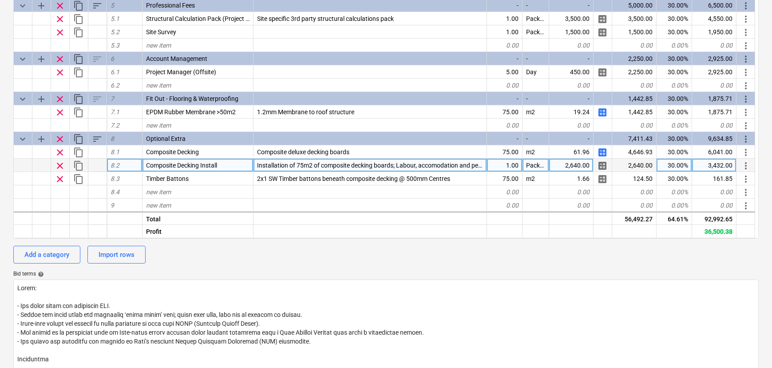
type textarea "x"
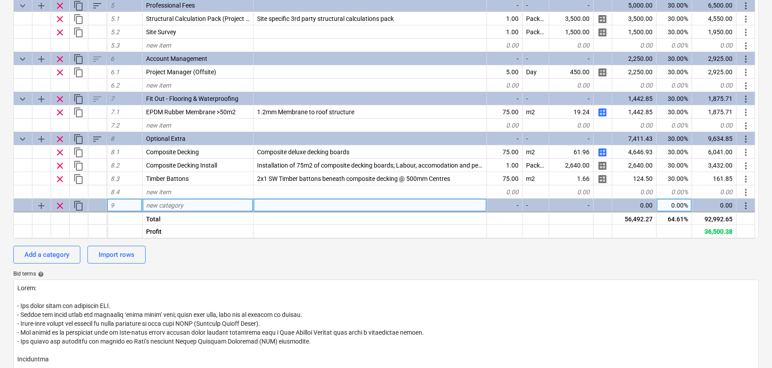
click at [192, 212] on div "new category" at bounding box center [198, 205] width 111 height 13
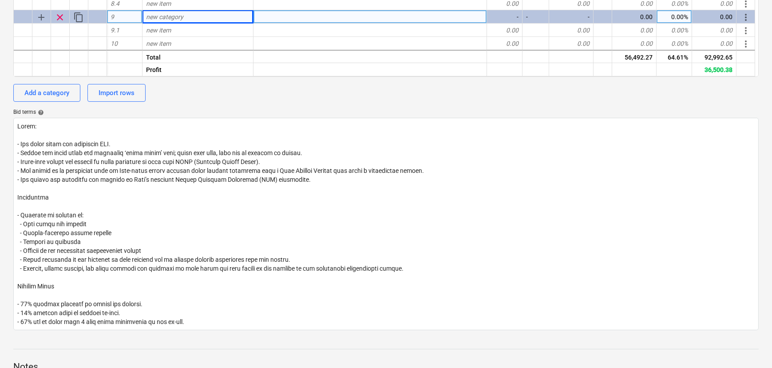
scroll to position [121, 0]
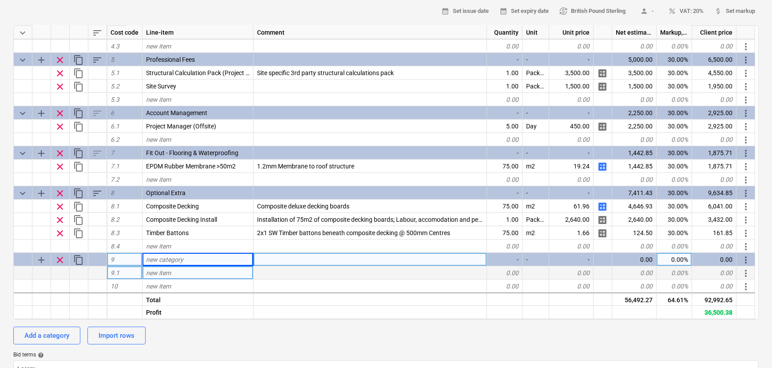
click at [162, 276] on span "new item" at bounding box center [158, 272] width 25 height 7
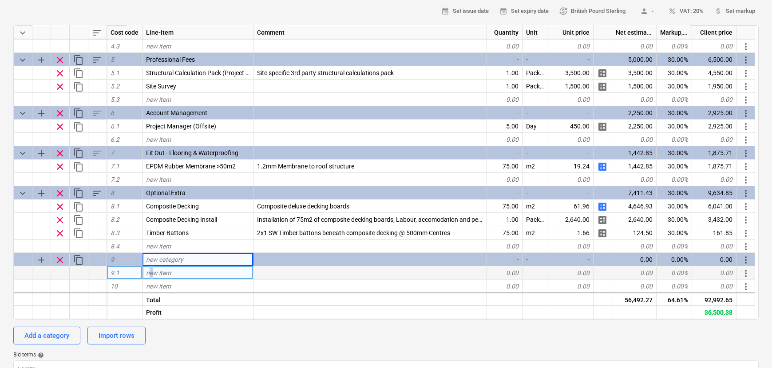
drag, startPoint x: 169, startPoint y: 278, endPoint x: 153, endPoint y: 289, distance: 19.8
click at [153, 276] on span "new item" at bounding box center [158, 272] width 25 height 7
type input "Composite cladding"
type textarea "x"
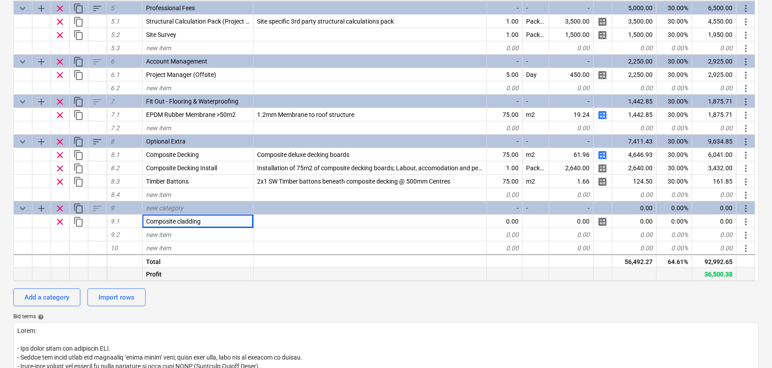
scroll to position [161, 0]
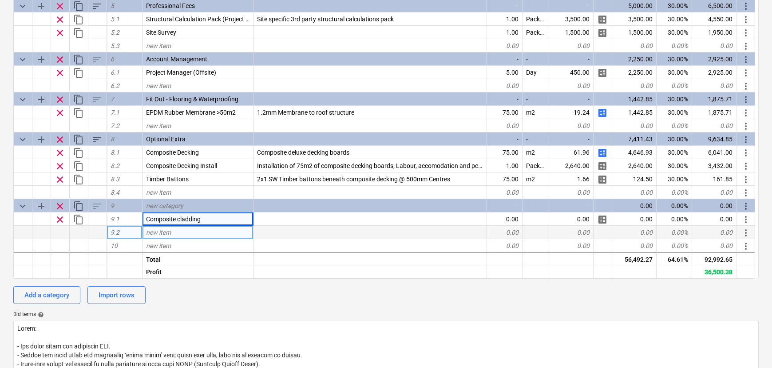
click at [173, 239] on div "new item" at bounding box center [198, 232] width 111 height 13
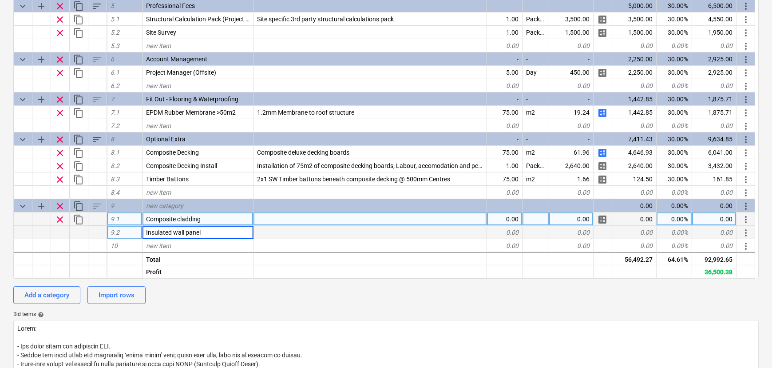
type input "Insulated wall panels"
type textarea "x"
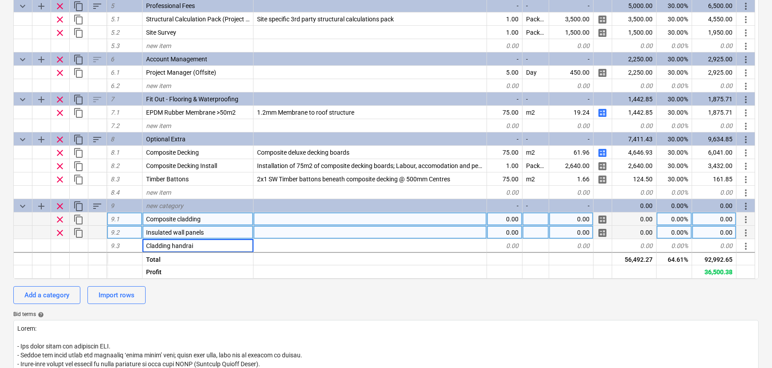
type input "Cladding handrail"
type textarea "x"
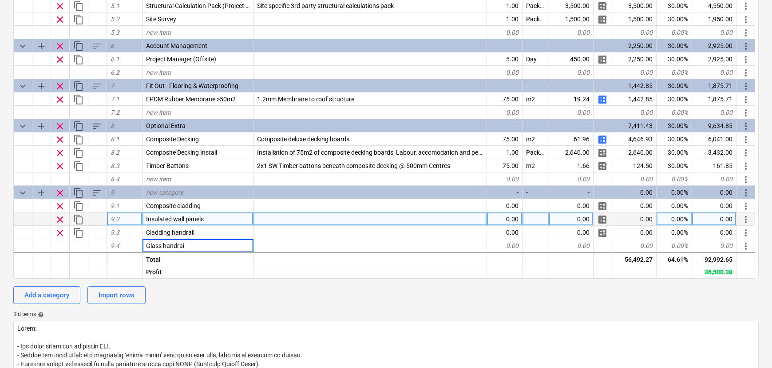
type input "Glass handrail"
type textarea "x"
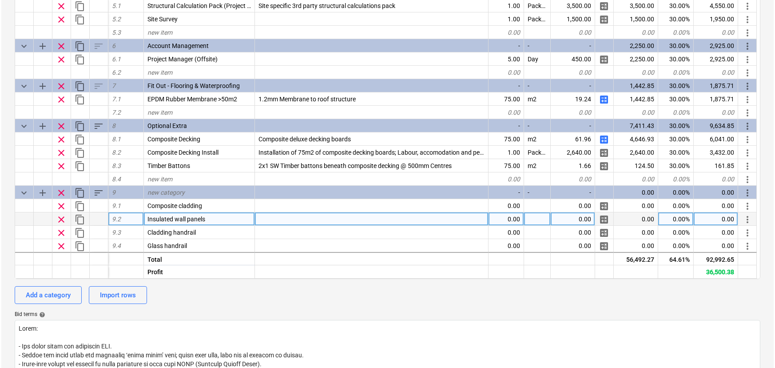
scroll to position [306, 0]
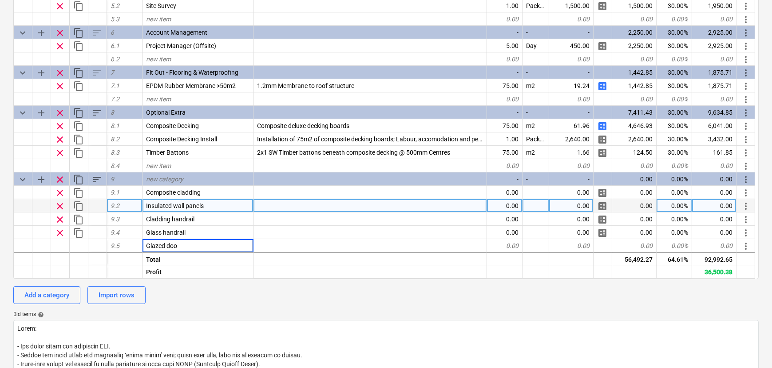
type input "Glazed door"
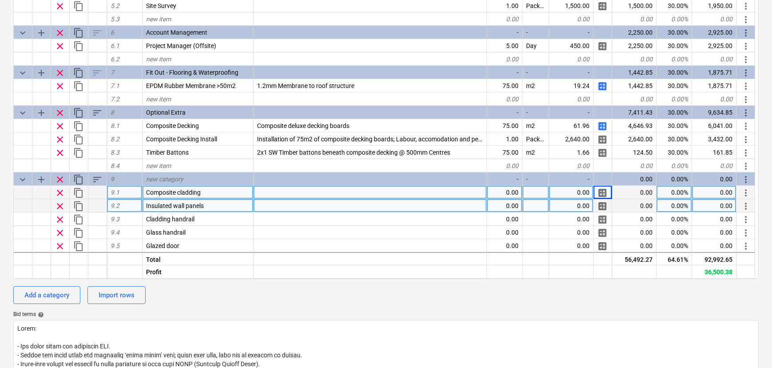
click at [601, 198] on span "calculate" at bounding box center [602, 192] width 11 height 11
type textarea "x"
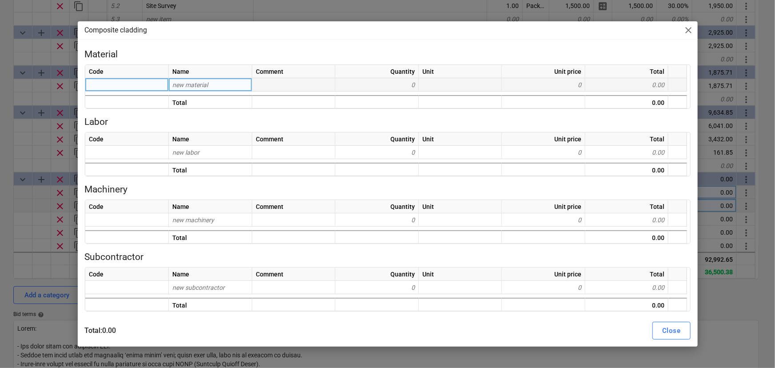
click at [224, 83] on div "new material" at bounding box center [210, 84] width 83 height 13
type input "Composite"
type input "claddin"
type input "Composite c"
type input "l"
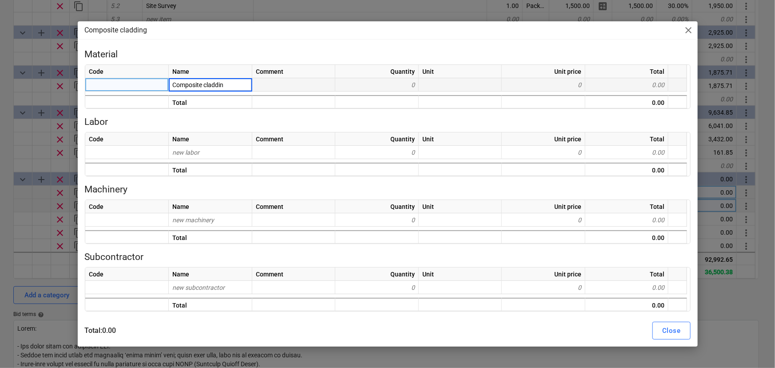
type input "Composite cladding"
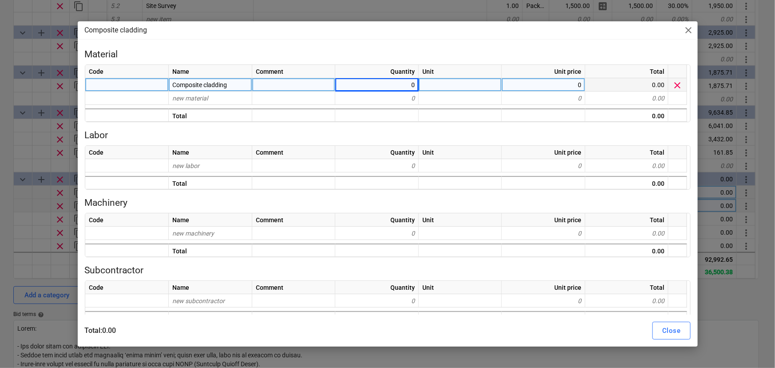
type textarea "x"
type input "m2"
type textarea "x"
type input "42.35"
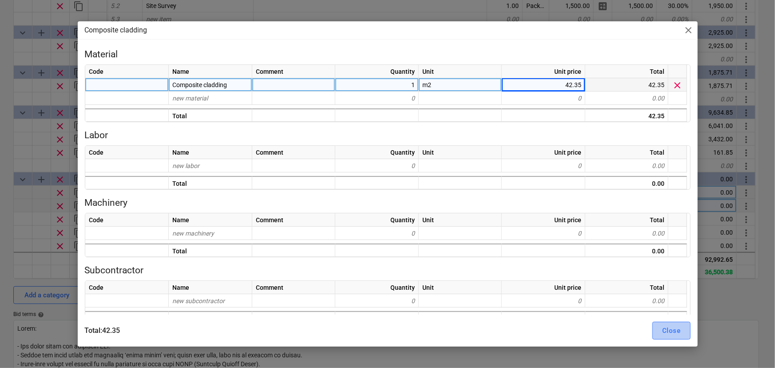
click at [669, 334] on div "Close" at bounding box center [671, 331] width 18 height 12
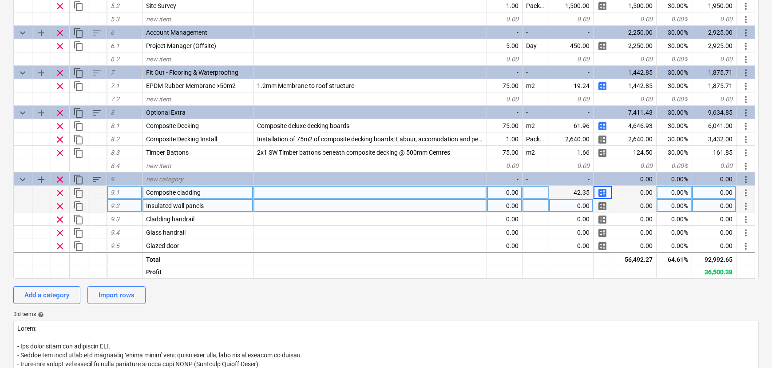
click at [601, 211] on span "calculate" at bounding box center [602, 206] width 11 height 11
type textarea "x"
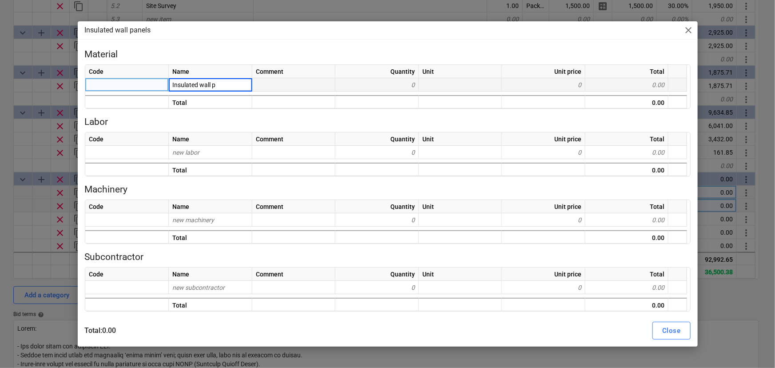
type input "Insulated wall pa"
type input "n"
type input "insulated wall panels"
type textarea "x"
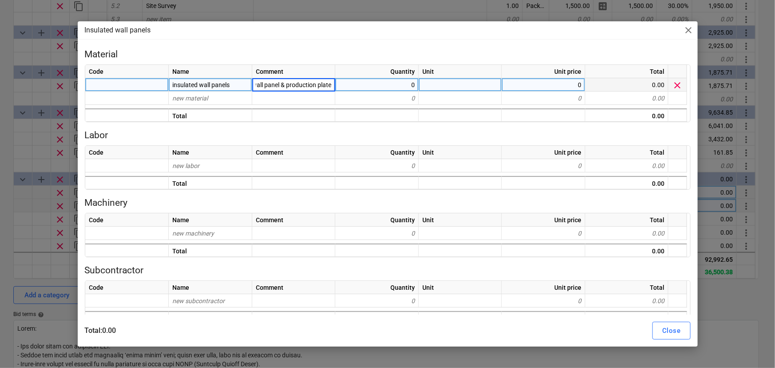
type input "60mm wall panel & production plates"
type textarea "x"
type input "m2"
click at [665, 332] on div "Close" at bounding box center [671, 331] width 18 height 12
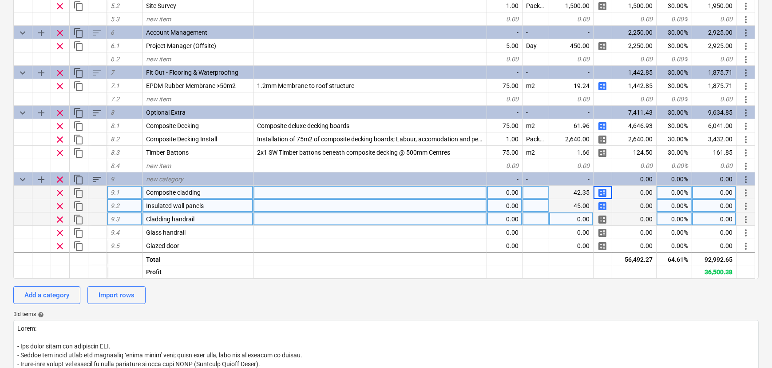
click at [604, 225] on span "calculate" at bounding box center [602, 219] width 11 height 11
type textarea "x"
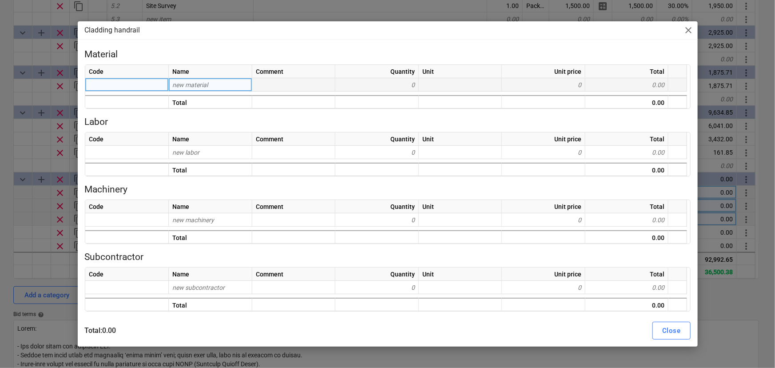
click at [238, 89] on div "new material" at bounding box center [210, 84] width 83 height 13
type input "Claddin"
type input "C"
type input "C form"
type textarea "x"
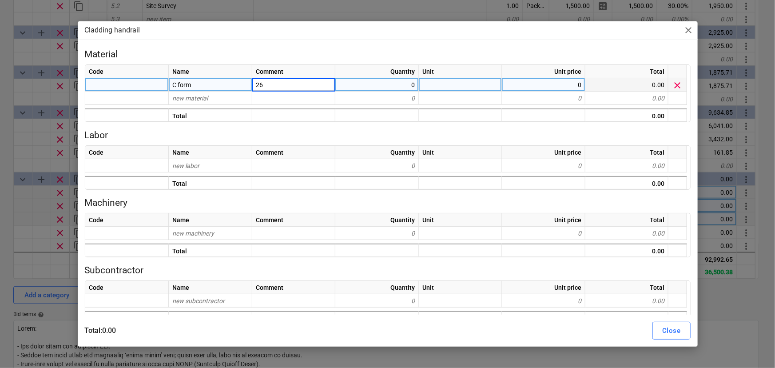
type input "2"
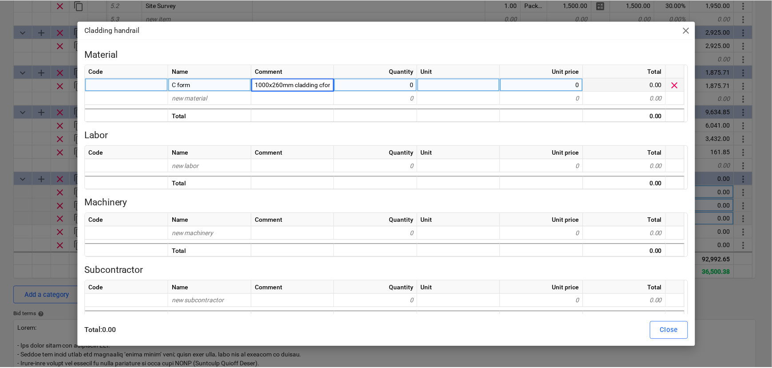
scroll to position [0, 5]
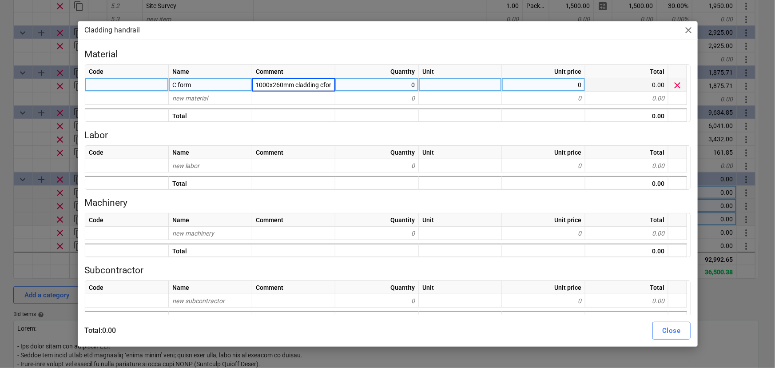
type input "1000x260mm cladding cform"
type textarea "x"
type input "Nr"
type textarea "x"
type input "21.68"
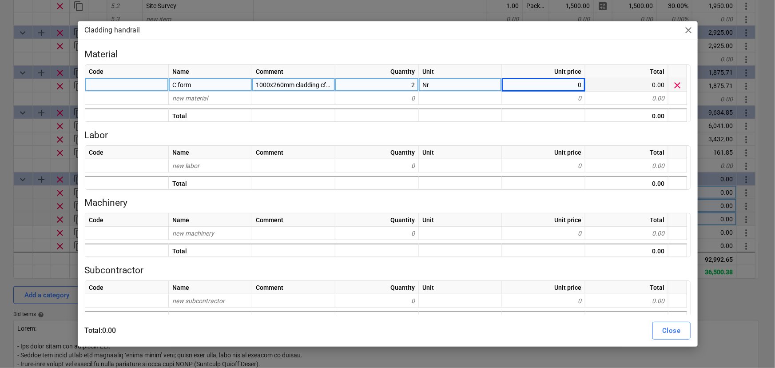
type textarea "x"
type input "Handrail column"
type textarea "x"
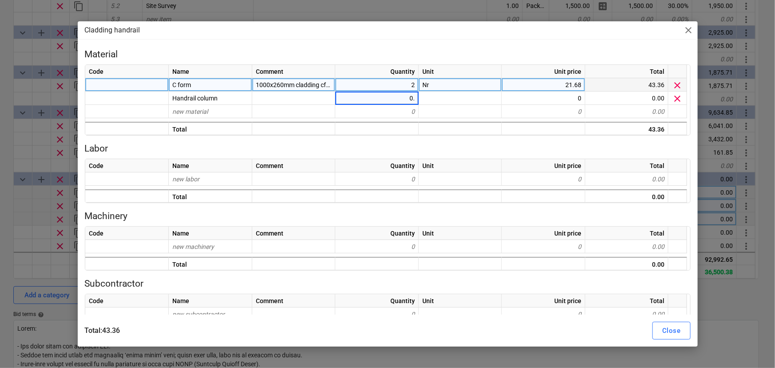
type input "0.4"
type textarea "x"
type input "40.38"
type textarea "x"
type input "40.3"
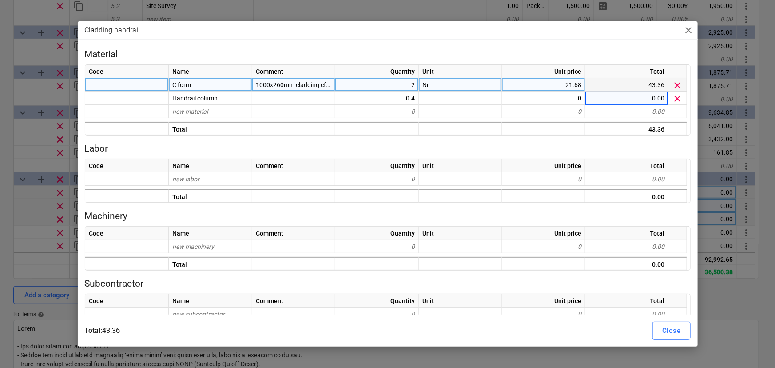
type textarea "x"
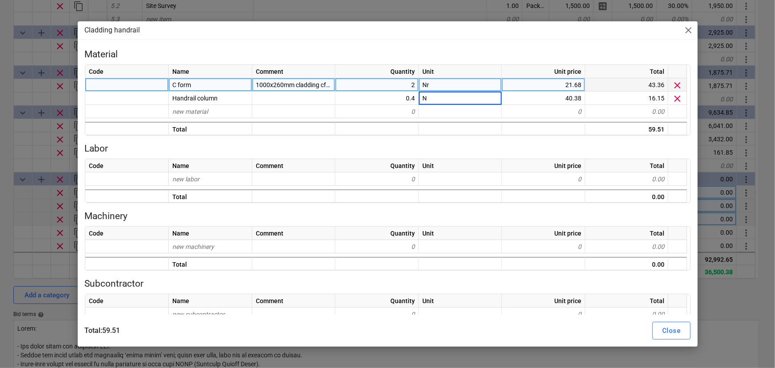
type input "Nr"
click at [666, 334] on div "Close" at bounding box center [671, 331] width 18 height 12
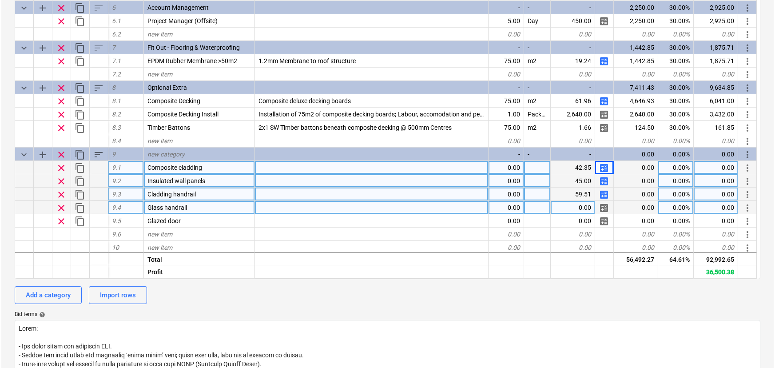
scroll to position [333, 0]
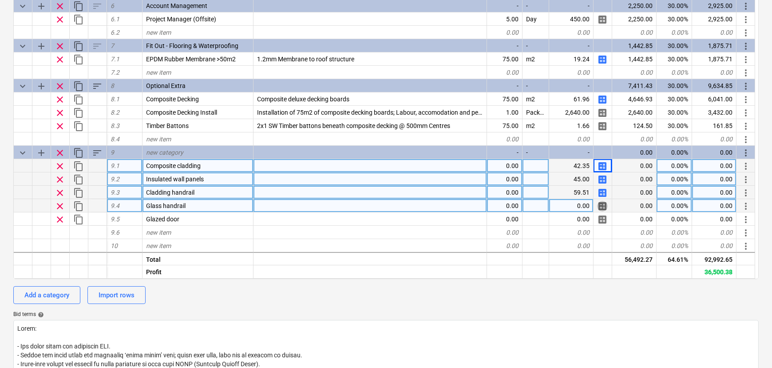
click at [603, 211] on span "calculate" at bounding box center [602, 206] width 11 height 11
type textarea "x"
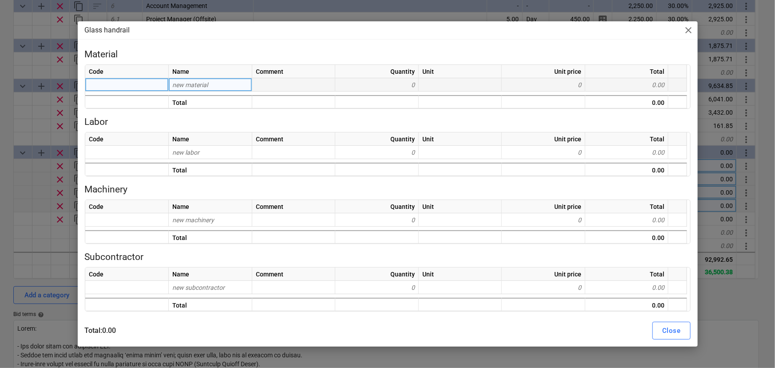
click at [206, 84] on span "new material" at bounding box center [190, 84] width 36 height 7
type input "R"
type input "H"
type input "Handrail rate"
type textarea "x"
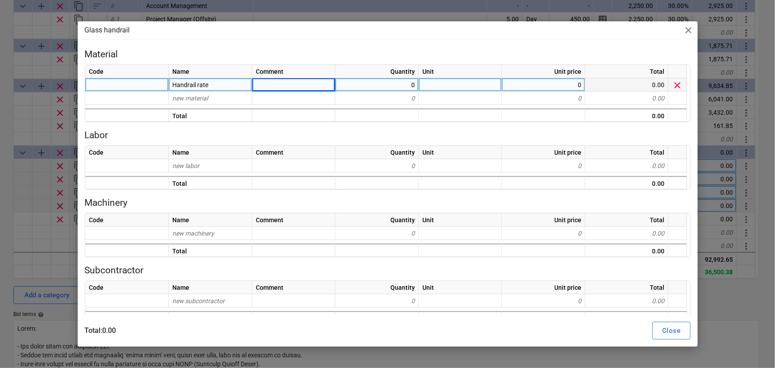
click at [352, 132] on p "Labor" at bounding box center [388, 135] width 606 height 12
click at [278, 77] on div "Comment" at bounding box center [293, 71] width 83 height 13
click at [277, 84] on div at bounding box center [293, 84] width 83 height 13
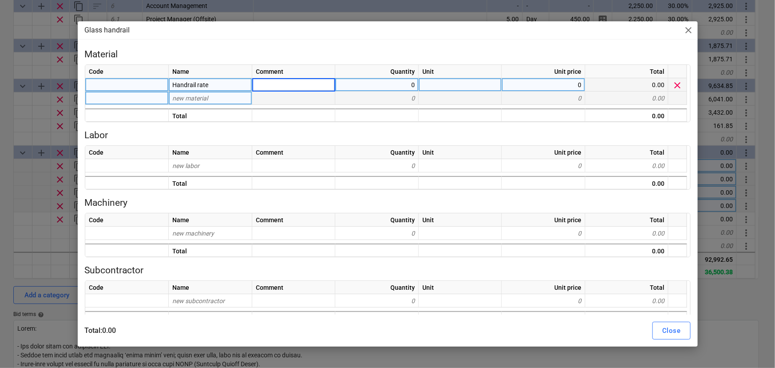
type input "Inclusive of glass, clamps posts, supports and sapele"
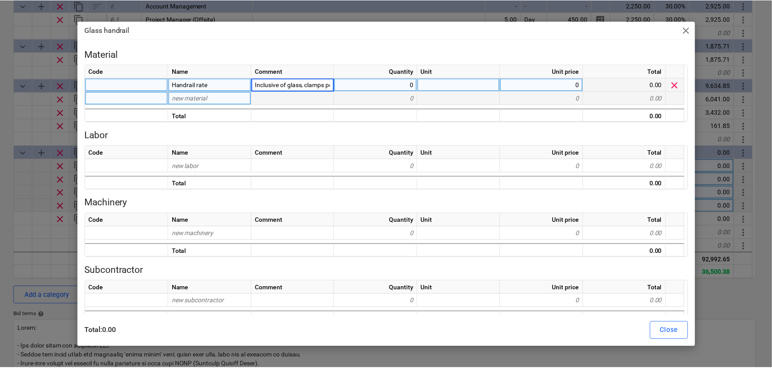
scroll to position [0, 71]
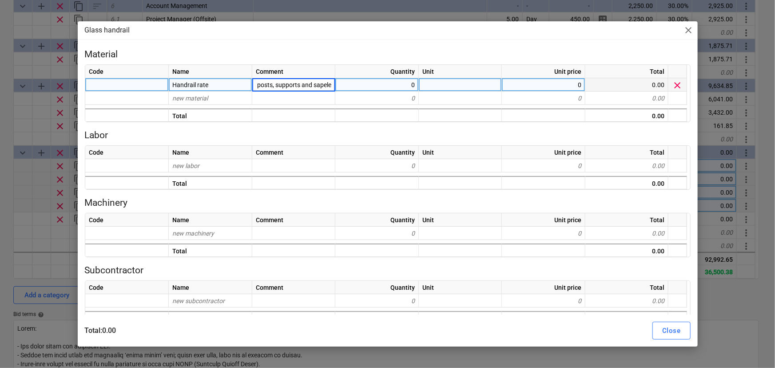
click at [422, 90] on div at bounding box center [460, 84] width 83 height 13
type textarea "x"
click at [380, 86] on div "0" at bounding box center [376, 84] width 83 height 13
type input "0.4"
type textarea "x"
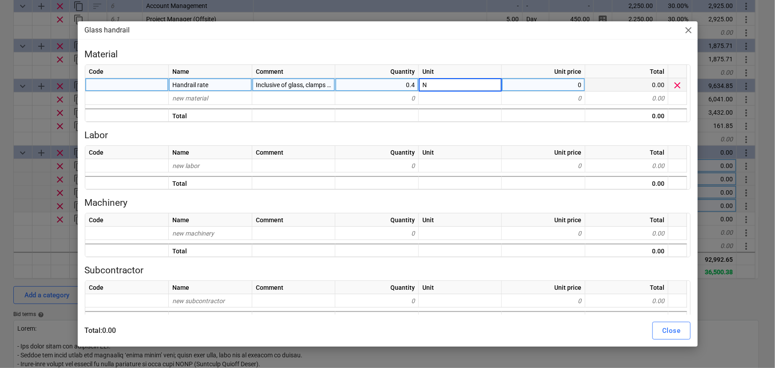
type input "Nr"
type textarea "x"
type input "259"
type textarea "x"
click at [453, 84] on div "Nr" at bounding box center [460, 84] width 83 height 13
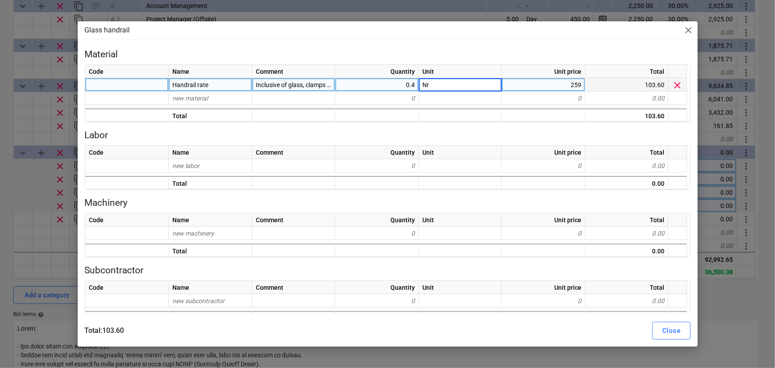
type input "%"
click at [669, 330] on div "Close" at bounding box center [671, 331] width 18 height 12
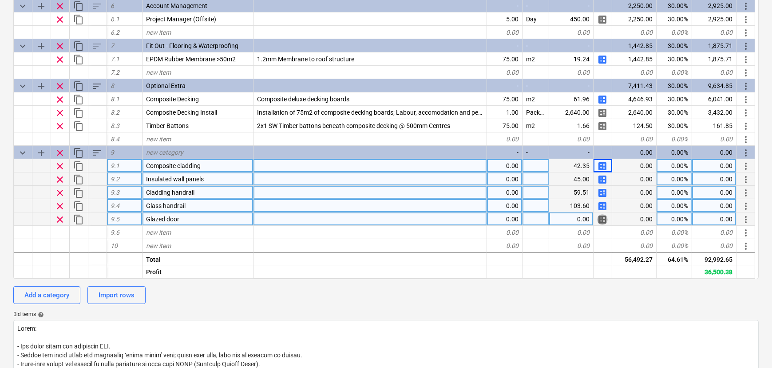
click at [604, 225] on span "calculate" at bounding box center [602, 219] width 11 height 11
type textarea "x"
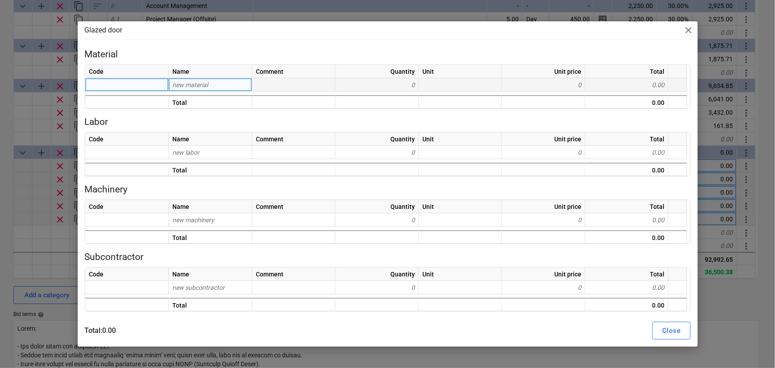
click at [190, 88] on span "new material" at bounding box center [190, 84] width 36 height 7
type input "g"
type input "Glazed door"
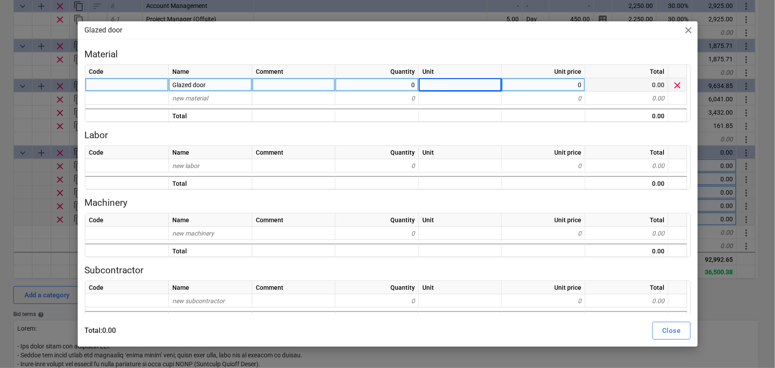
type textarea "x"
type input "Nr"
type textarea "x"
type input "2500"
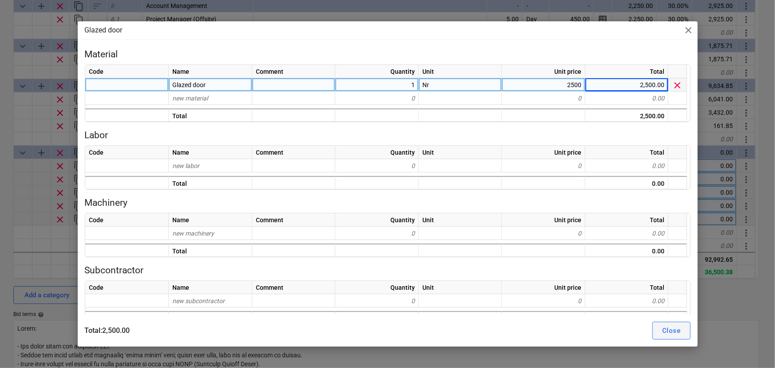
click at [662, 325] on div "Close" at bounding box center [671, 331] width 18 height 12
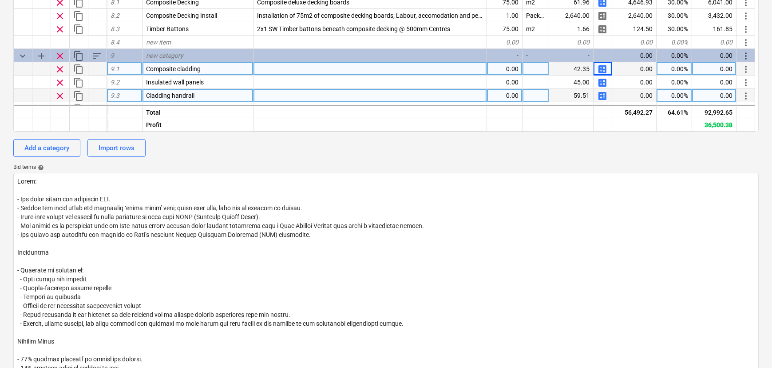
scroll to position [323, 0]
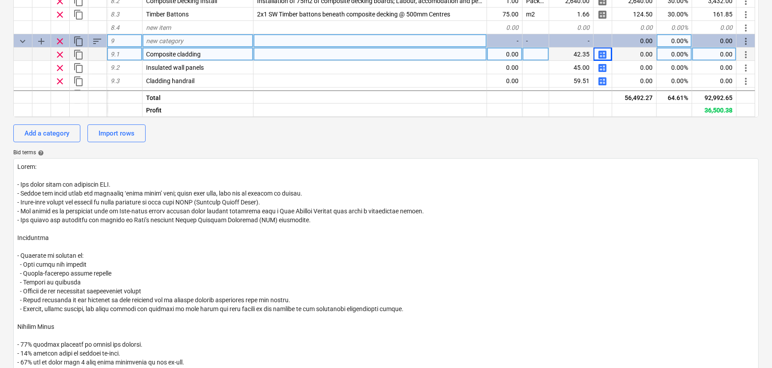
click at [60, 47] on span "clear" at bounding box center [60, 41] width 11 height 11
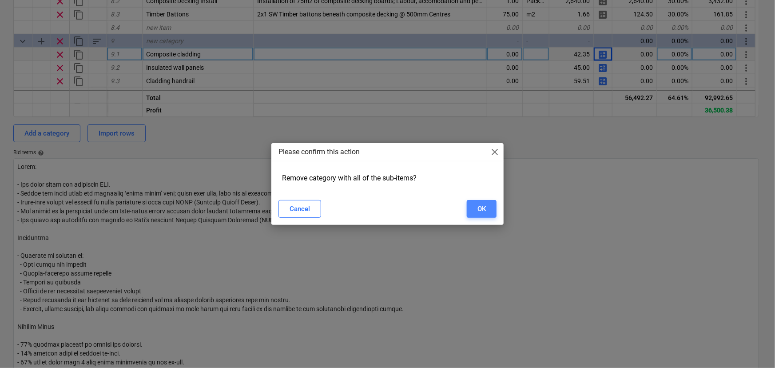
click at [479, 209] on div "OK" at bounding box center [481, 209] width 8 height 12
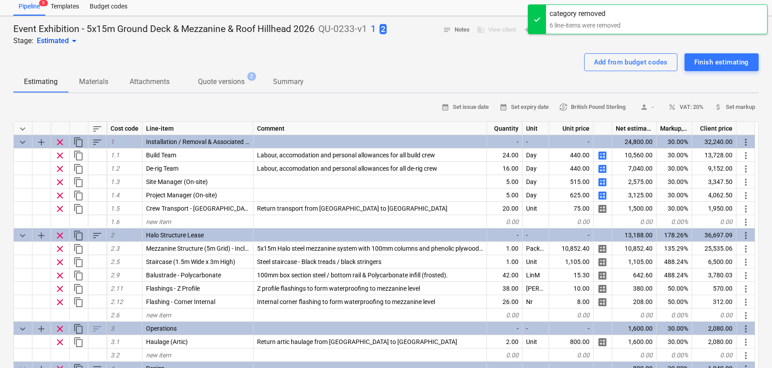
scroll to position [0, 0]
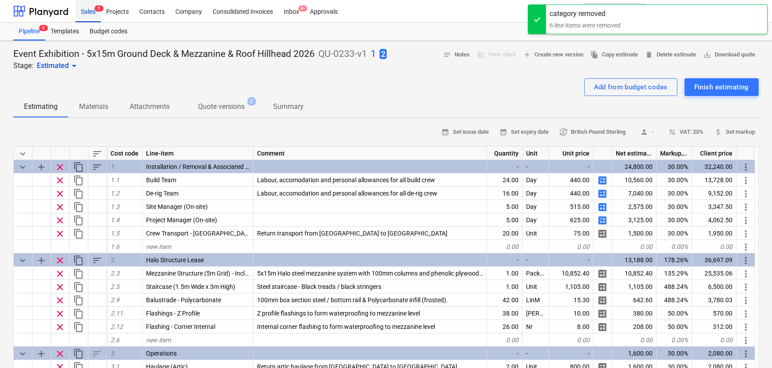
click at [85, 12] on div "Sales 5" at bounding box center [87, 11] width 25 height 23
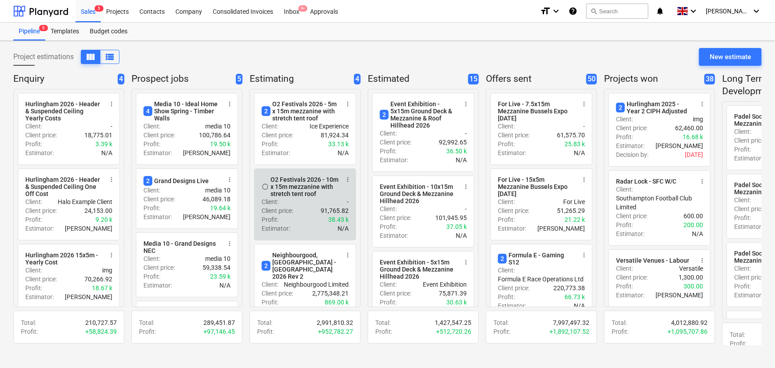
click at [290, 206] on div "Client : -" at bounding box center [305, 201] width 87 height 9
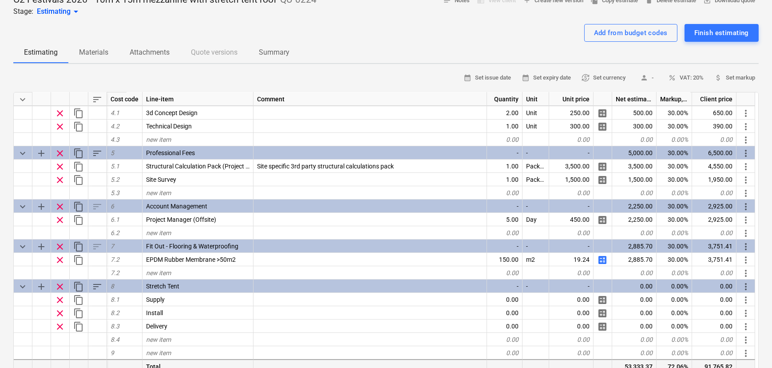
scroll to position [202, 0]
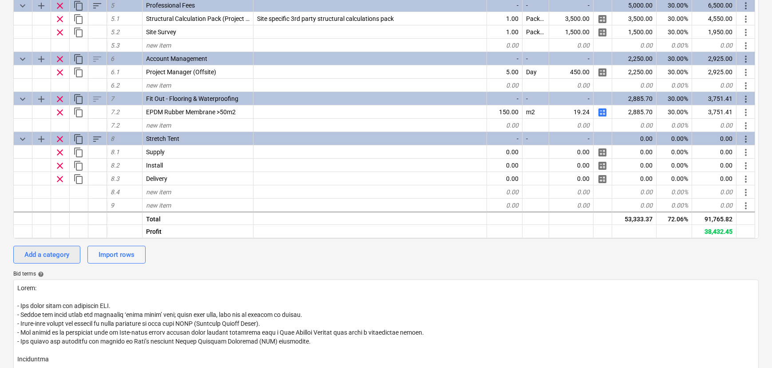
click at [53, 255] on div "Add a category" at bounding box center [46, 255] width 45 height 12
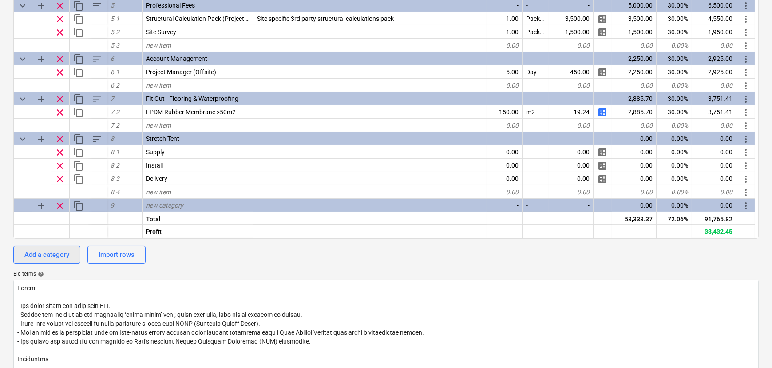
type textarea "x"
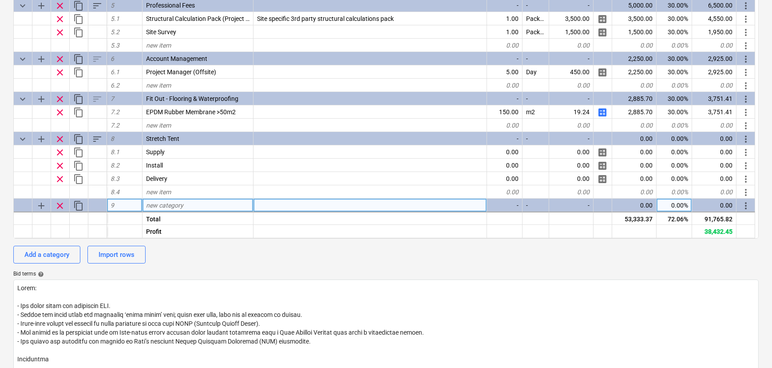
click at [170, 207] on span "new category" at bounding box center [164, 205] width 37 height 7
type input "Additional items"
type textarea "x"
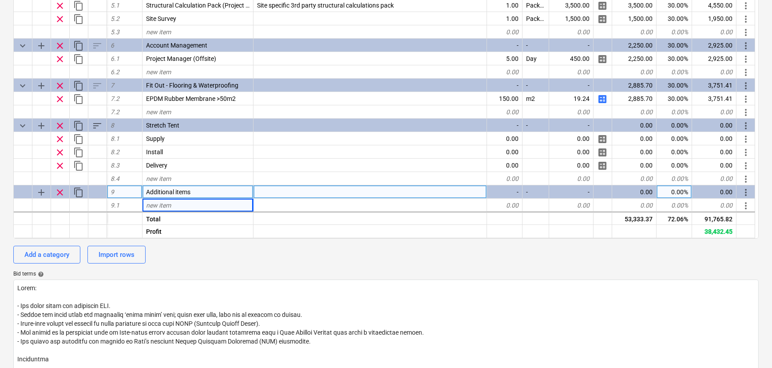
scroll to position [266, 0]
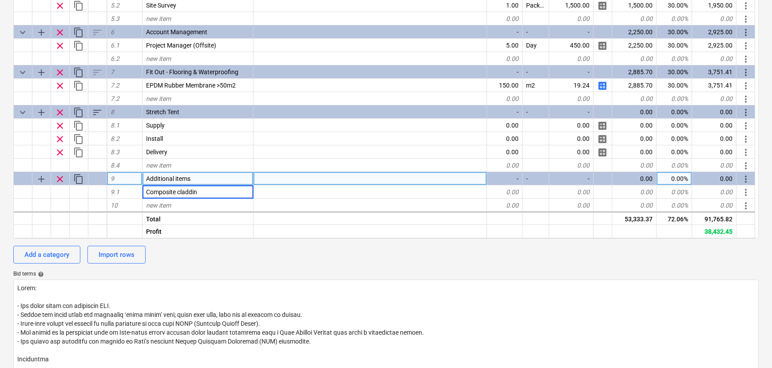
type input "Composite cladding"
type textarea "x"
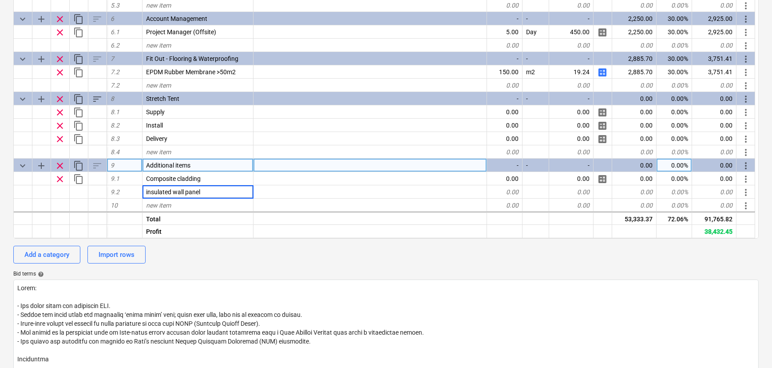
type input "insulated wall panels"
type textarea "x"
type input "Cladding handrail"
type textarea "x"
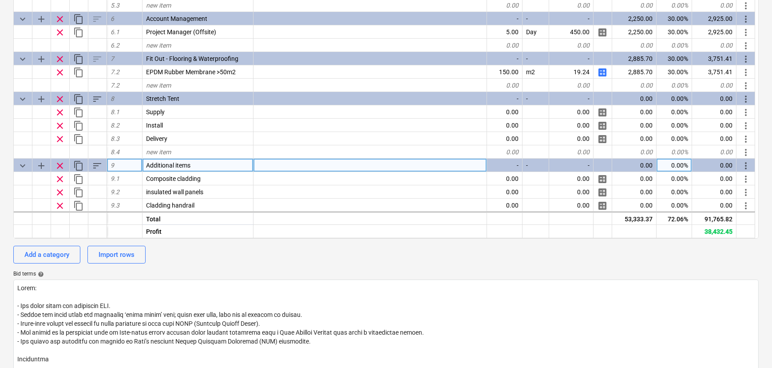
scroll to position [293, 0]
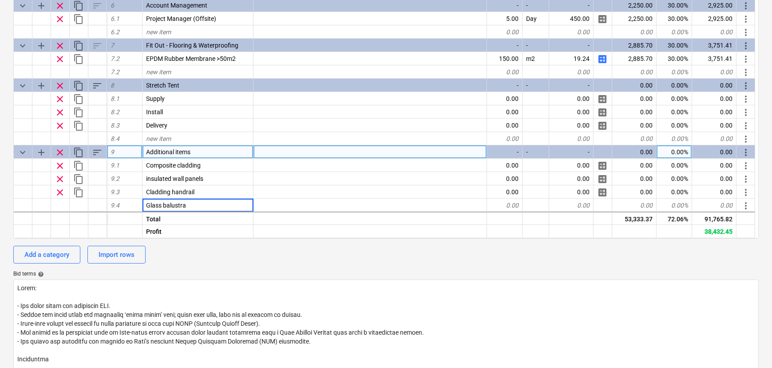
type input "Glass balustrad"
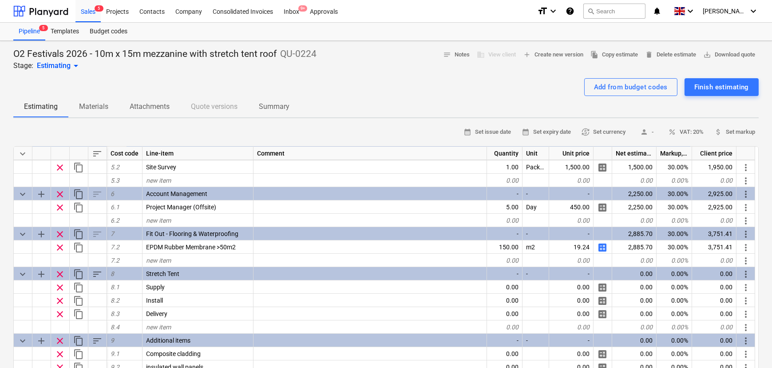
scroll to position [363, 0]
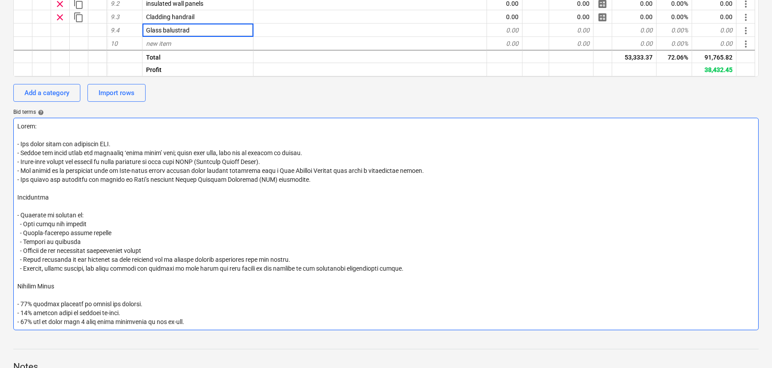
click at [298, 208] on textarea at bounding box center [386, 224] width 746 height 212
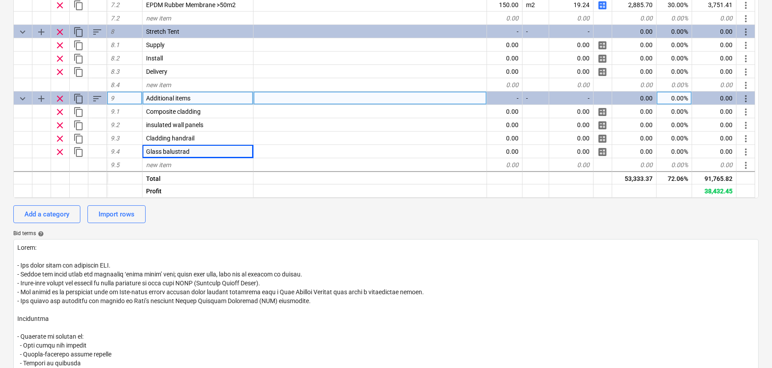
click at [61, 103] on span "clear" at bounding box center [60, 98] width 11 height 11
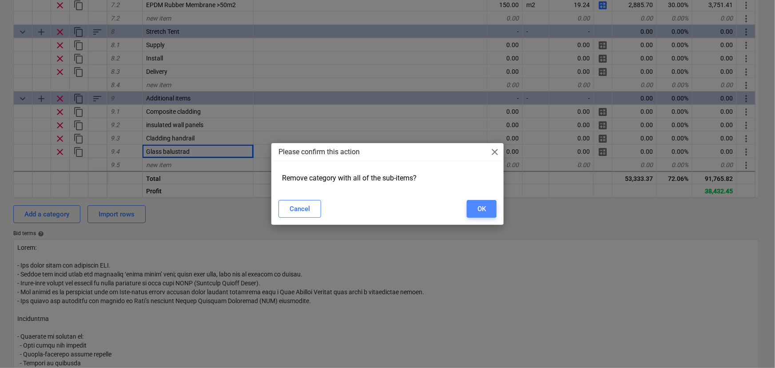
click at [478, 213] on div "OK" at bounding box center [481, 209] width 8 height 12
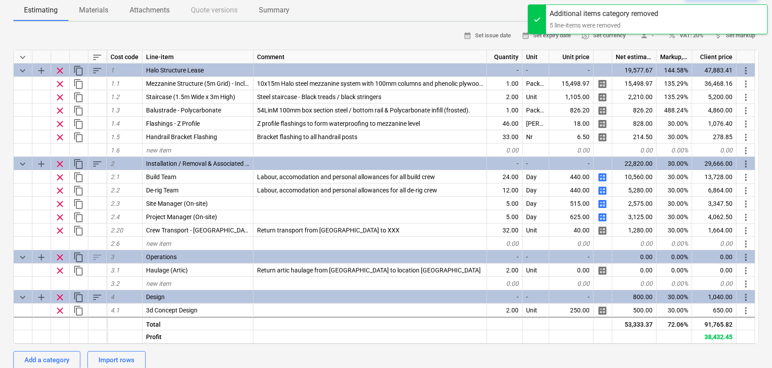
scroll to position [0, 0]
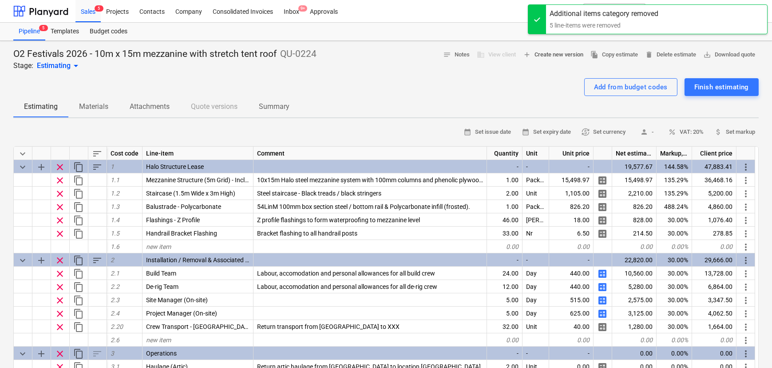
click at [523, 56] on span "add Create new version" at bounding box center [553, 55] width 60 height 10
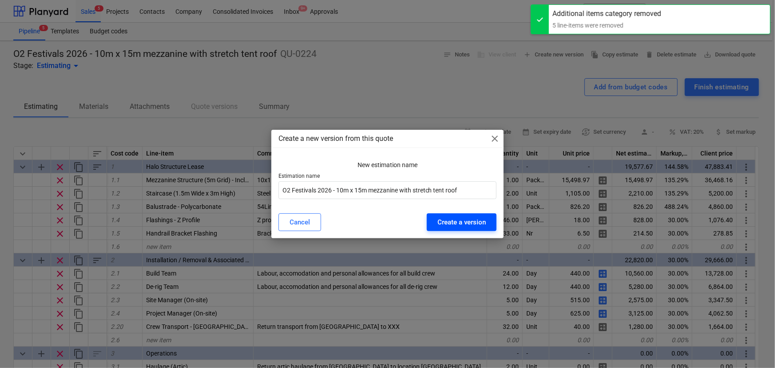
click at [466, 223] on div "Create a version" at bounding box center [461, 222] width 48 height 12
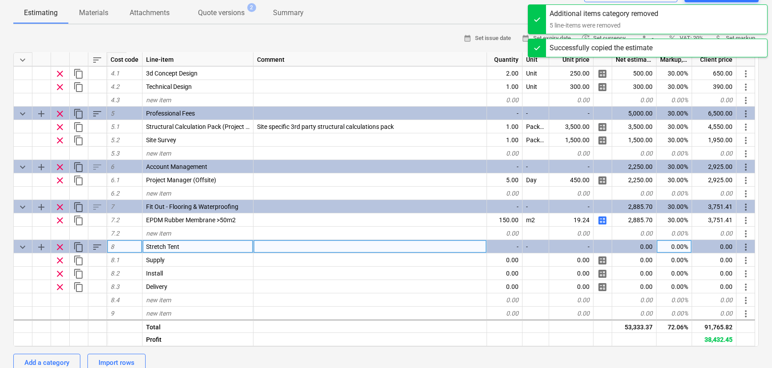
scroll to position [242, 0]
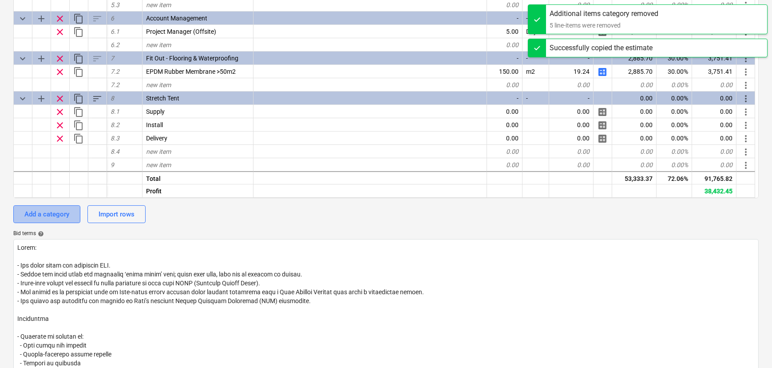
click at [69, 213] on div "Add a category" at bounding box center [46, 214] width 45 height 12
type textarea "x"
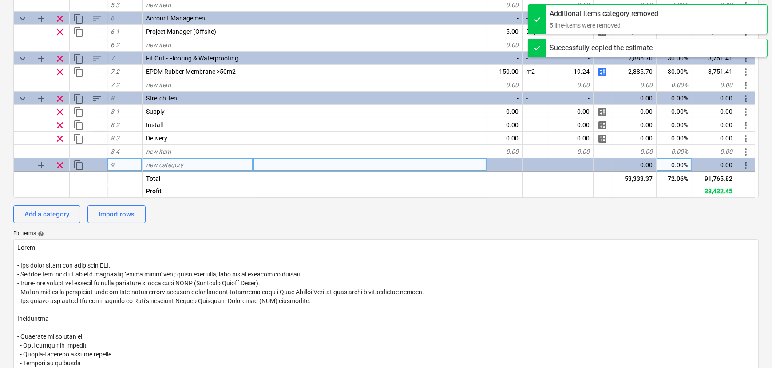
click at [186, 168] on div "new category" at bounding box center [198, 164] width 111 height 13
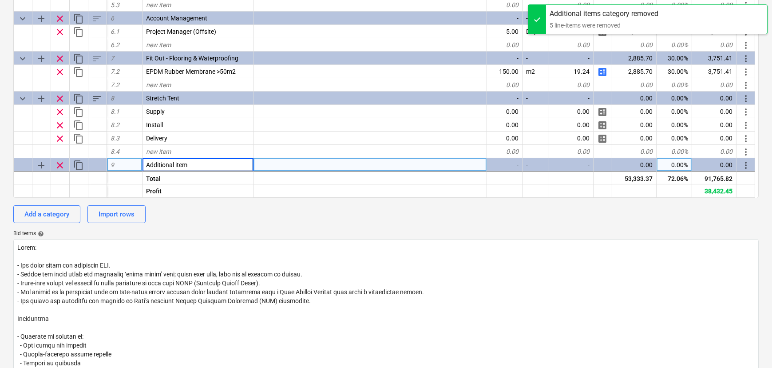
type input "Additional items"
type textarea "x"
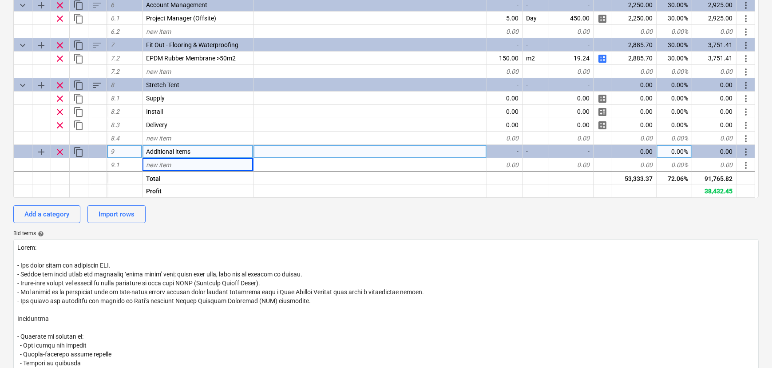
scroll to position [266, 0]
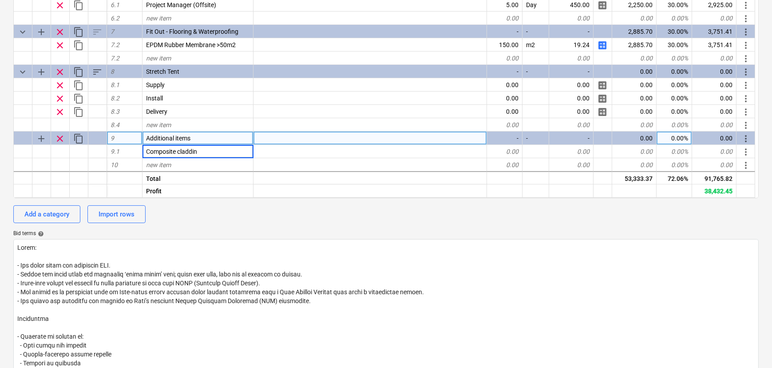
type input "Composite cladding"
type textarea "x"
type input "insulated wall panels"
type textarea "x"
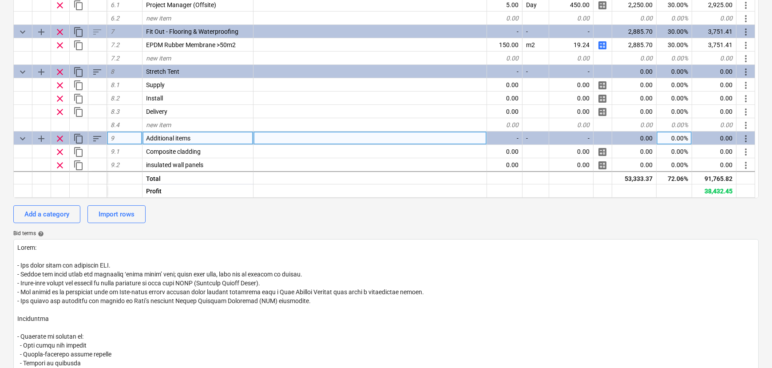
scroll to position [279, 0]
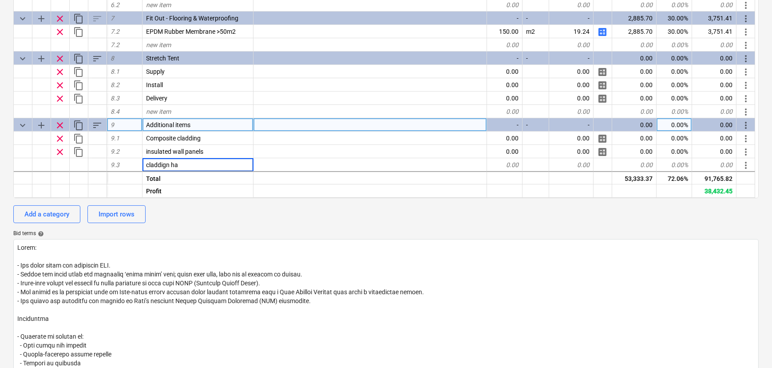
type input "claddign"
type input "Cladding handrail"
type textarea "x"
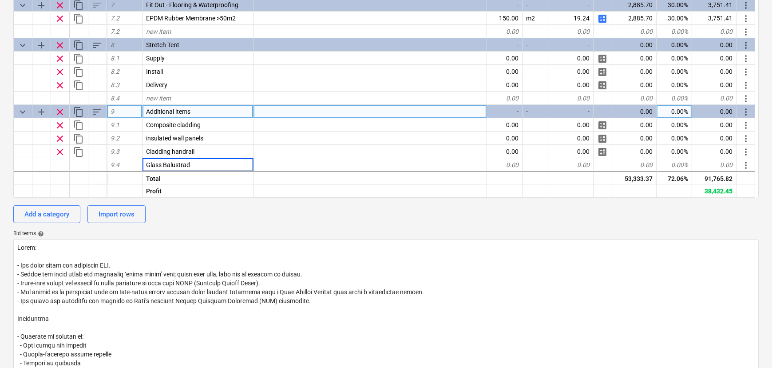
type input "Glass Balustrade"
type textarea "x"
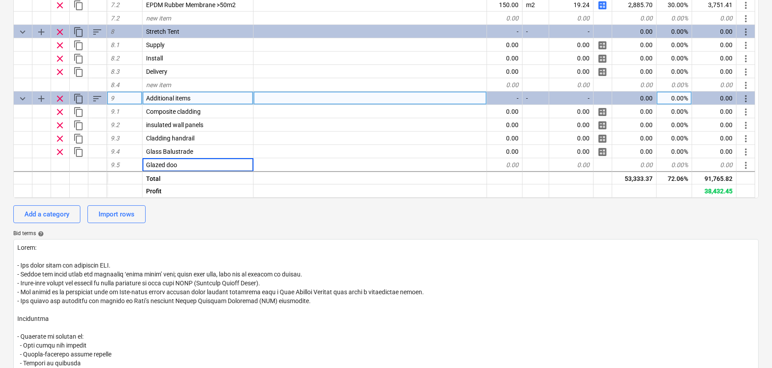
type input "Glazed door"
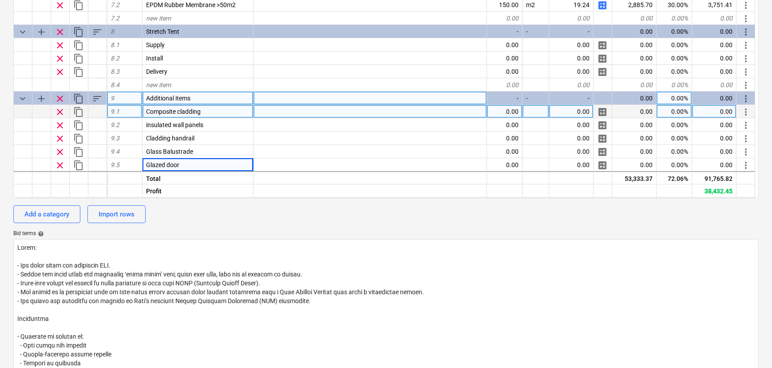
click at [604, 117] on span "calculate" at bounding box center [602, 112] width 11 height 11
type textarea "x"
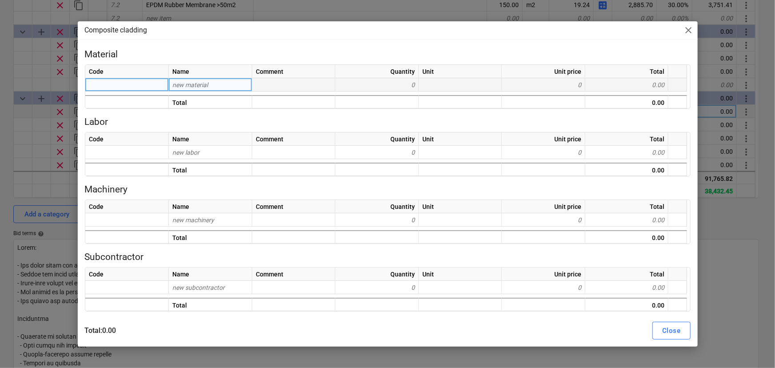
click at [195, 90] on div "new material" at bounding box center [210, 84] width 83 height 13
type input "Com"
type input "Composite Cladding"
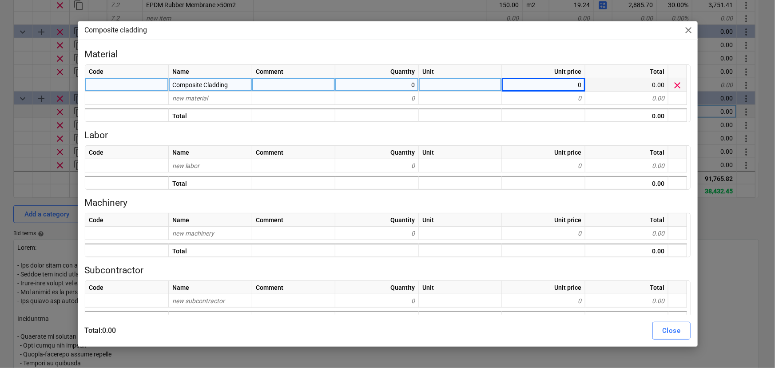
type textarea "x"
type input "M"
type input "m2"
type textarea "x"
type input "42.35"
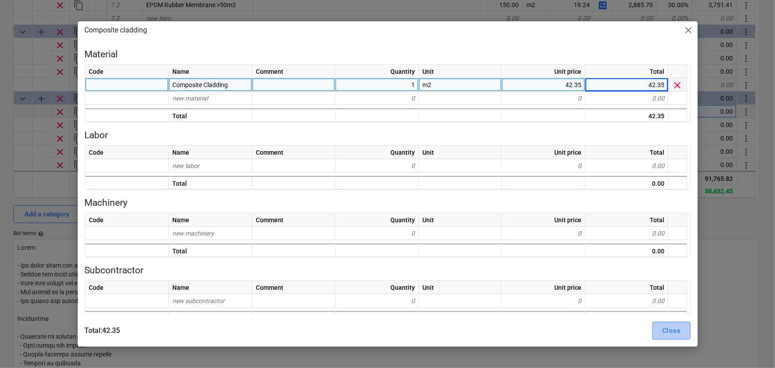
click at [674, 326] on div "Close" at bounding box center [671, 331] width 18 height 12
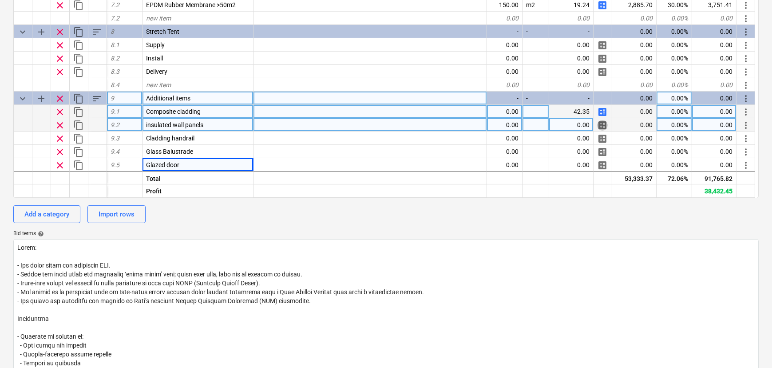
click at [600, 131] on span "calculate" at bounding box center [602, 125] width 11 height 11
type textarea "x"
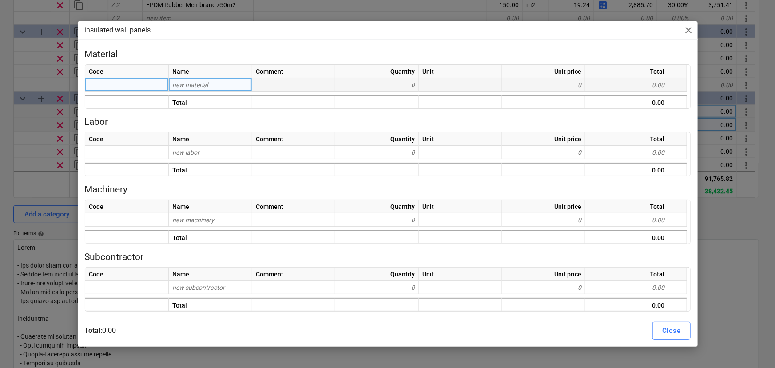
click at [219, 86] on div "new material" at bounding box center [210, 84] width 83 height 13
type input "6"
type input "Wall panel"
type textarea "x"
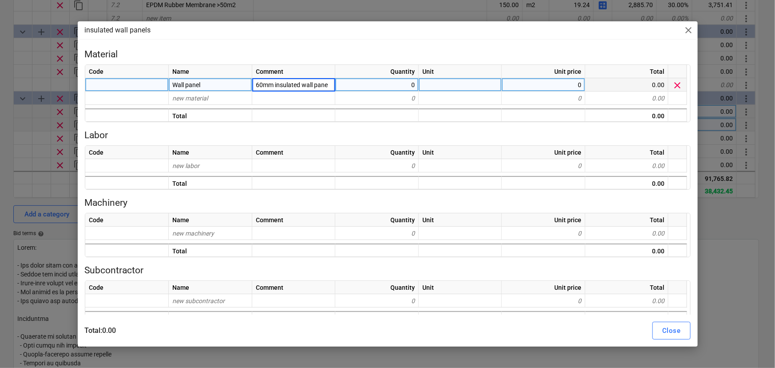
type input "60mm insulated wall panel"
type textarea "x"
type input "m2"
type textarea "x"
type input "42.35"
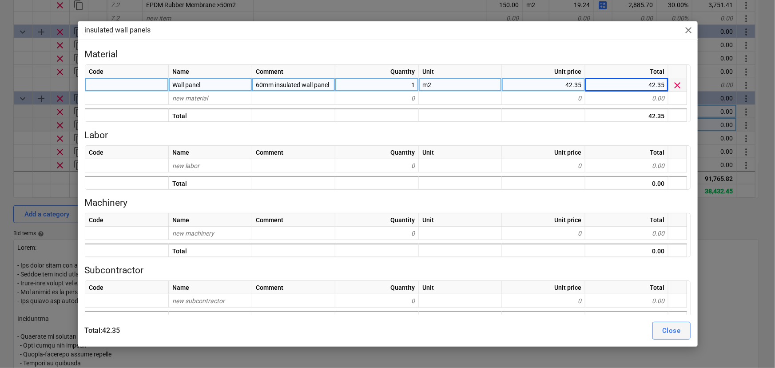
click at [687, 329] on button "Close" at bounding box center [671, 331] width 38 height 18
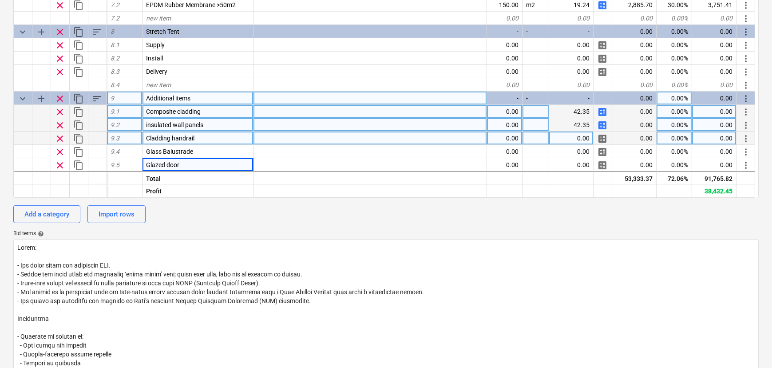
click at [603, 141] on span "calculate" at bounding box center [602, 138] width 11 height 11
type textarea "x"
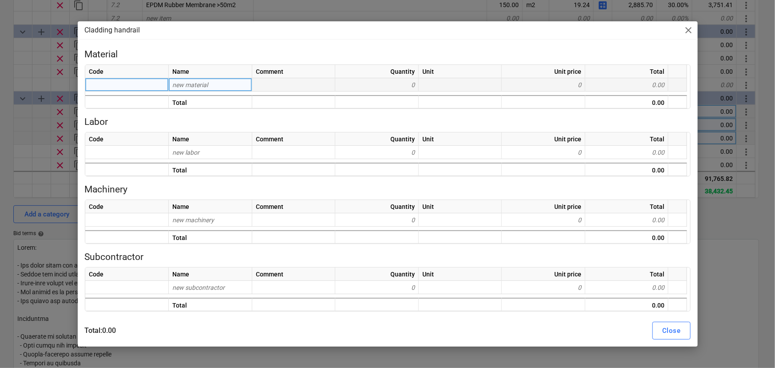
click at [237, 91] on div "new material" at bounding box center [210, 84] width 83 height 13
type input "Cladding handr"
type input "a"
type input "Cladding handrai"
type input "Cladding handrail"
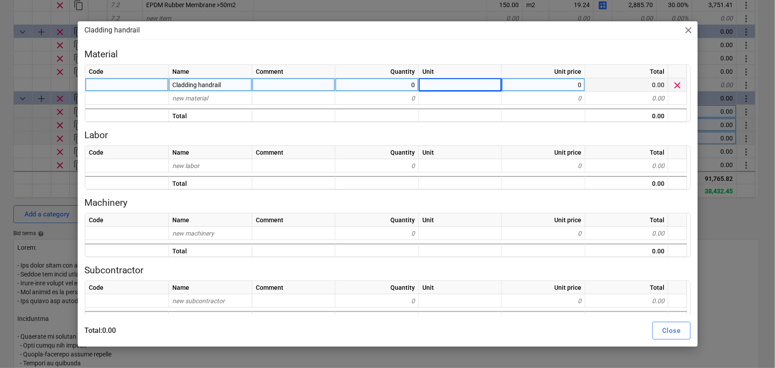
type textarea "x"
click at [466, 85] on div at bounding box center [460, 84] width 83 height 13
type input "Nr"
type textarea "x"
type input "21.68"
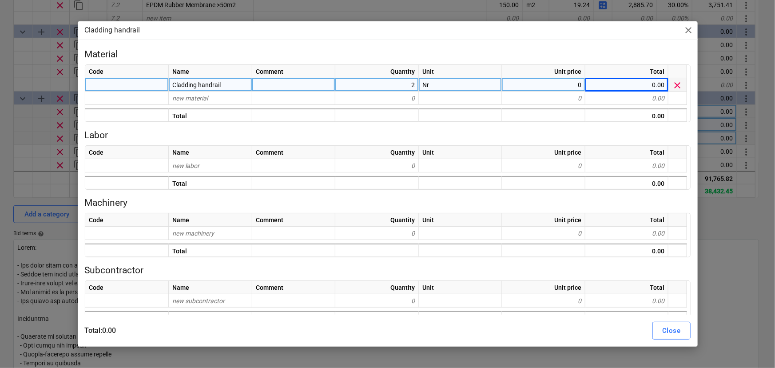
type textarea "x"
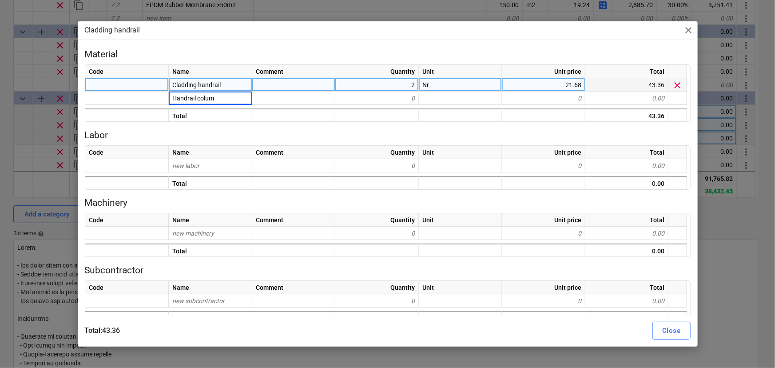
type input "Handrail column"
type textarea "x"
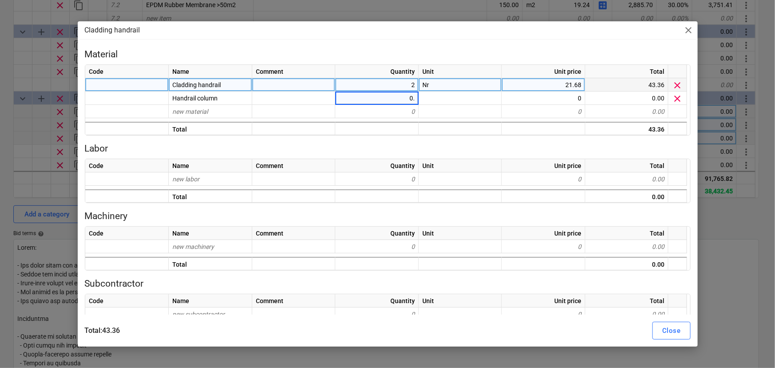
type input "0.4"
type textarea "x"
type input "Nr"
type textarea "x"
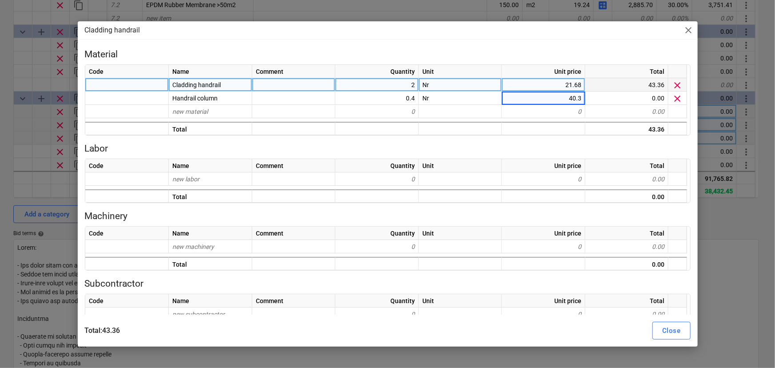
type input "40.38"
click at [654, 329] on button "Close" at bounding box center [671, 331] width 38 height 18
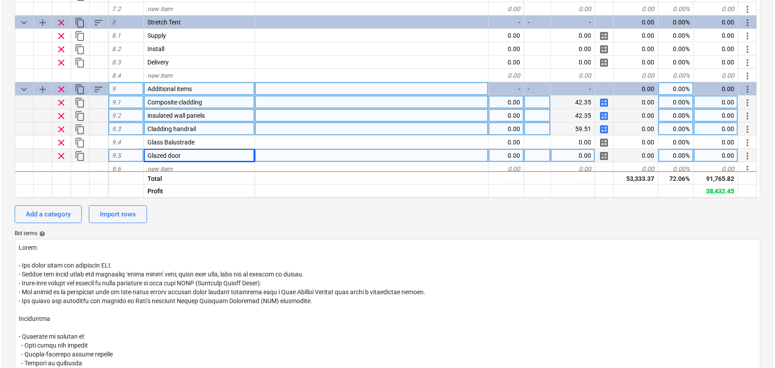
scroll to position [333, 0]
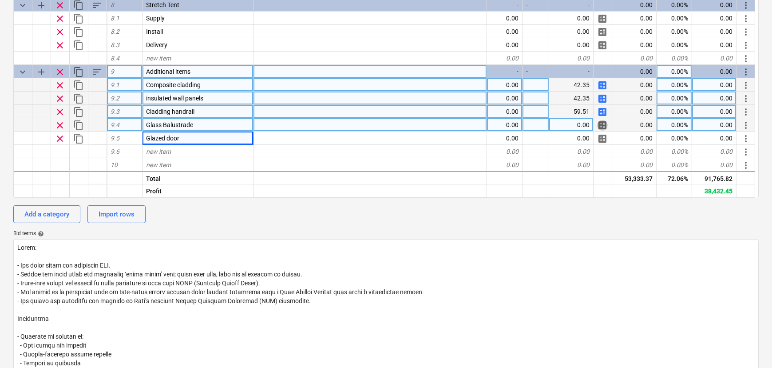
click at [602, 128] on span "calculate" at bounding box center [602, 125] width 11 height 11
type textarea "x"
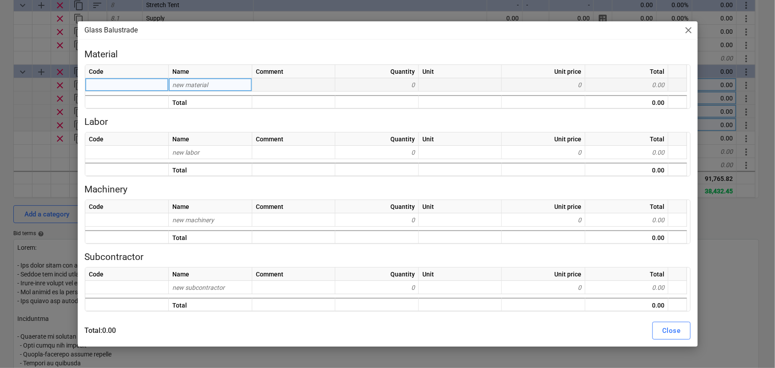
click at [217, 88] on div "new material" at bounding box center [210, 84] width 83 height 13
type input "Handrail rate"
type input "40"
type input "Handrail Rate 40% purchase cost"
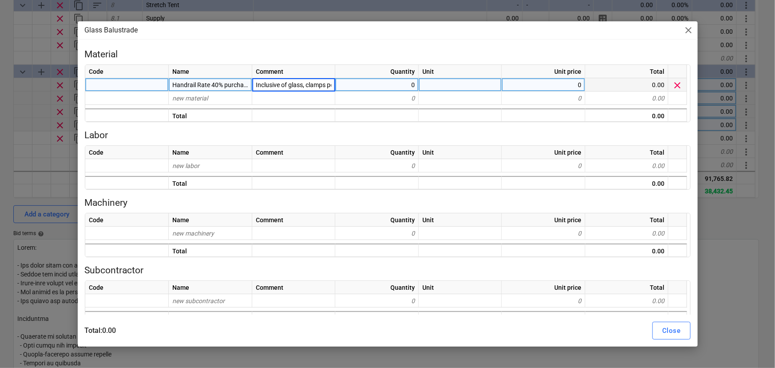
scroll to position [0, 71]
type textarea "x"
type input "0.4"
type textarea "x"
click at [217, 85] on span "Handrail Rate 40% purchase cost" at bounding box center [217, 84] width 91 height 7
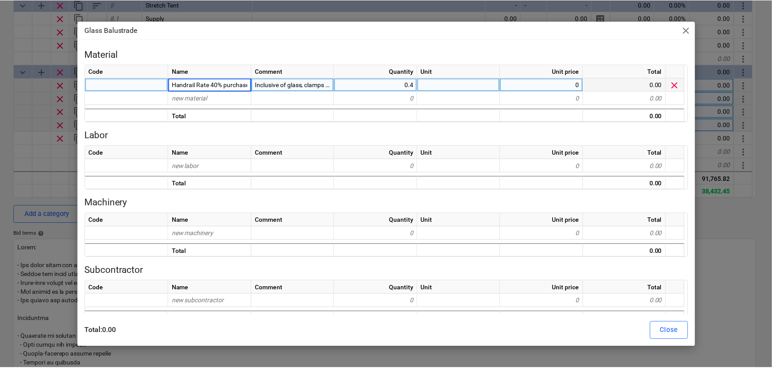
scroll to position [0, 14]
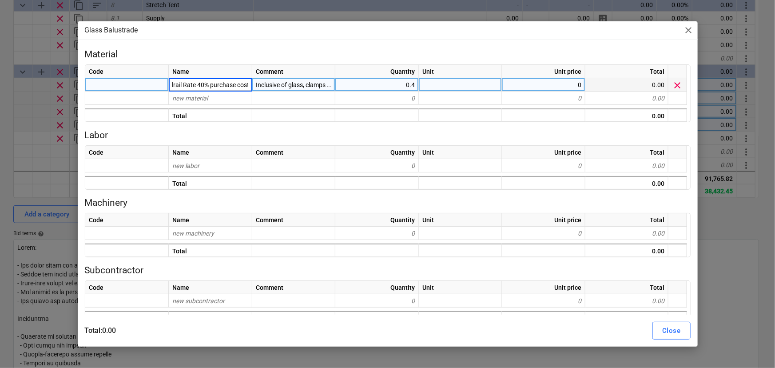
click at [197, 87] on input "Handrail Rate 40% purchase cost" at bounding box center [210, 84] width 83 height 13
drag, startPoint x: 197, startPoint y: 87, endPoint x: 239, endPoint y: 85, distance: 42.7
click at [239, 85] on input "Handrail Rate 40% purchase cost" at bounding box center [210, 84] width 83 height 13
click at [448, 85] on div at bounding box center [460, 84] width 83 height 13
type input "LinM"
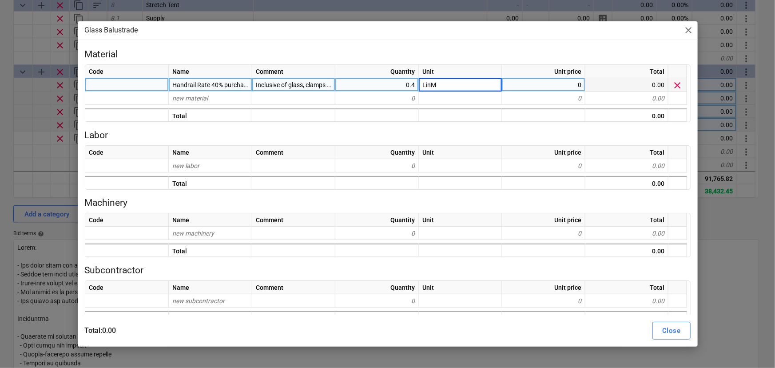
type textarea "x"
type input "259"
click at [665, 329] on div "Close" at bounding box center [671, 331] width 18 height 12
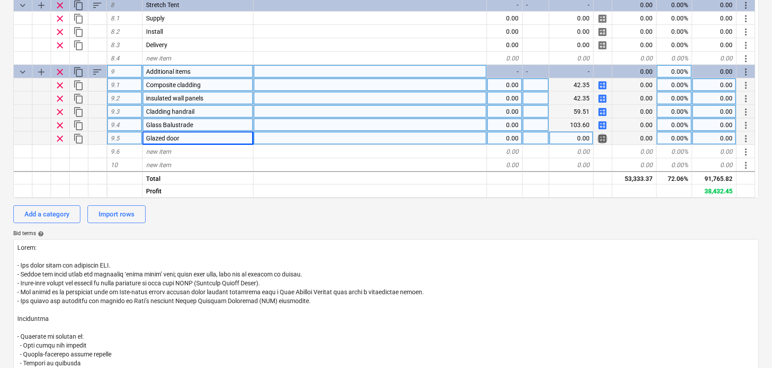
click at [602, 142] on span "calculate" at bounding box center [602, 138] width 11 height 11
type textarea "x"
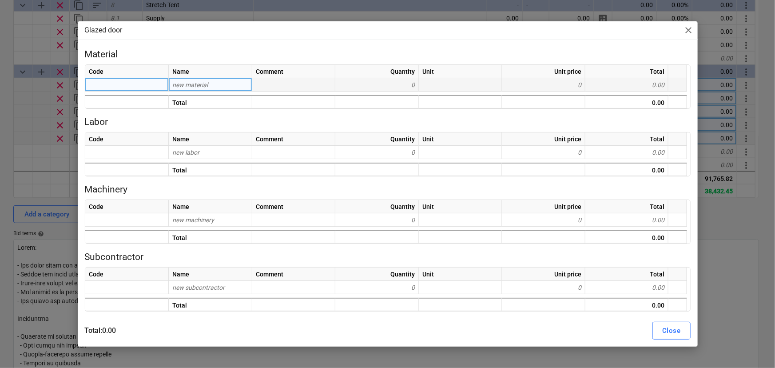
click at [192, 89] on div "new material" at bounding box center [210, 84] width 83 height 13
type input "Glazed do"
type input "or"
type textarea "x"
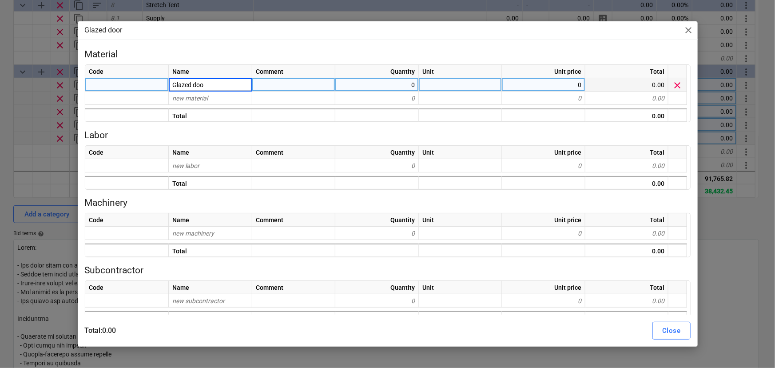
type input "Glazed door"
type textarea "x"
type input "Nr"
type textarea "x"
type input "2500"
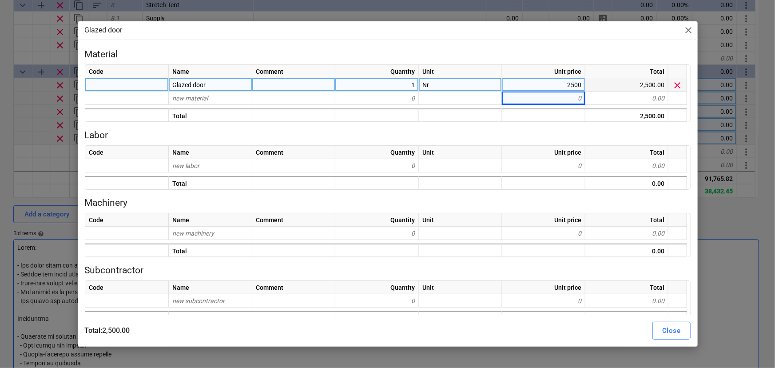
click at [670, 334] on div "Close" at bounding box center [671, 331] width 18 height 12
type textarea "x"
